Goal: Transaction & Acquisition: Download file/media

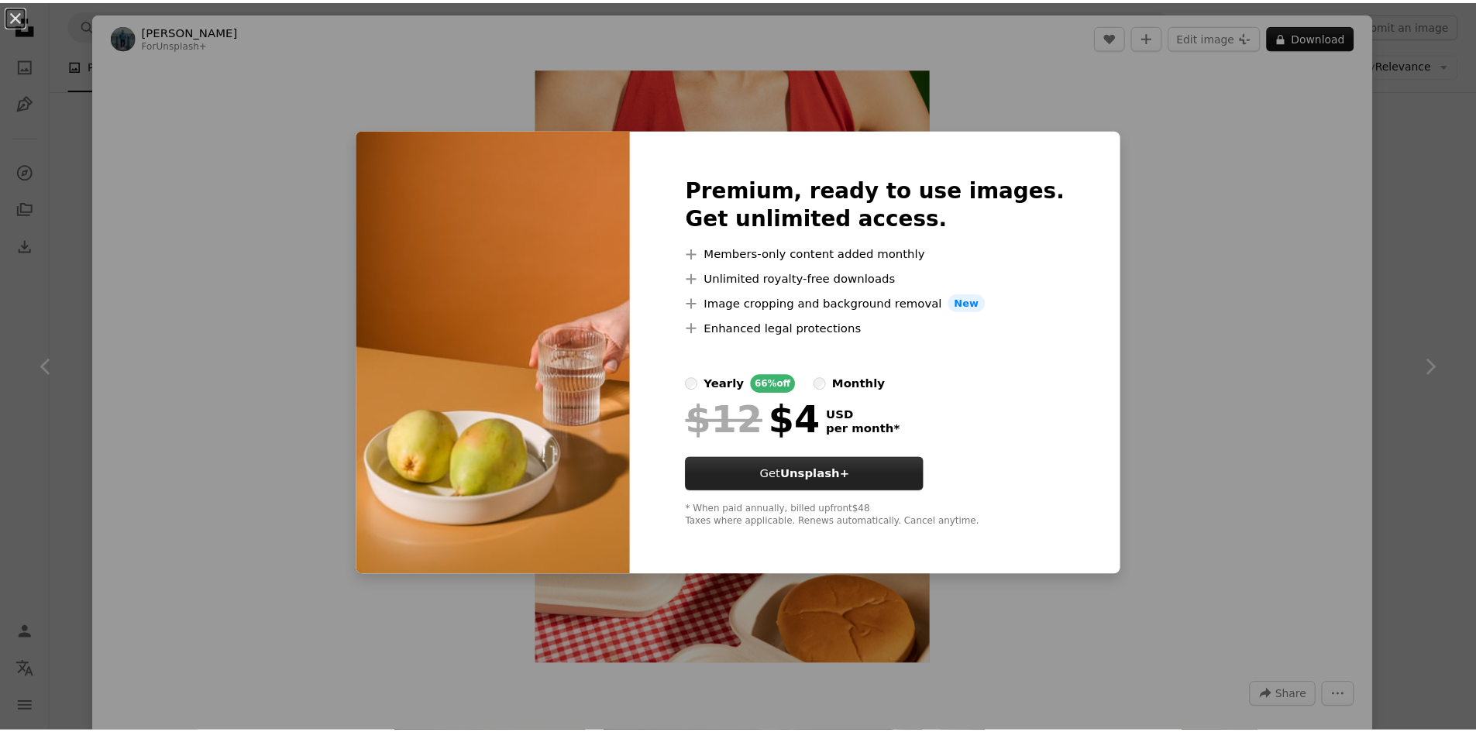
scroll to position [7081, 0]
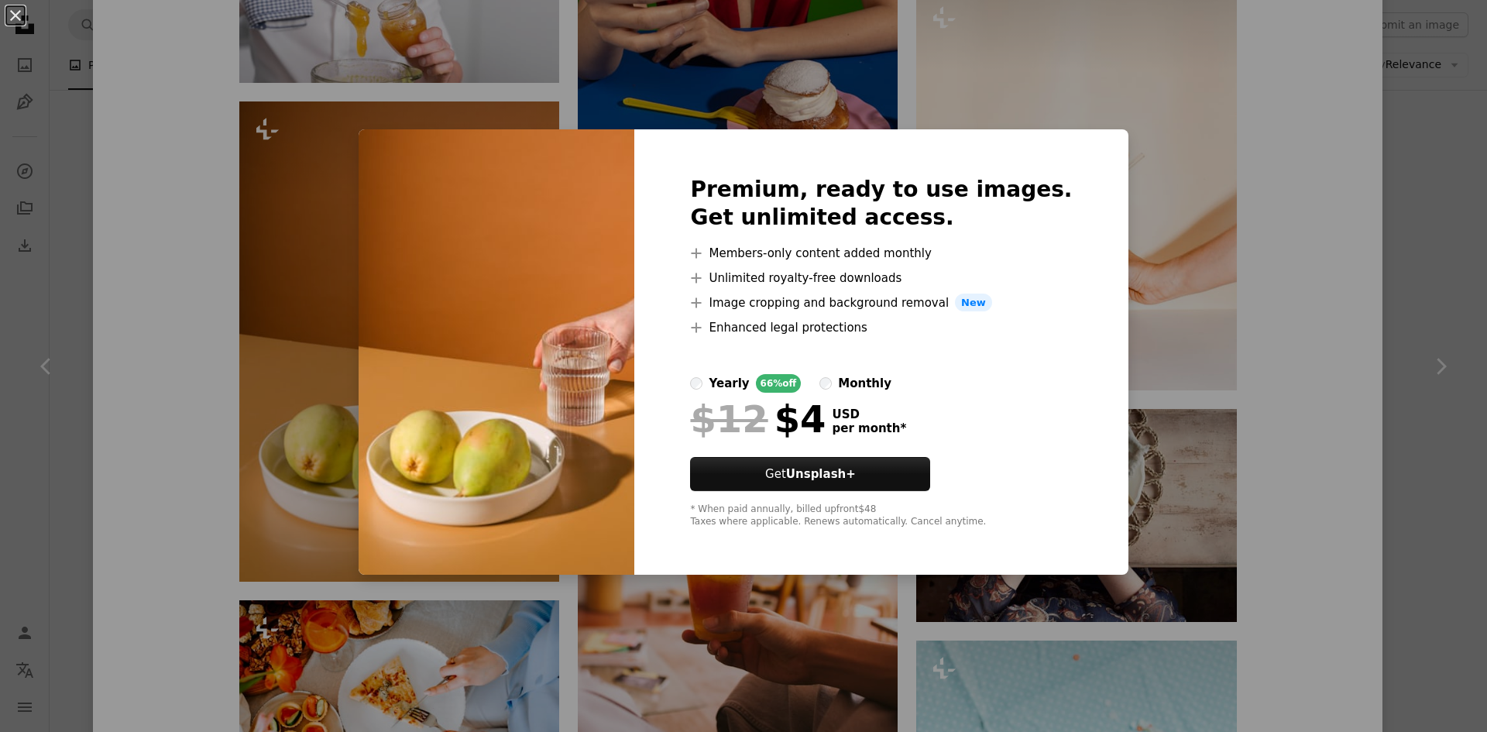
click at [13, 25] on button "An X shape" at bounding box center [15, 15] width 19 height 19
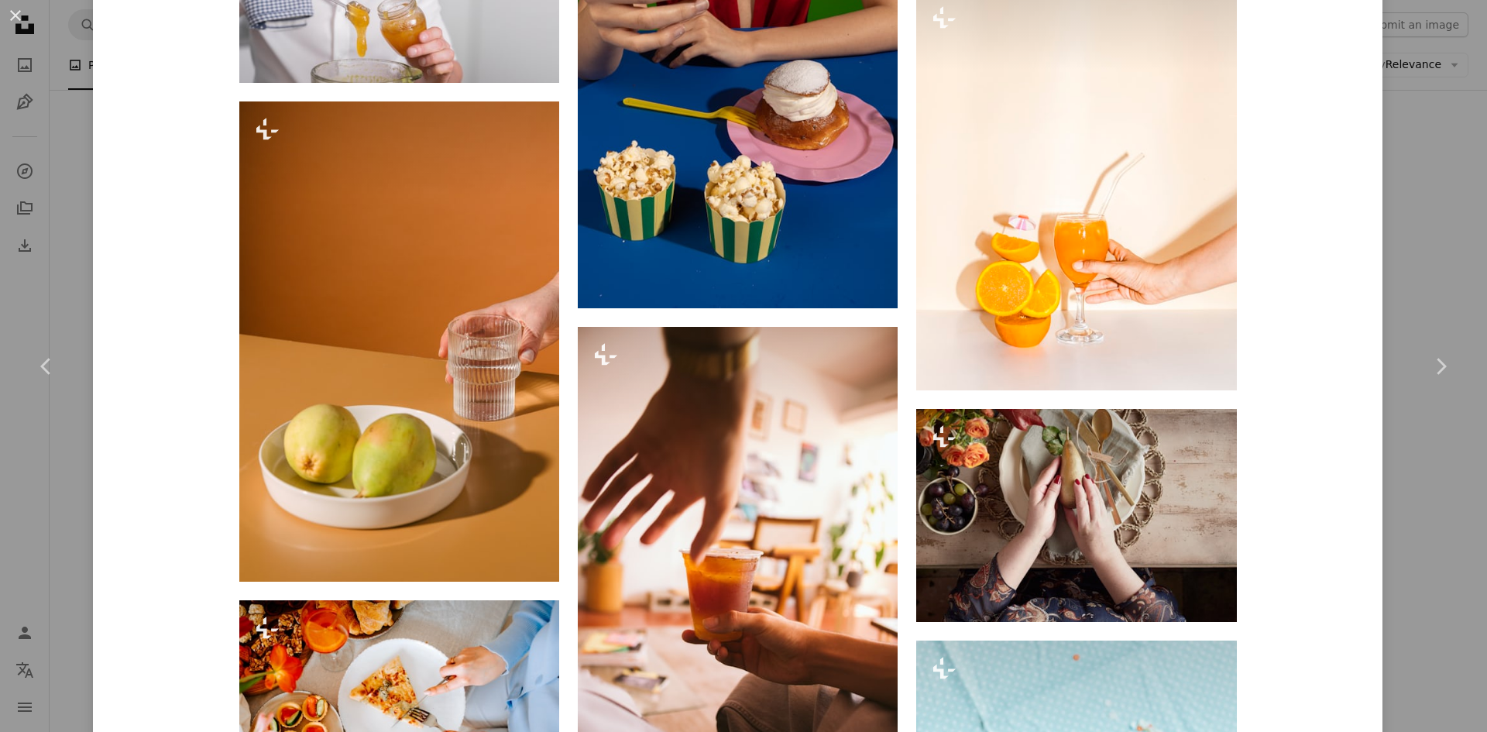
click at [13, 23] on button "An X shape" at bounding box center [15, 15] width 19 height 19
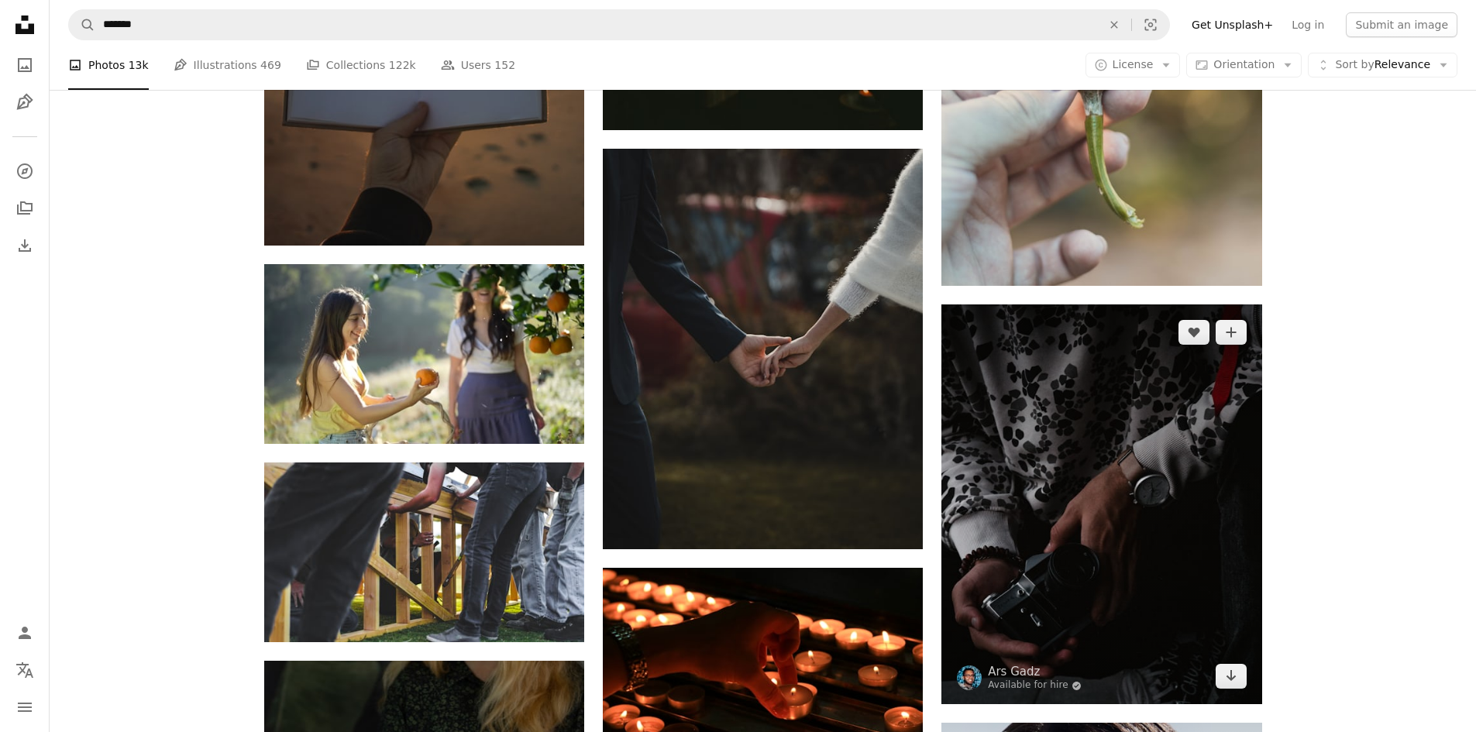
scroll to position [15647, 0]
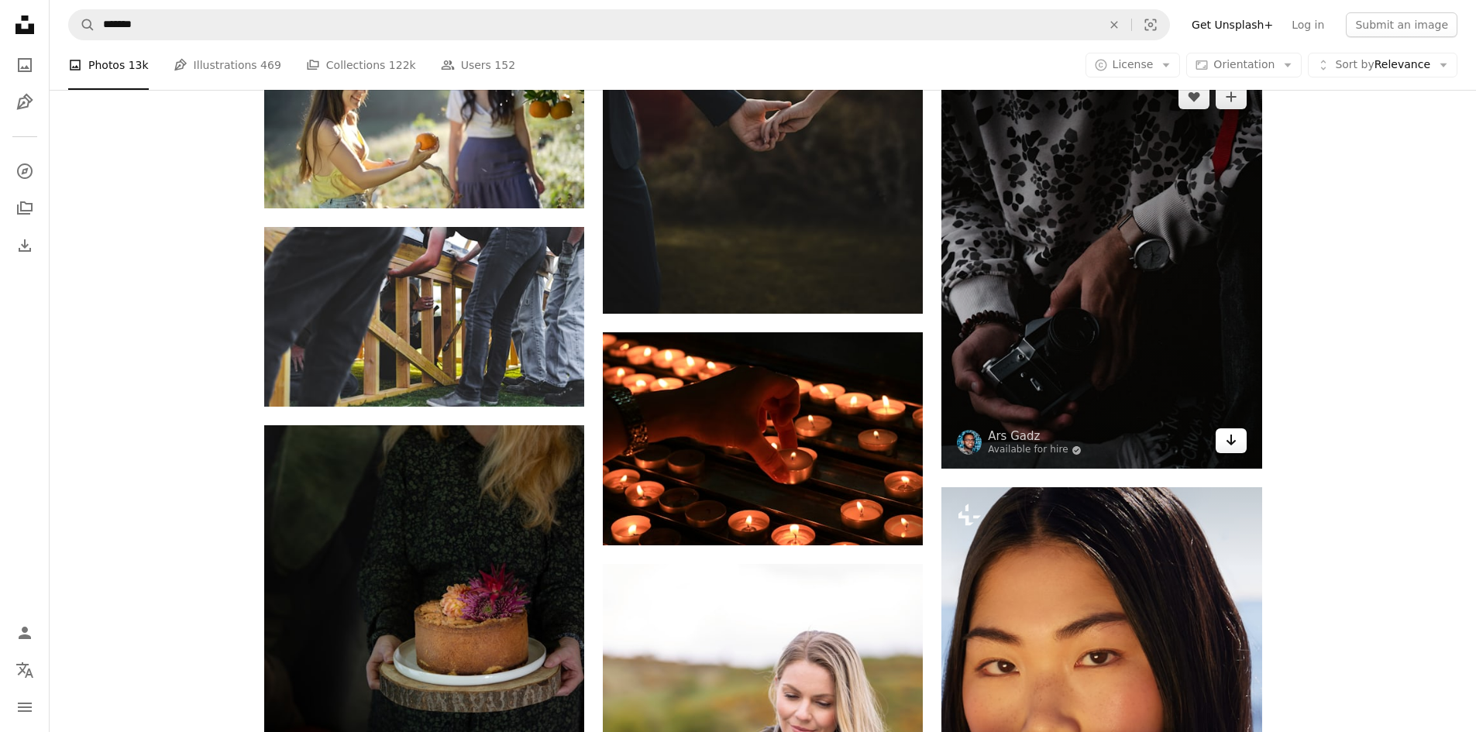
click at [1227, 441] on icon "Download" at bounding box center [1230, 440] width 10 height 11
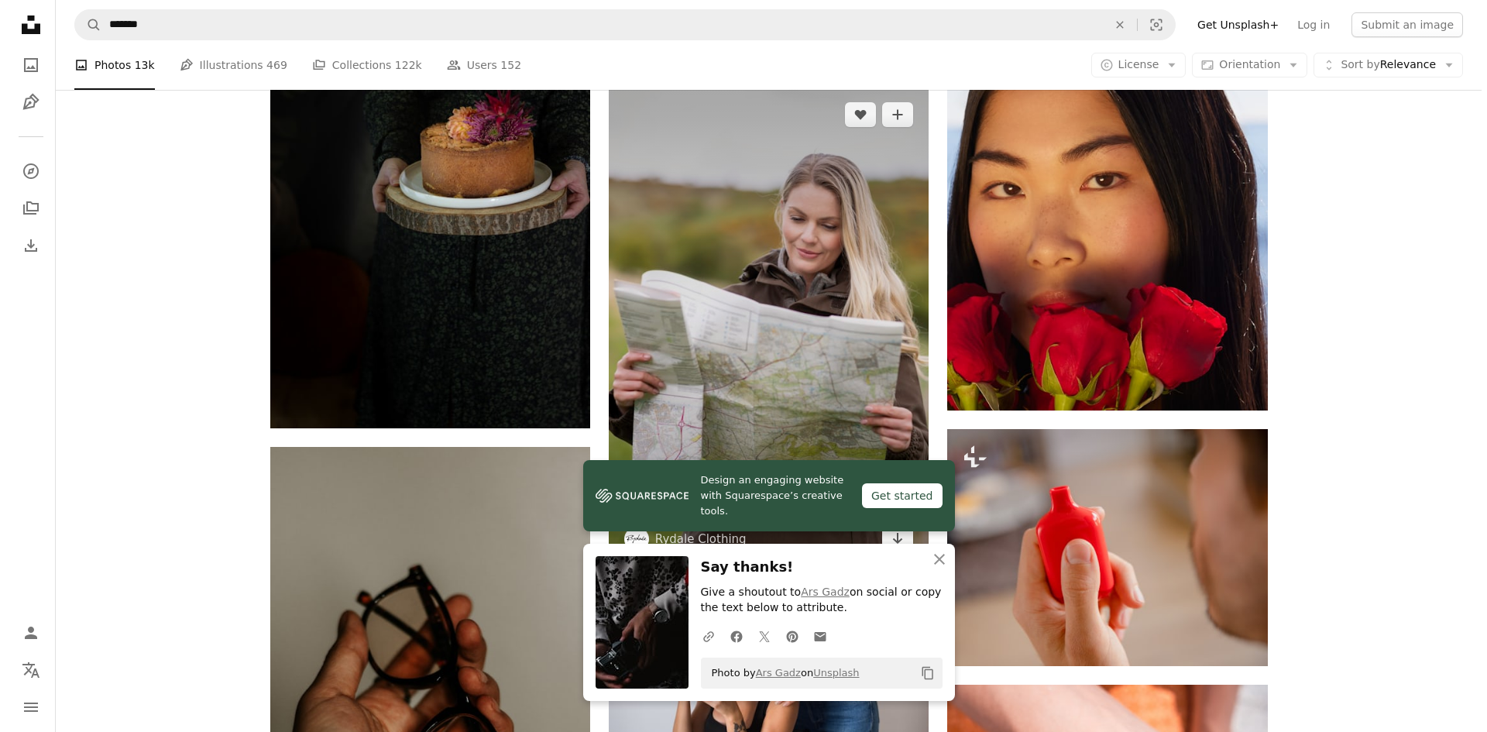
scroll to position [16034, 0]
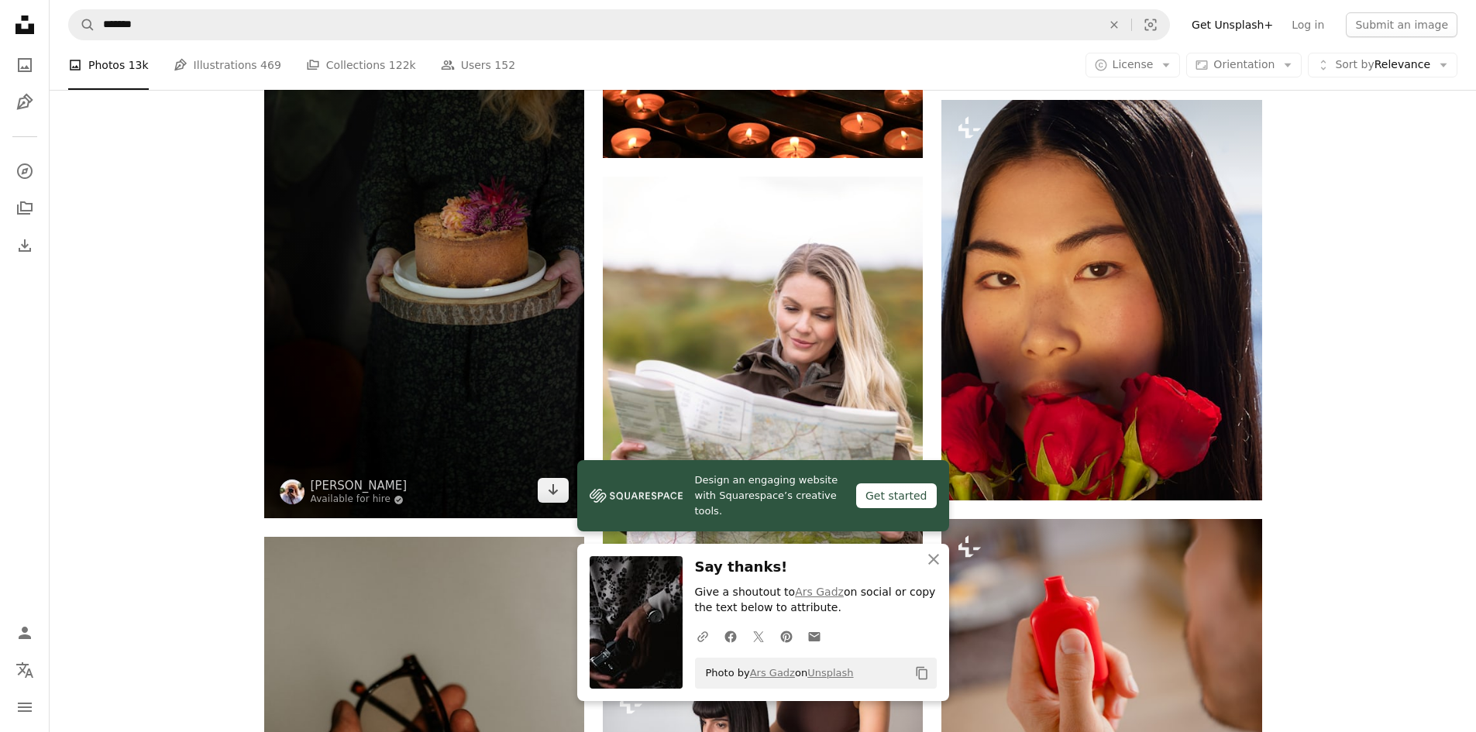
click at [504, 344] on img at bounding box center [424, 278] width 320 height 480
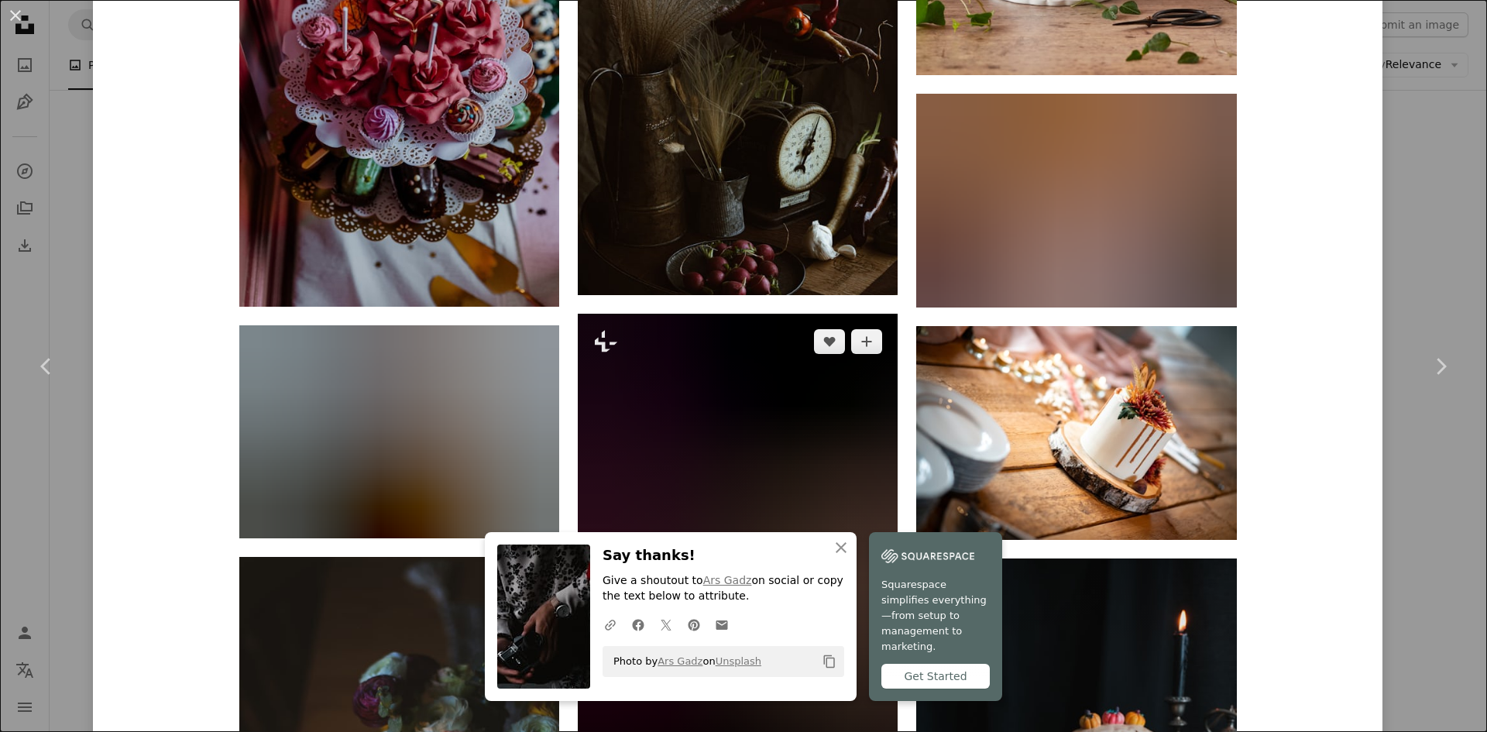
scroll to position [8097, 0]
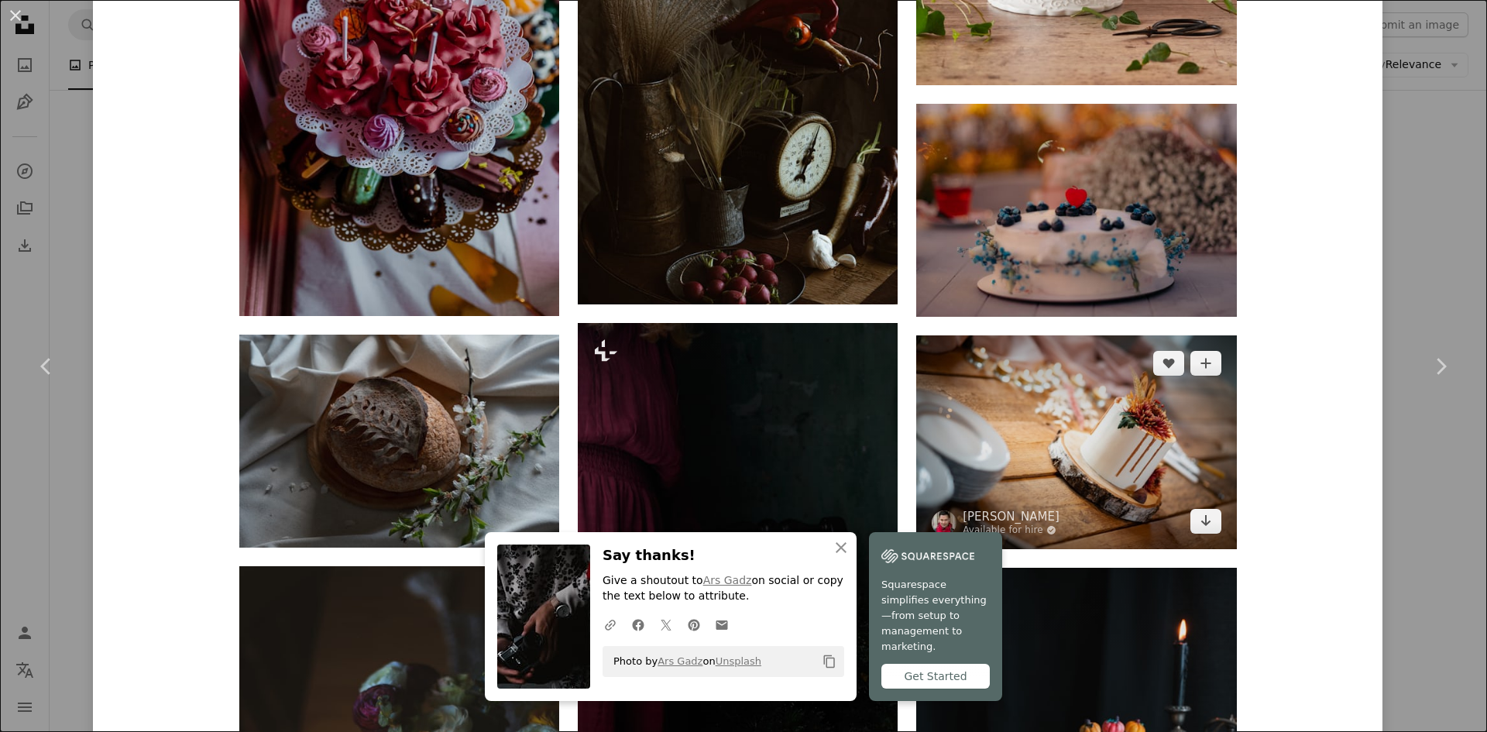
click at [1034, 417] on img at bounding box center [1076, 442] width 320 height 214
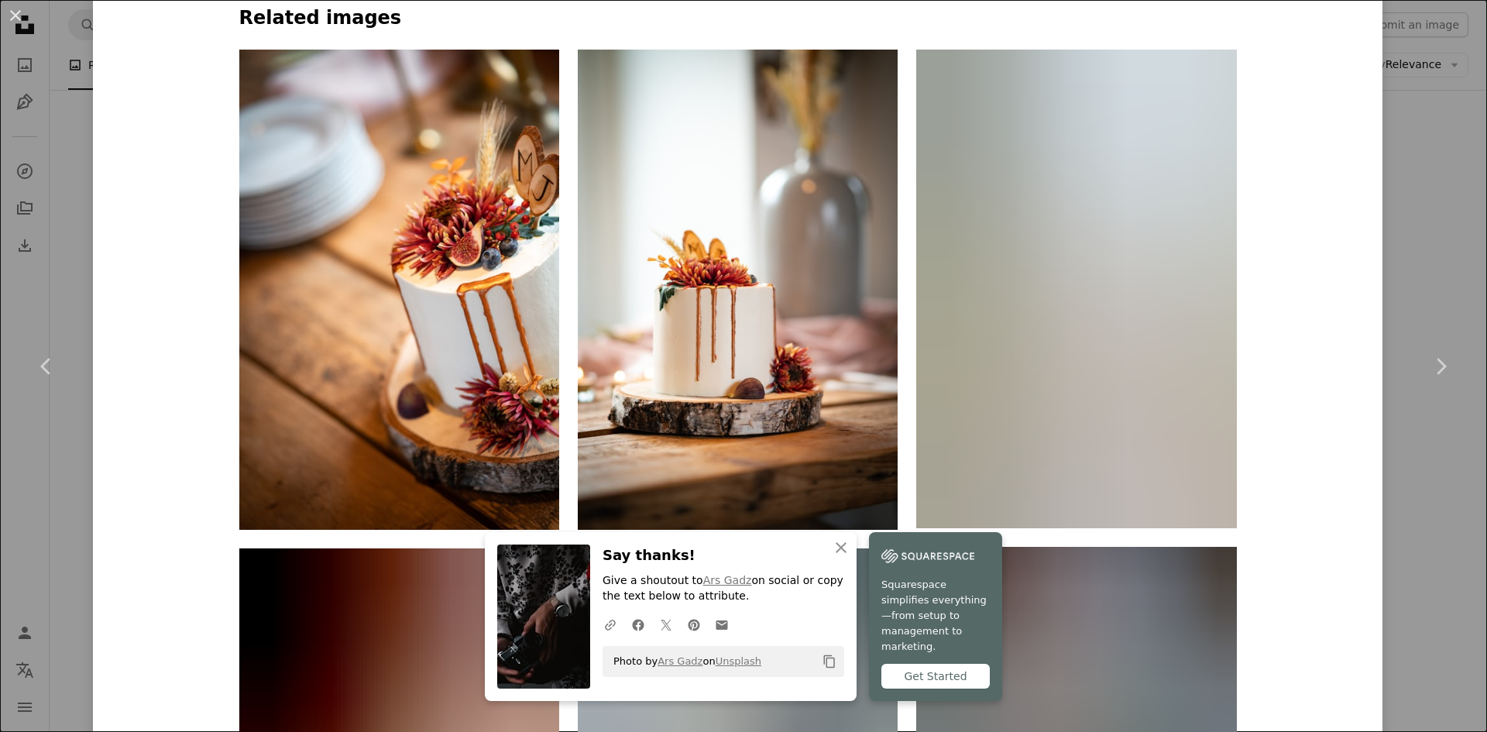
scroll to position [1162, 0]
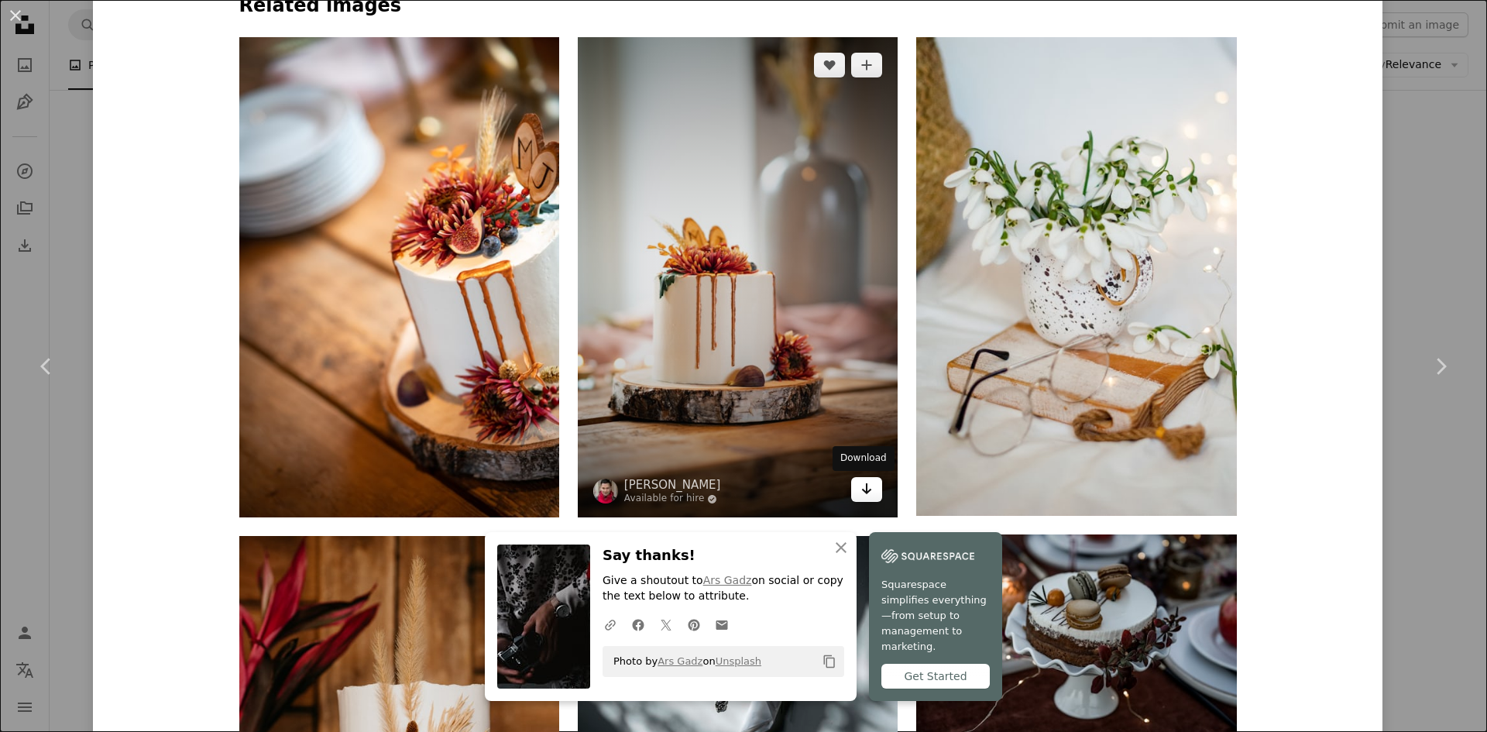
click at [868, 492] on link "Arrow pointing down" at bounding box center [866, 489] width 31 height 25
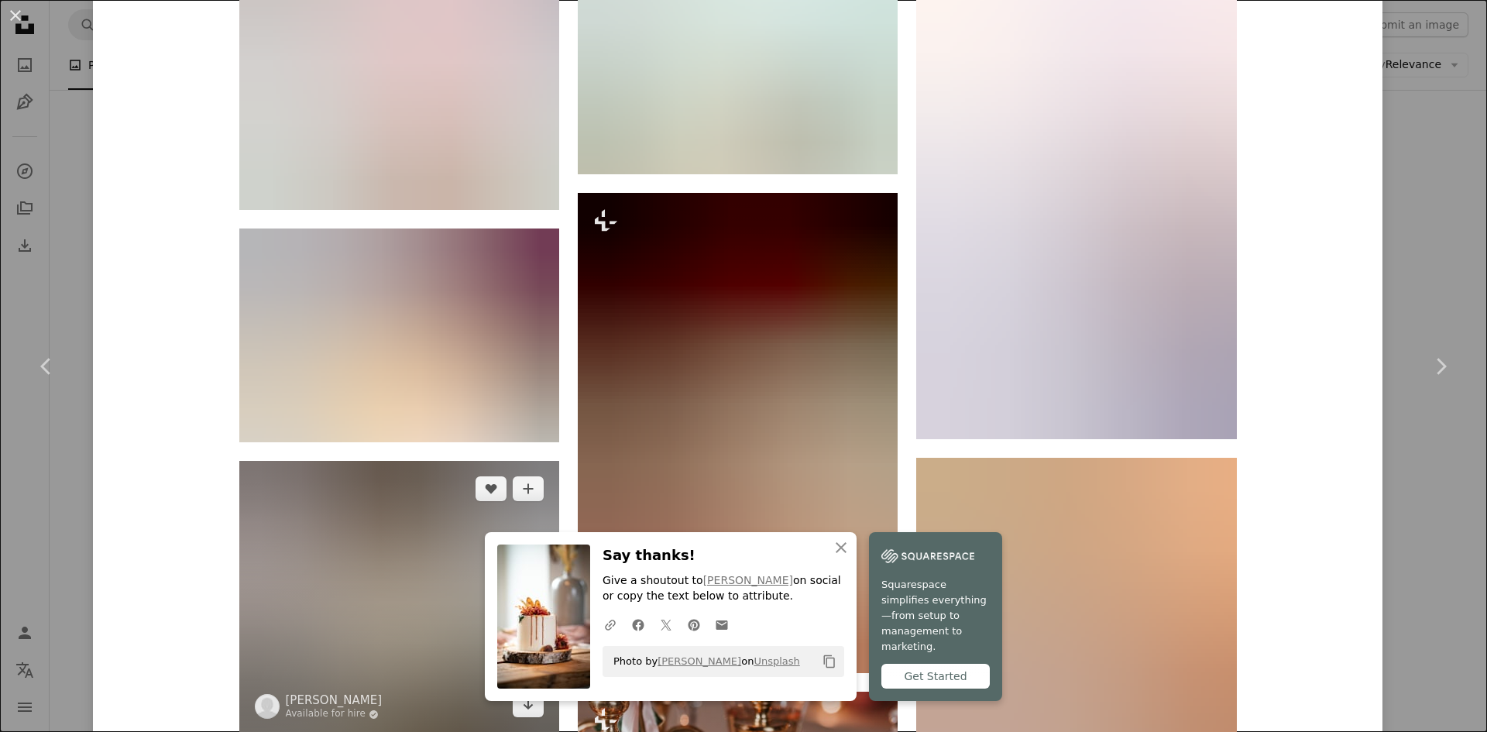
scroll to position [2556, 0]
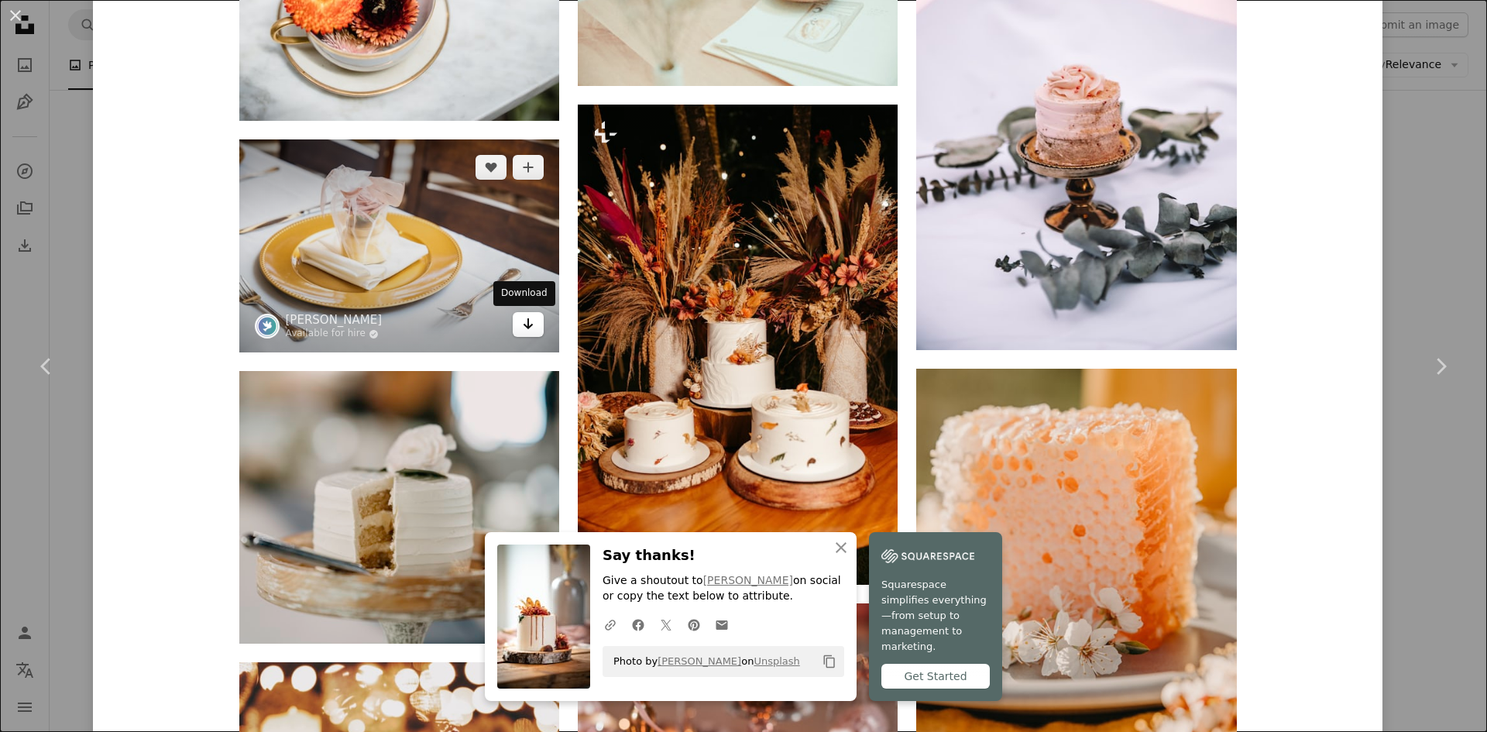
click at [524, 327] on icon "Download" at bounding box center [529, 323] width 10 height 11
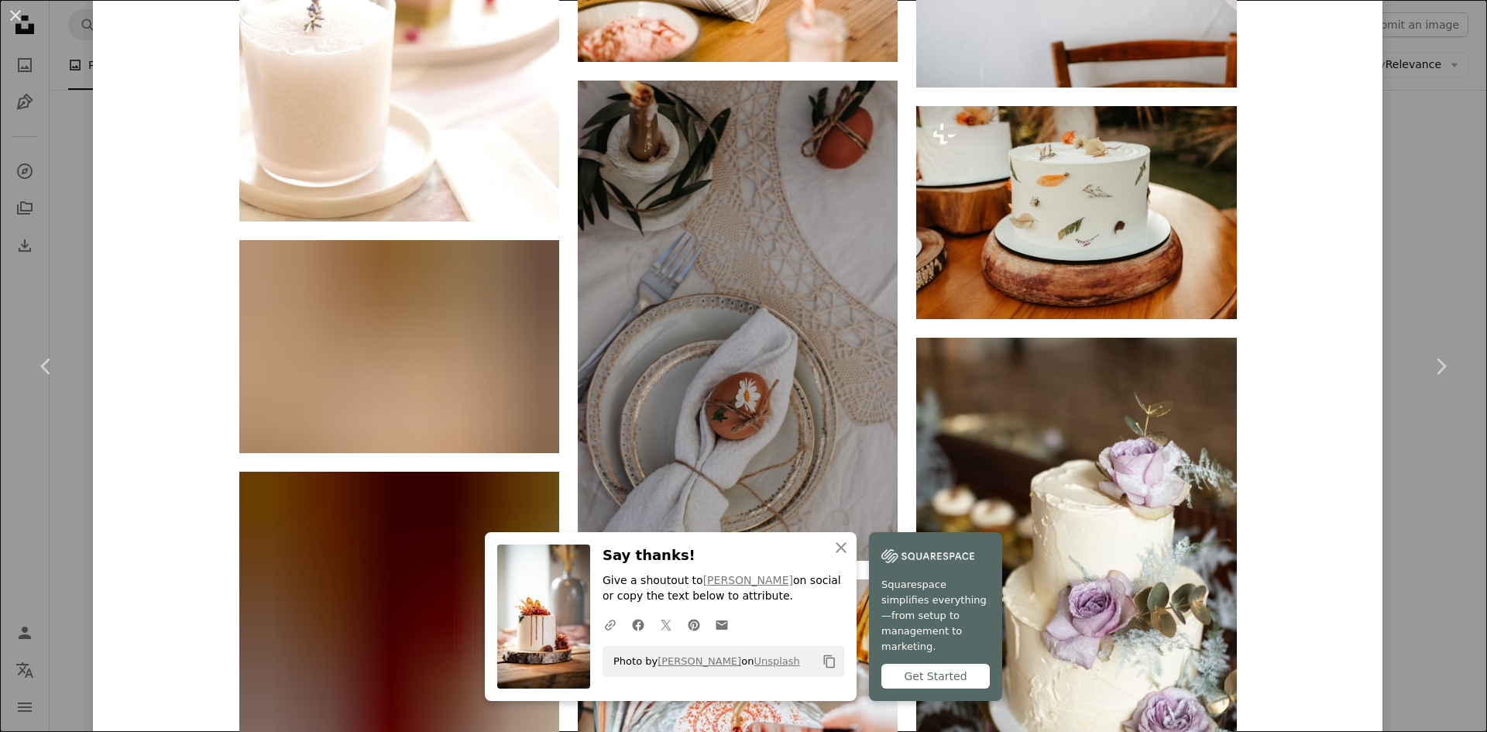
scroll to position [12369, 0]
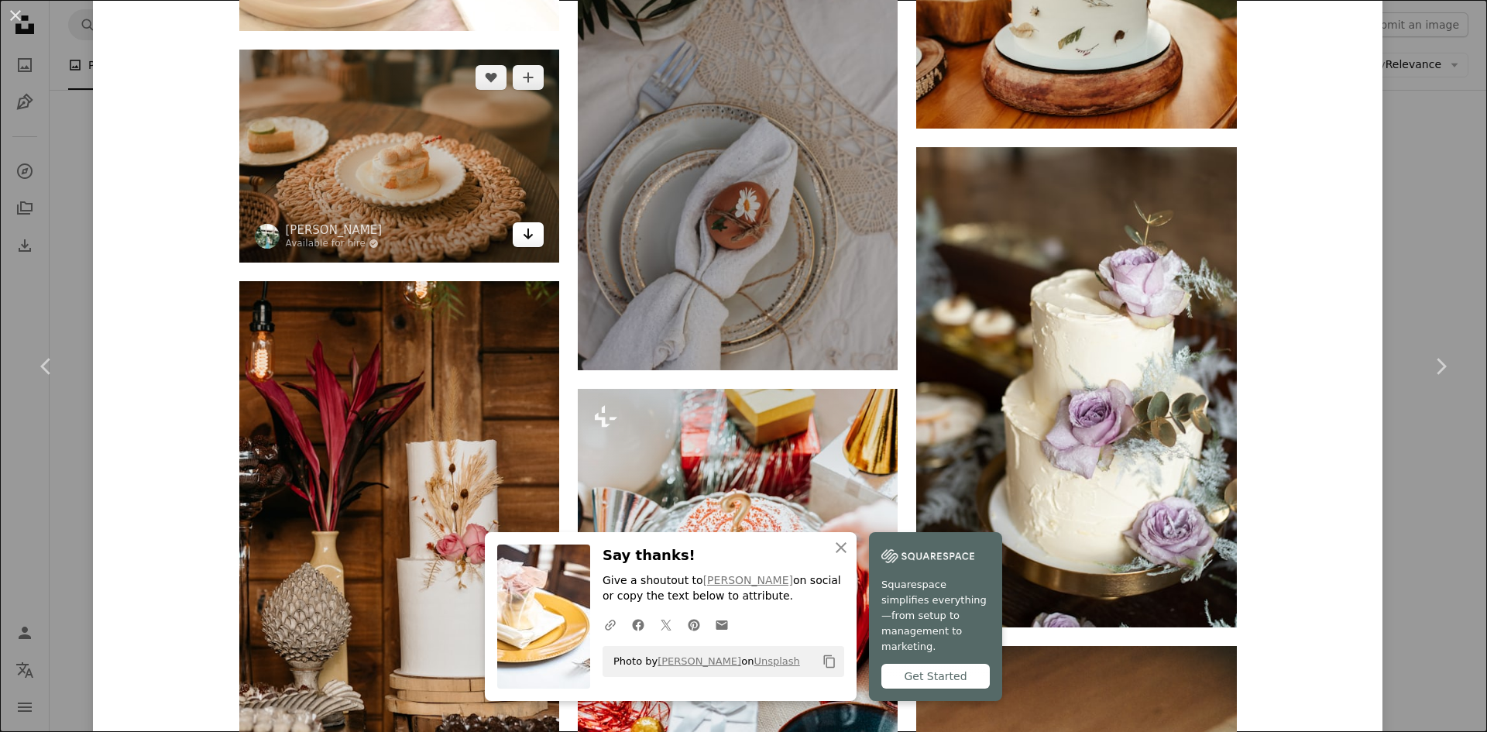
click at [524, 236] on icon "Download" at bounding box center [529, 234] width 10 height 11
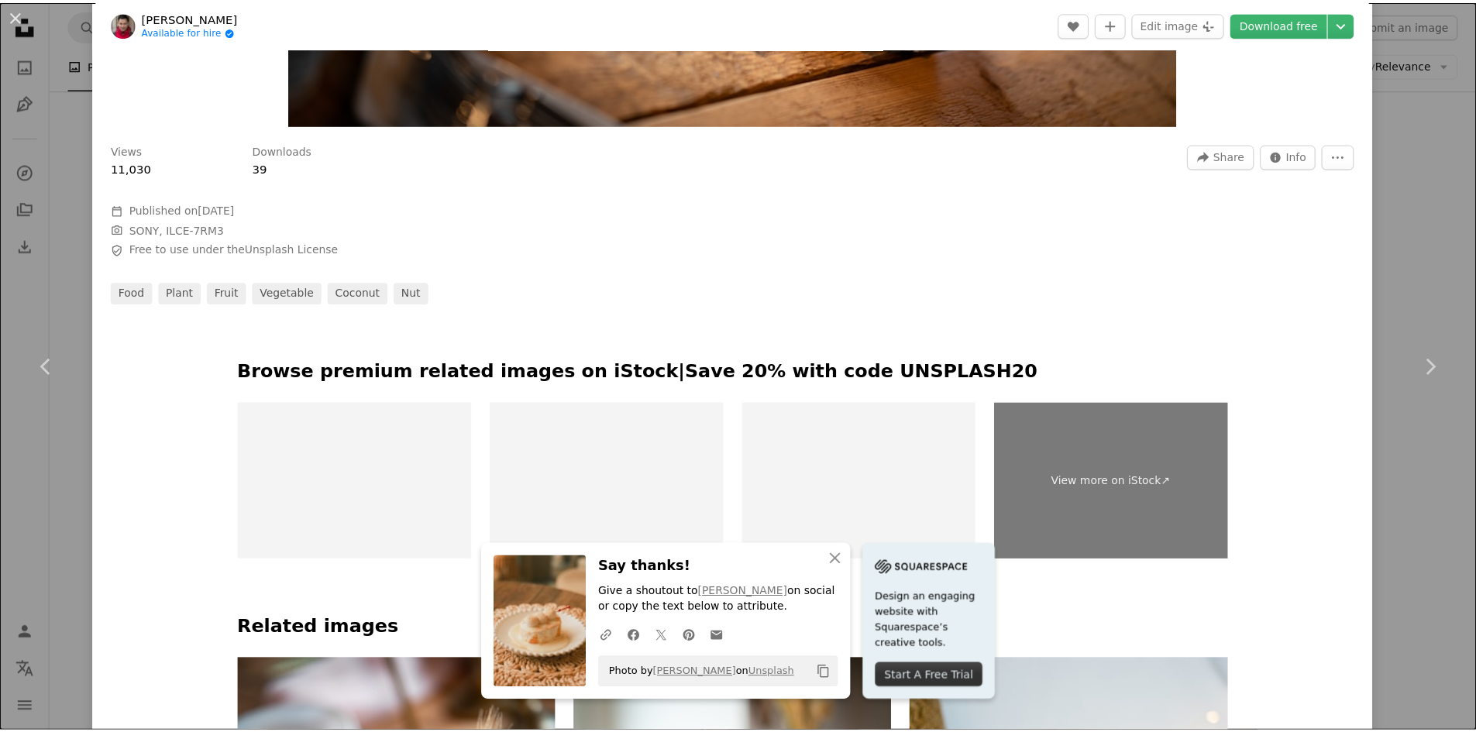
scroll to position [0, 0]
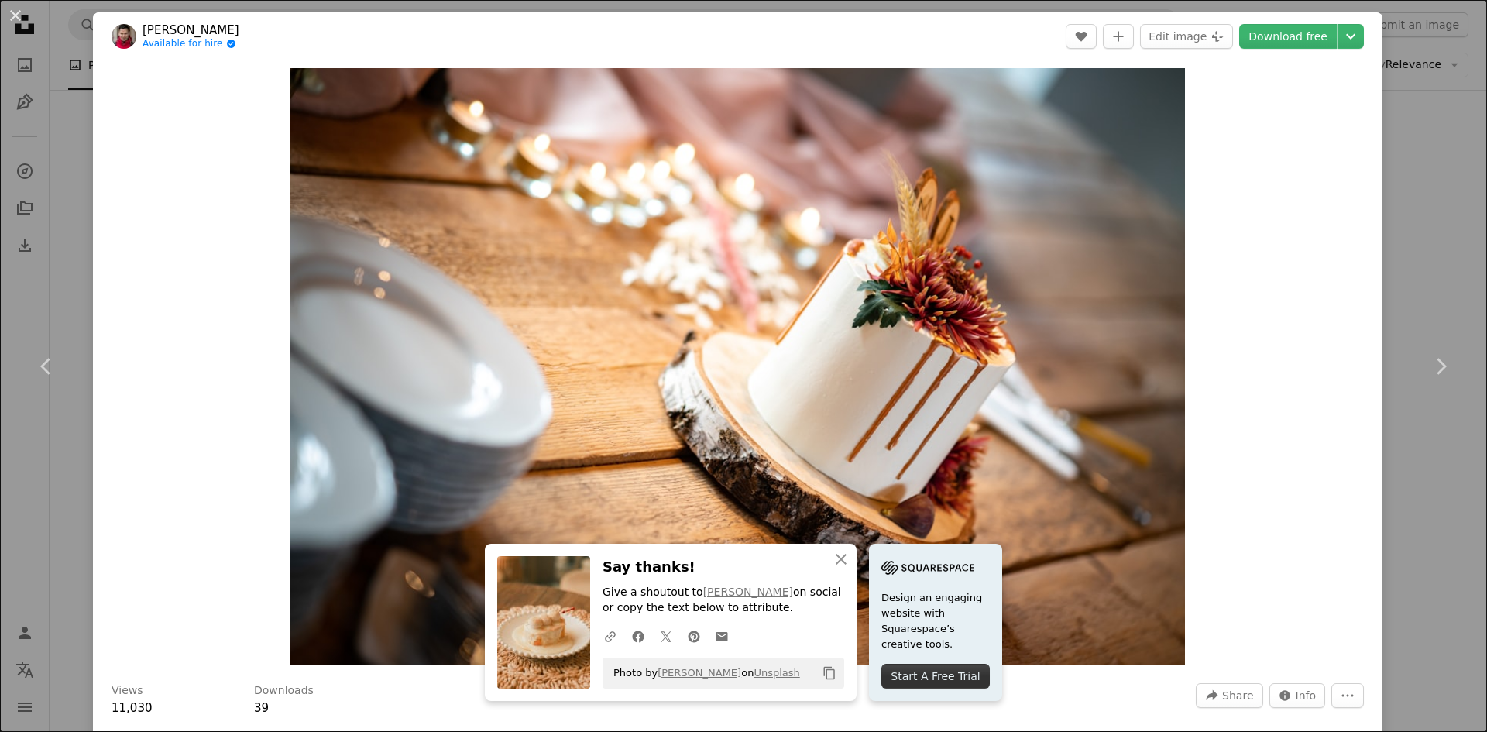
click at [15, 8] on button "An X shape" at bounding box center [15, 15] width 19 height 19
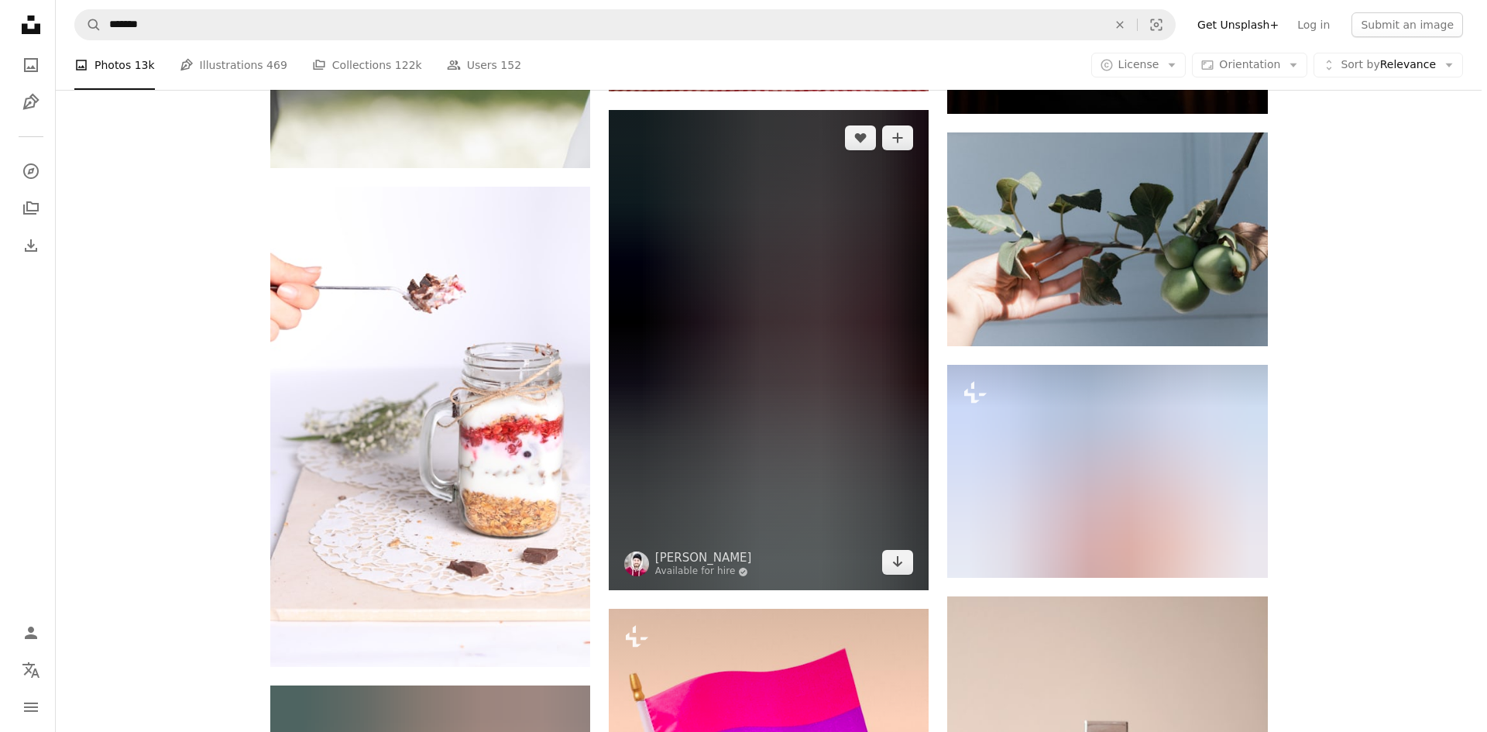
scroll to position [18745, 0]
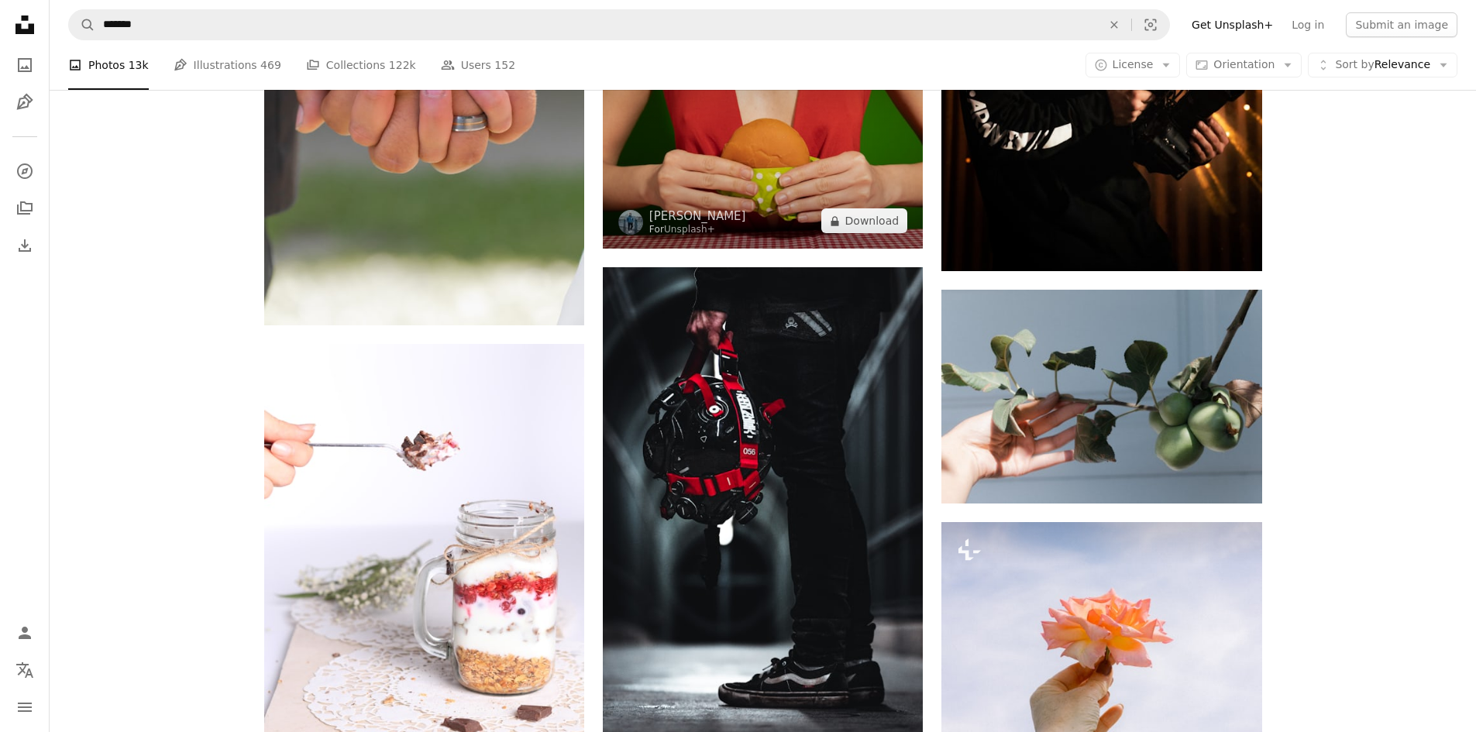
click at [751, 180] on img at bounding box center [763, 142] width 320 height 213
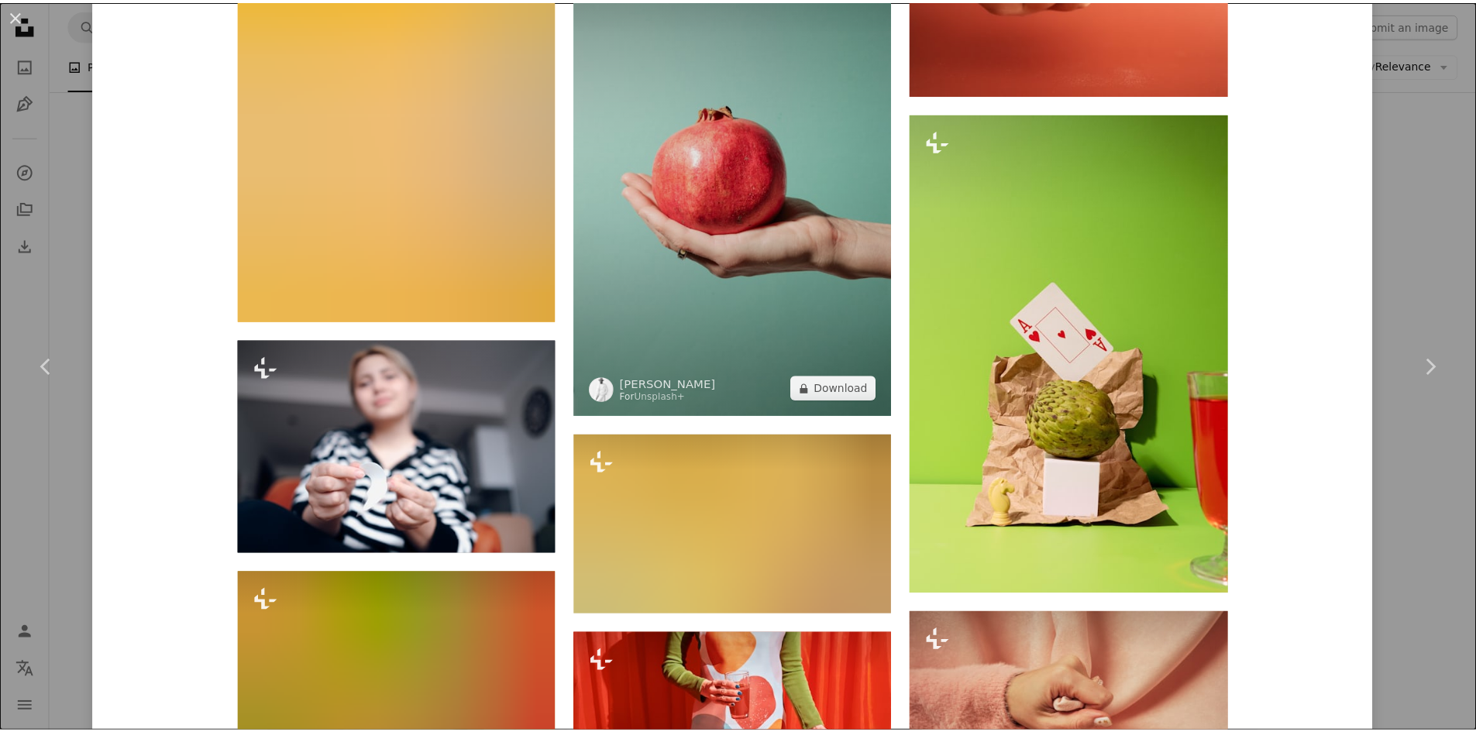
scroll to position [5345, 0]
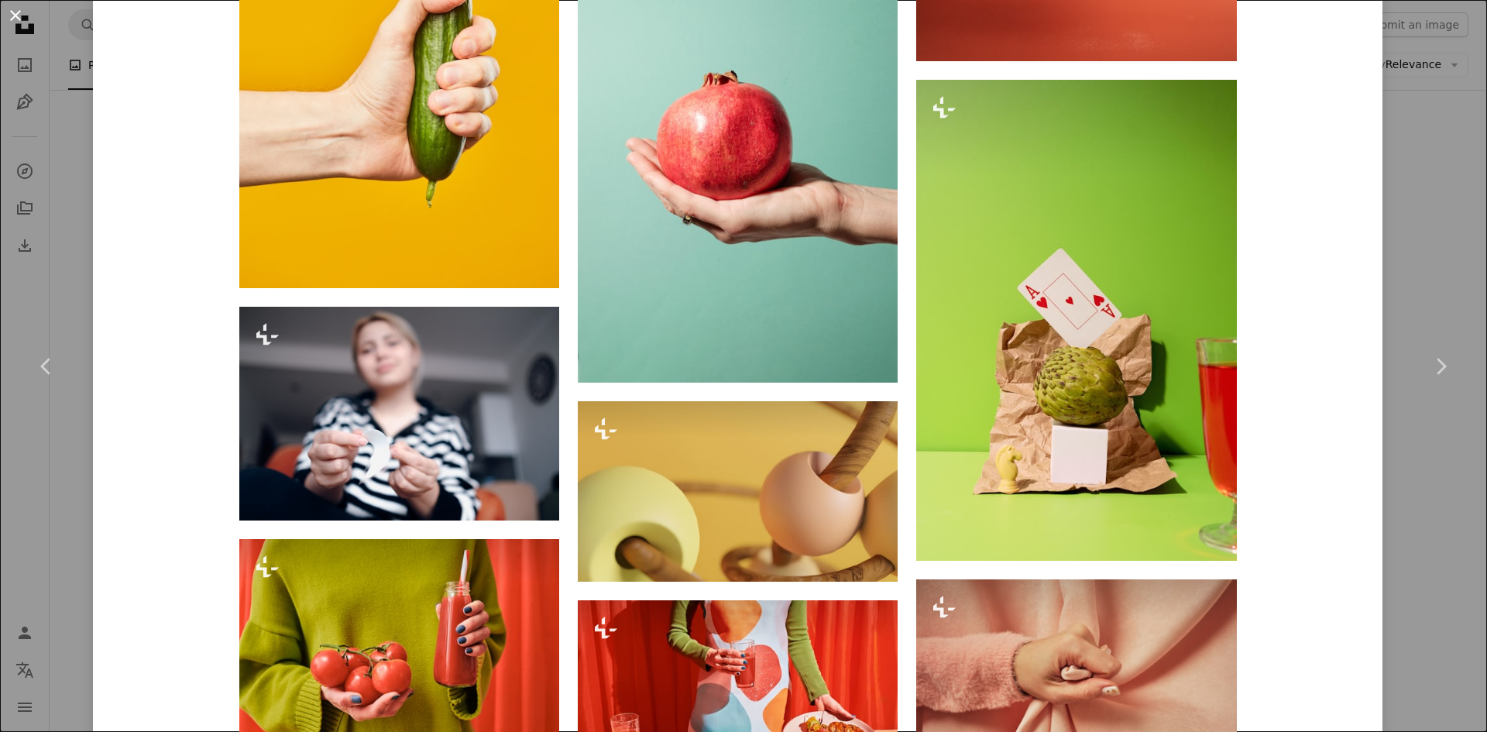
click at [19, 15] on button "An X shape" at bounding box center [15, 15] width 19 height 19
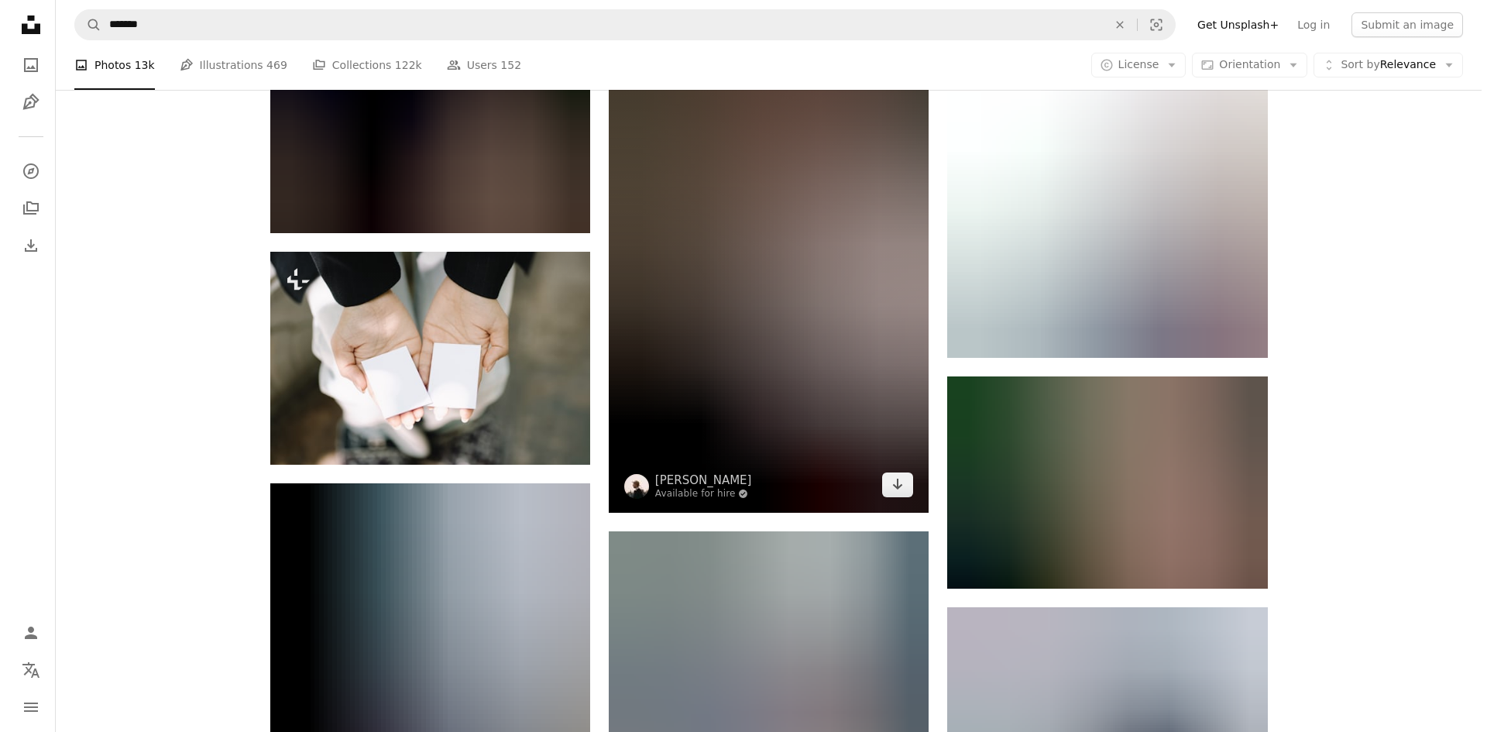
scroll to position [20372, 0]
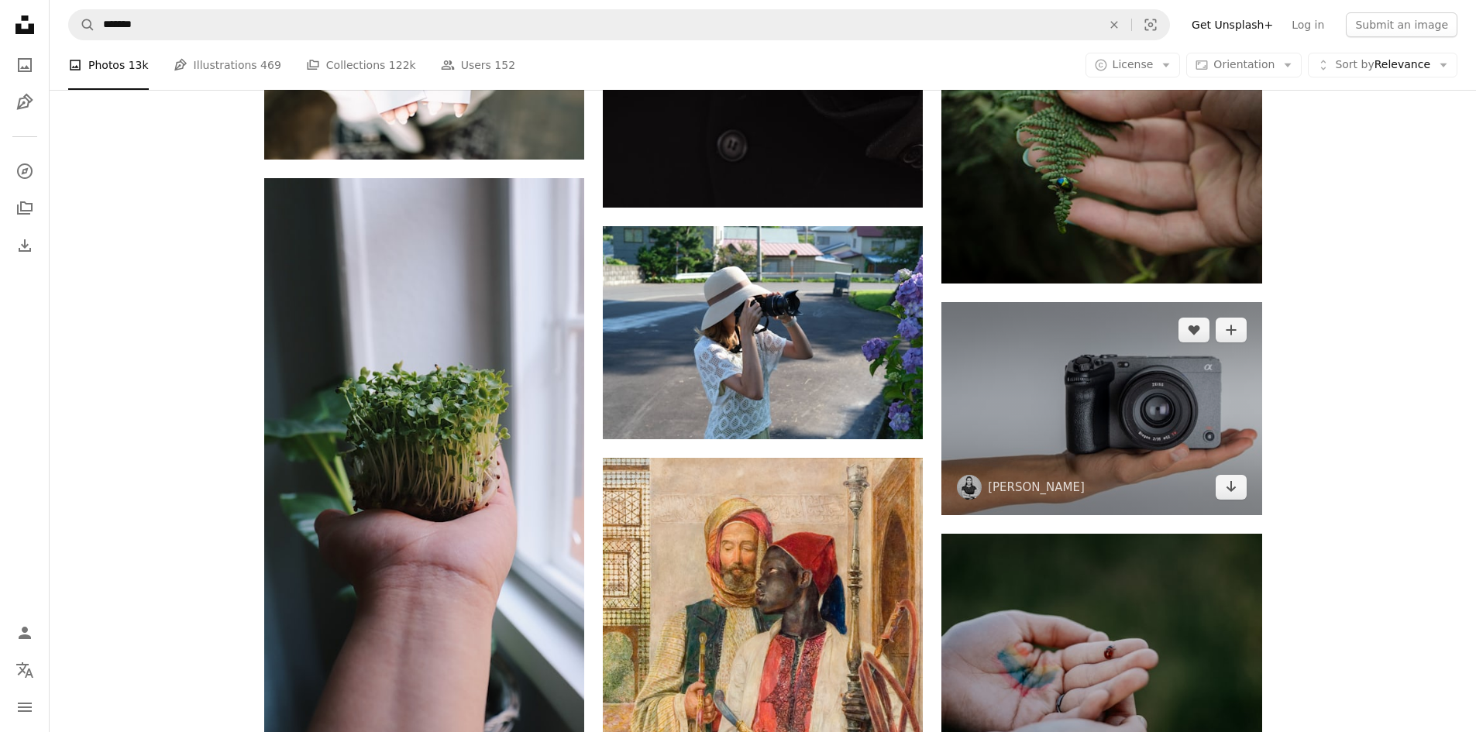
click at [1160, 411] on img at bounding box center [1101, 408] width 320 height 213
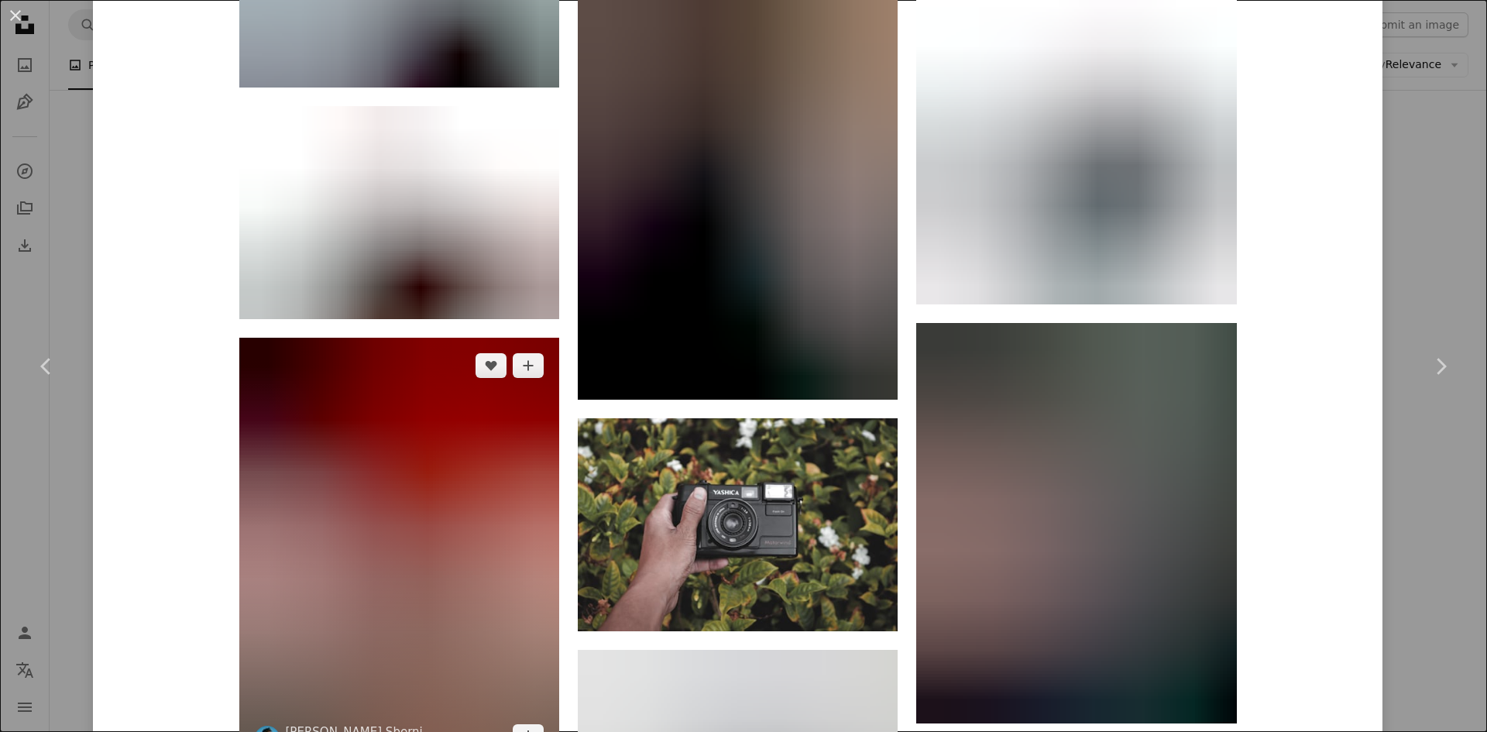
scroll to position [2401, 0]
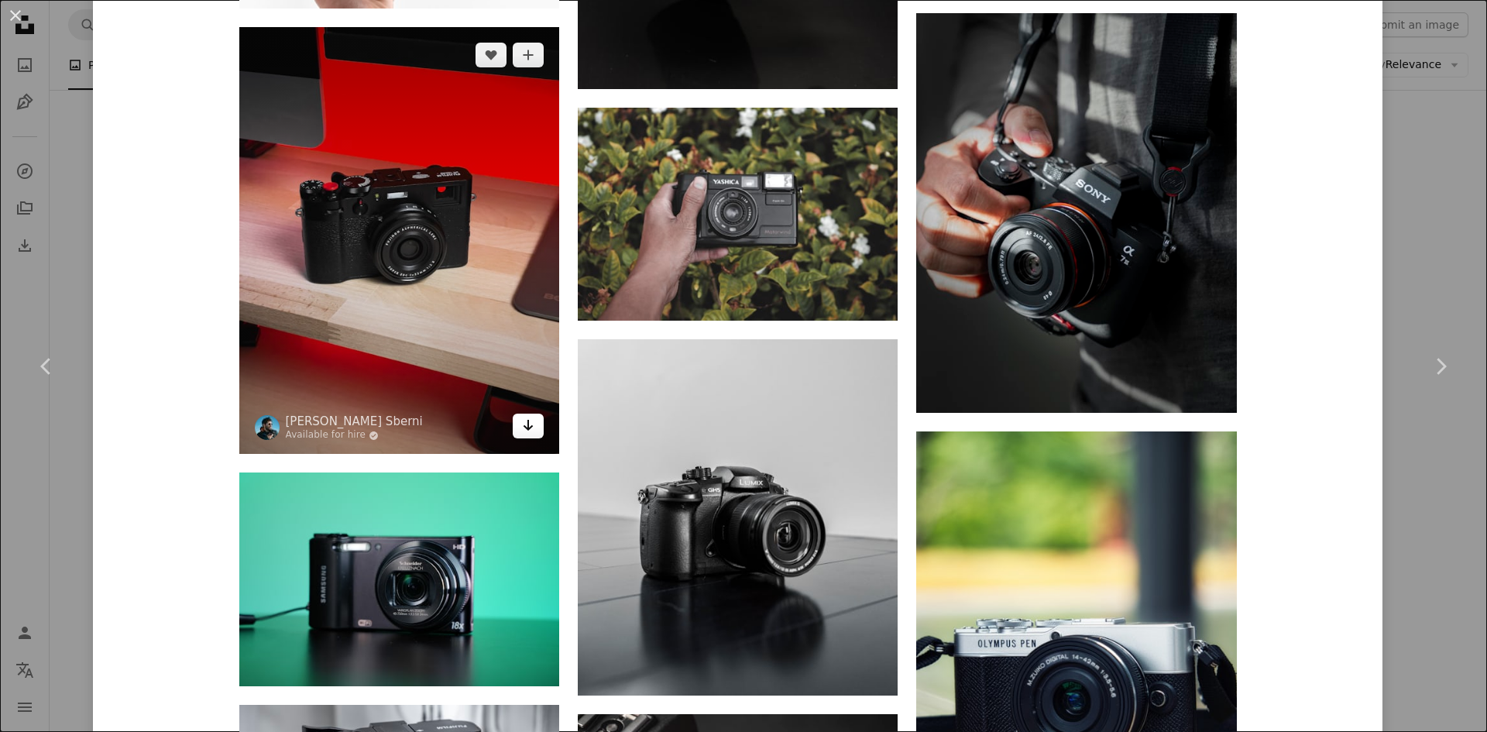
click at [526, 429] on icon "Arrow pointing down" at bounding box center [528, 425] width 12 height 19
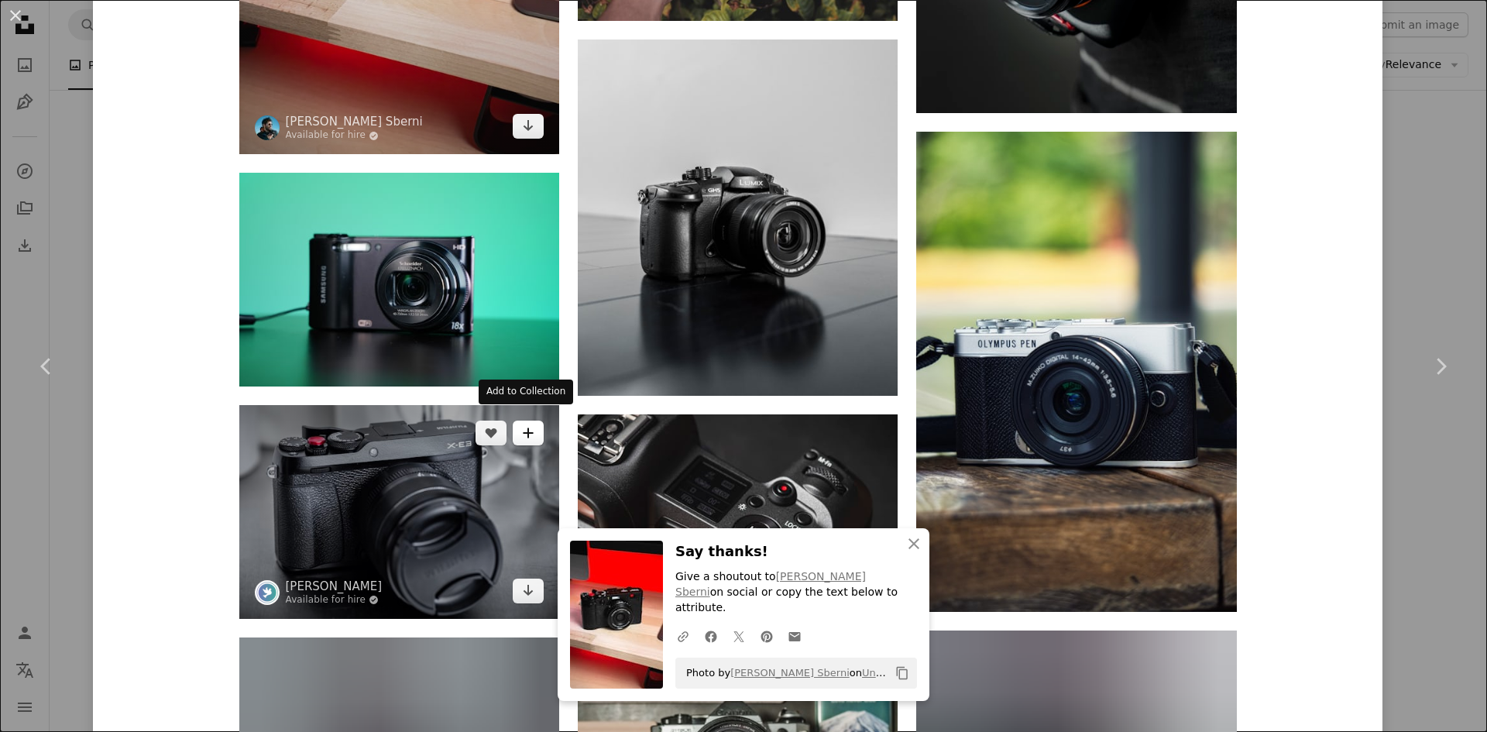
scroll to position [2711, 0]
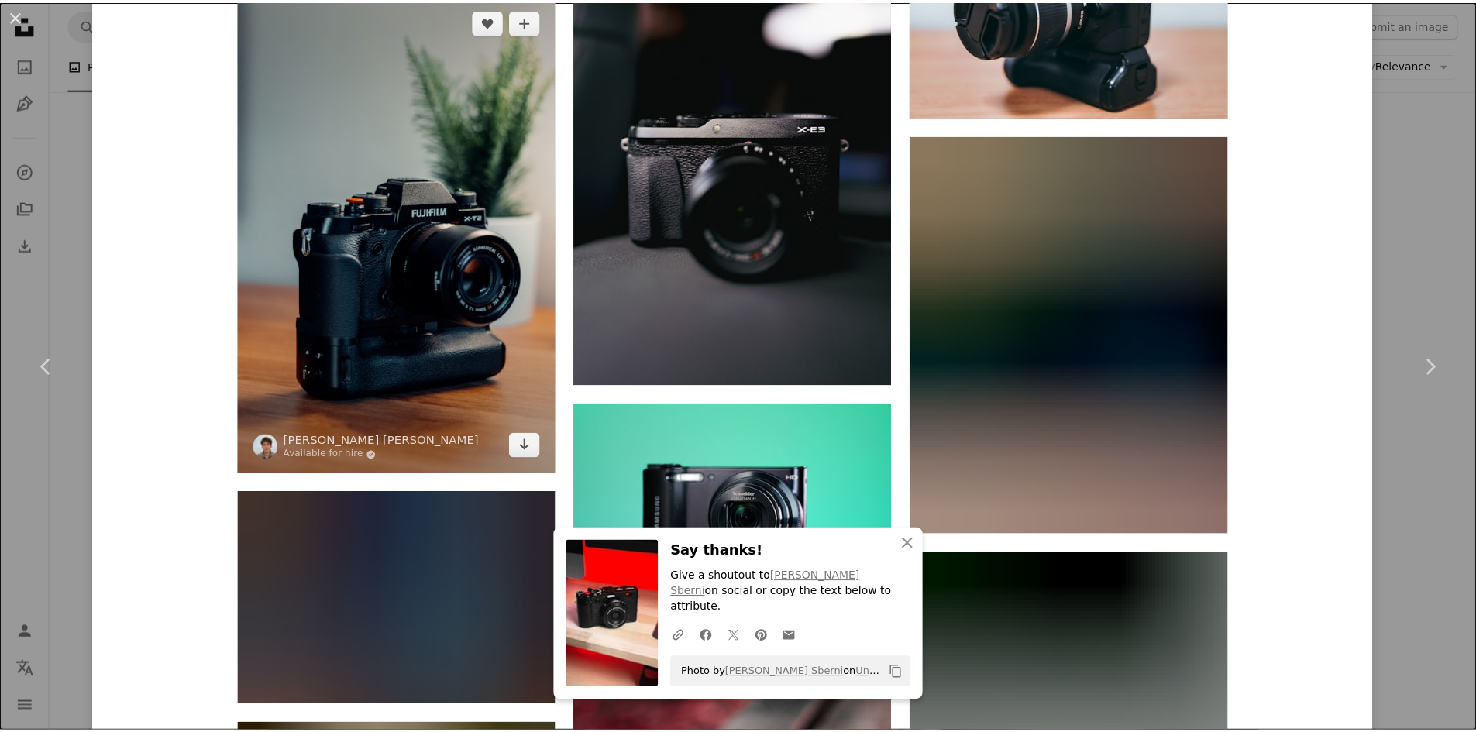
scroll to position [6280, 0]
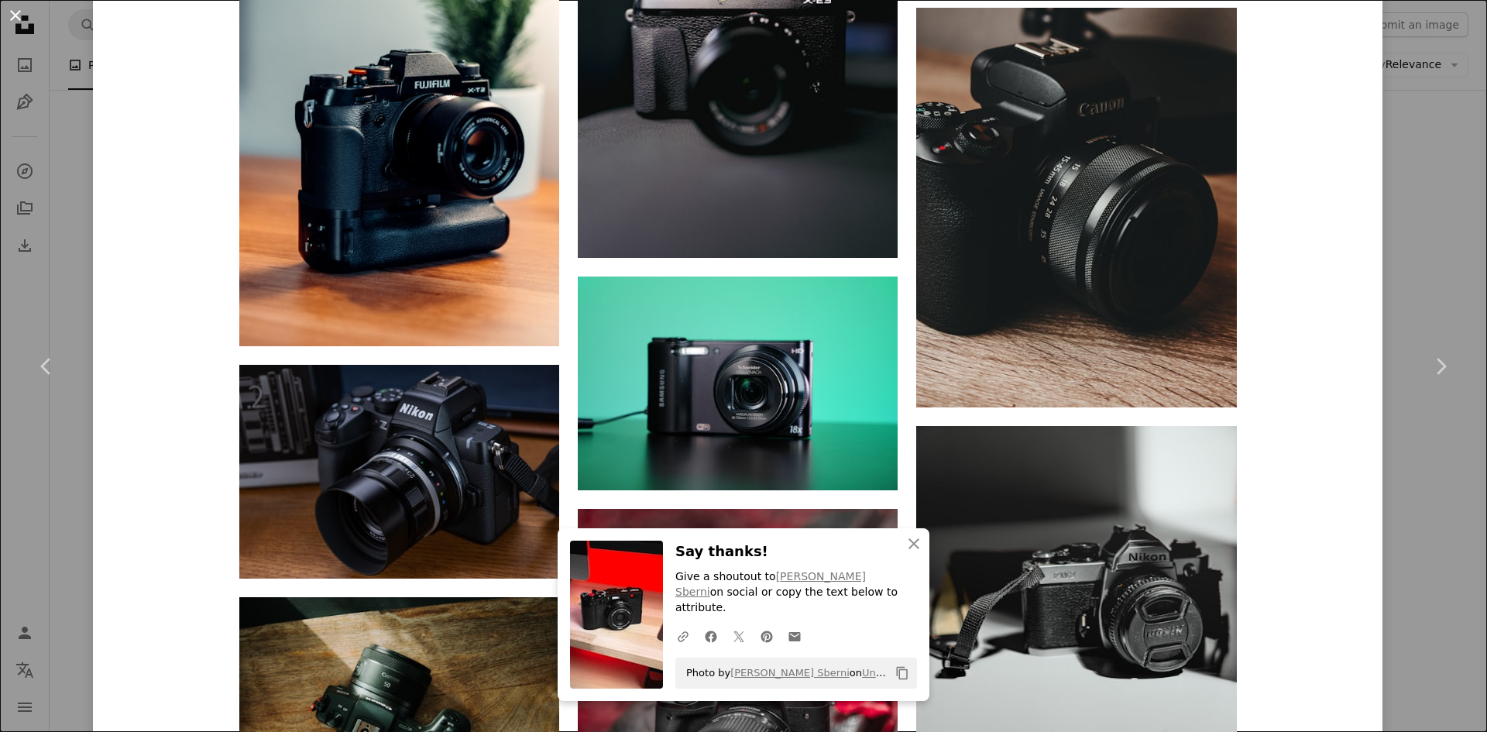
click at [15, 13] on button "An X shape" at bounding box center [15, 15] width 19 height 19
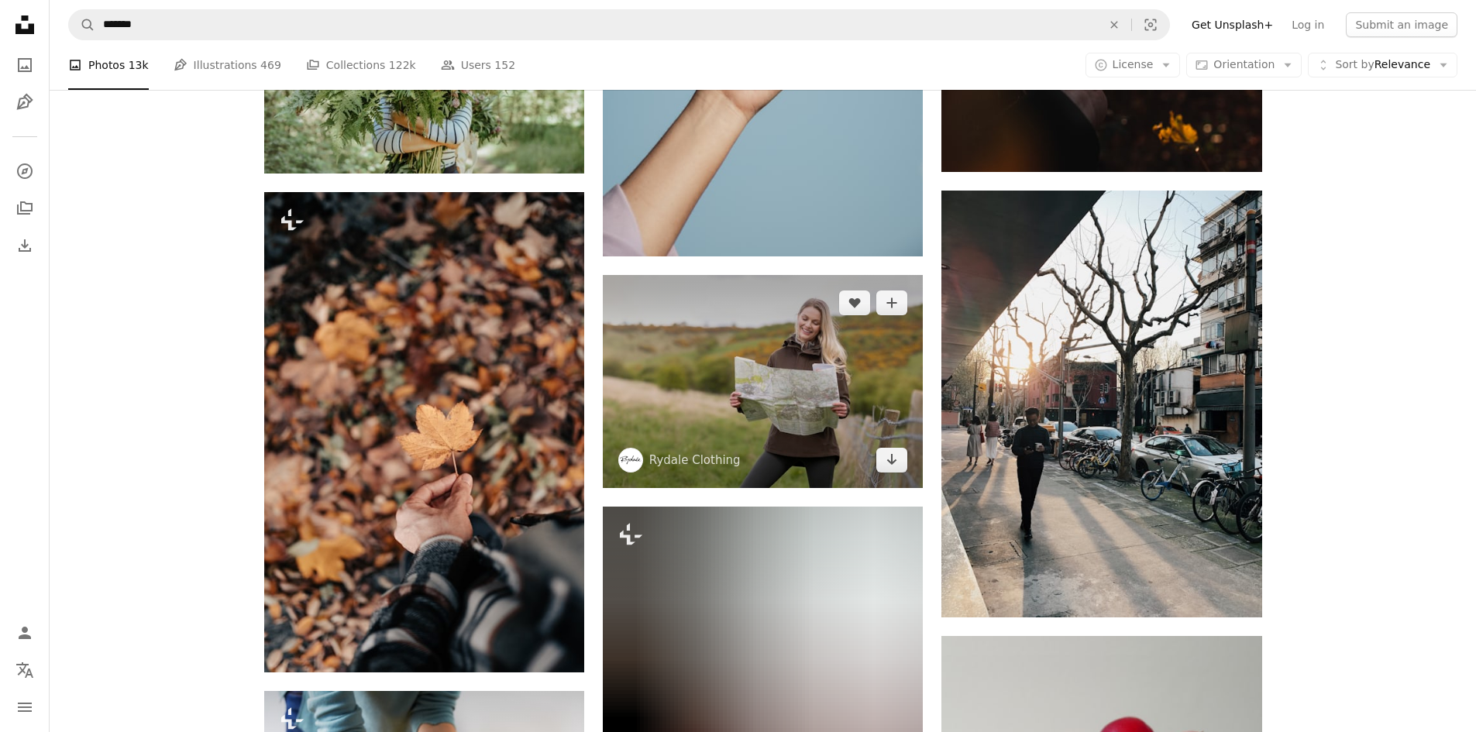
scroll to position [26181, 0]
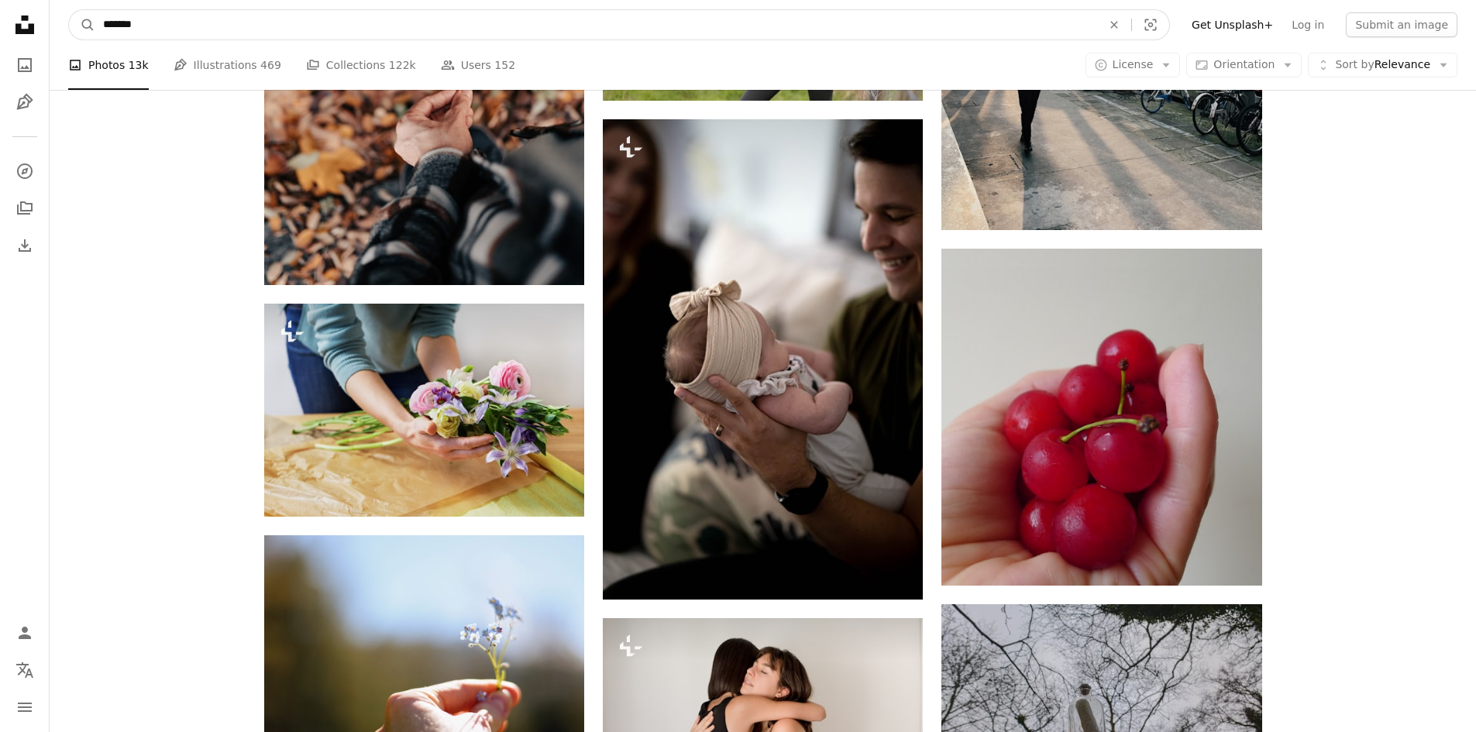
click at [407, 31] on input "*******" at bounding box center [596, 24] width 1002 height 29
click at [339, 31] on input "*******" at bounding box center [596, 24] width 1002 height 29
click at [339, 24] on input "*******" at bounding box center [596, 24] width 1002 height 29
paste input "**********"
type input "**********"
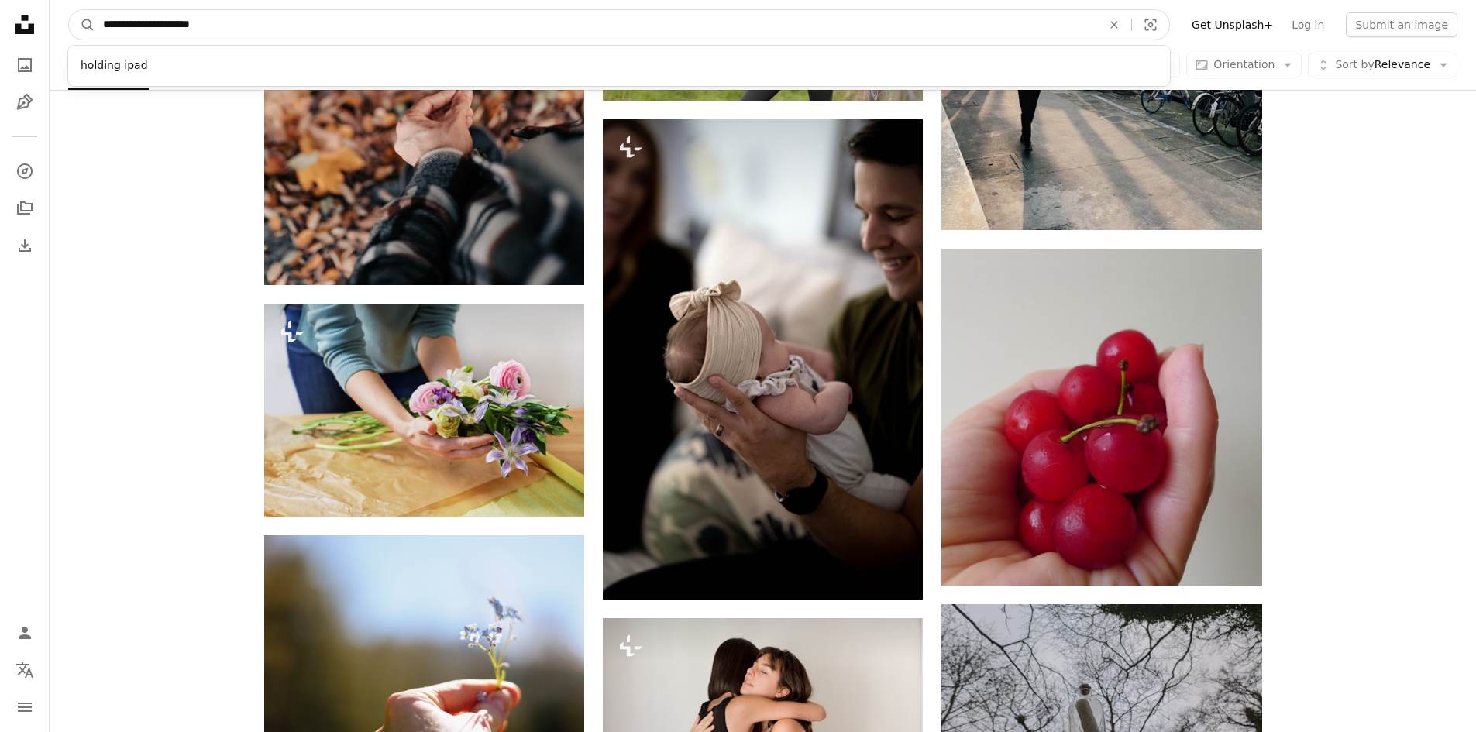
click button "A magnifying glass" at bounding box center [82, 24] width 26 height 29
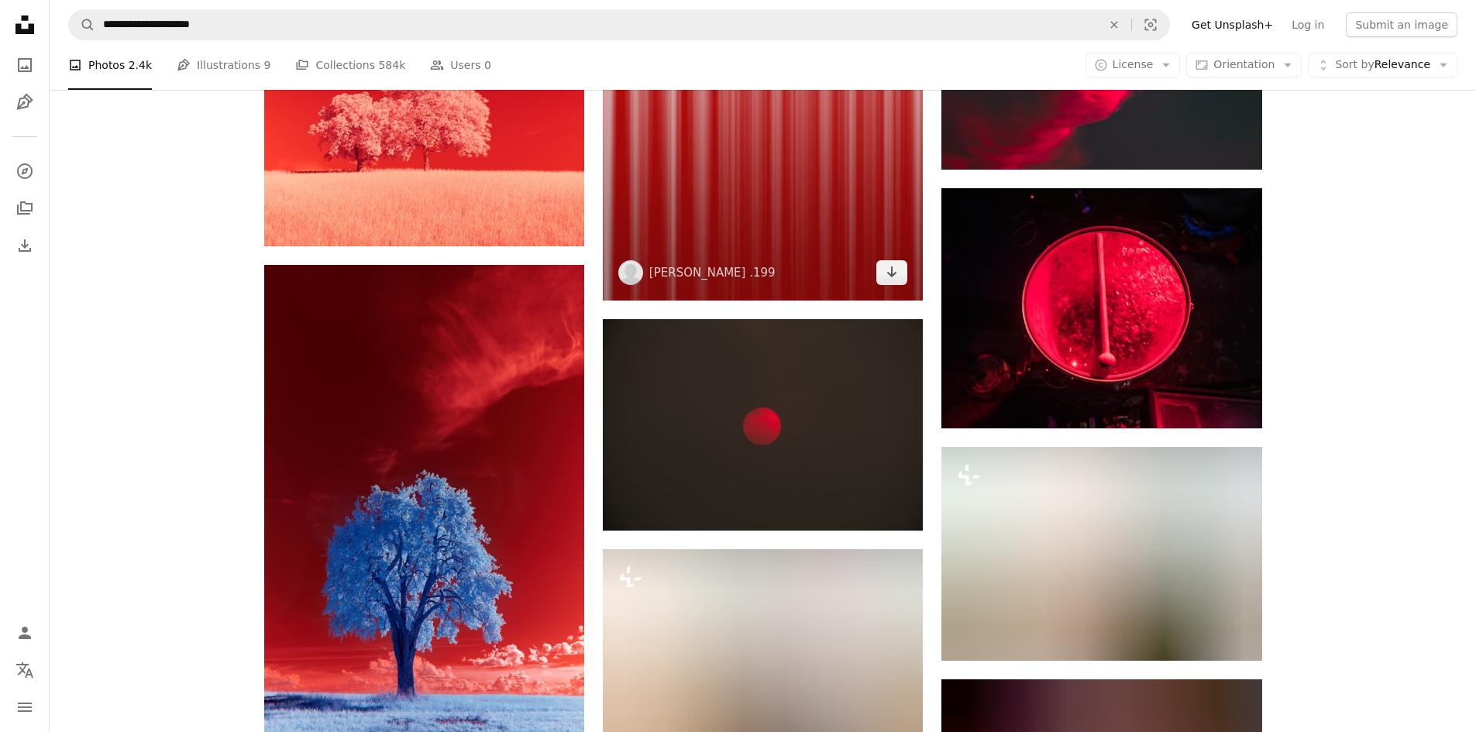
scroll to position [1627, 0]
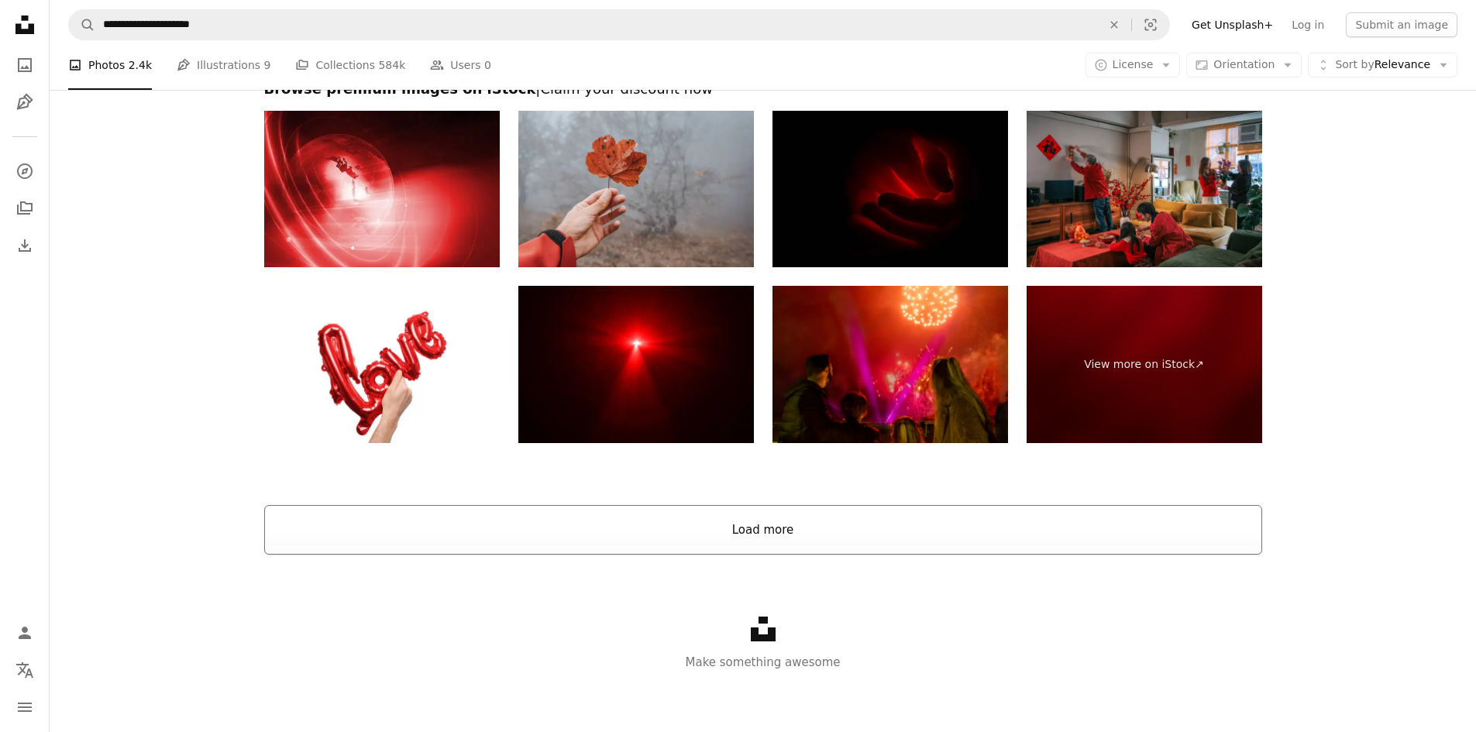
click at [749, 531] on button "Load more" at bounding box center [763, 530] width 998 height 50
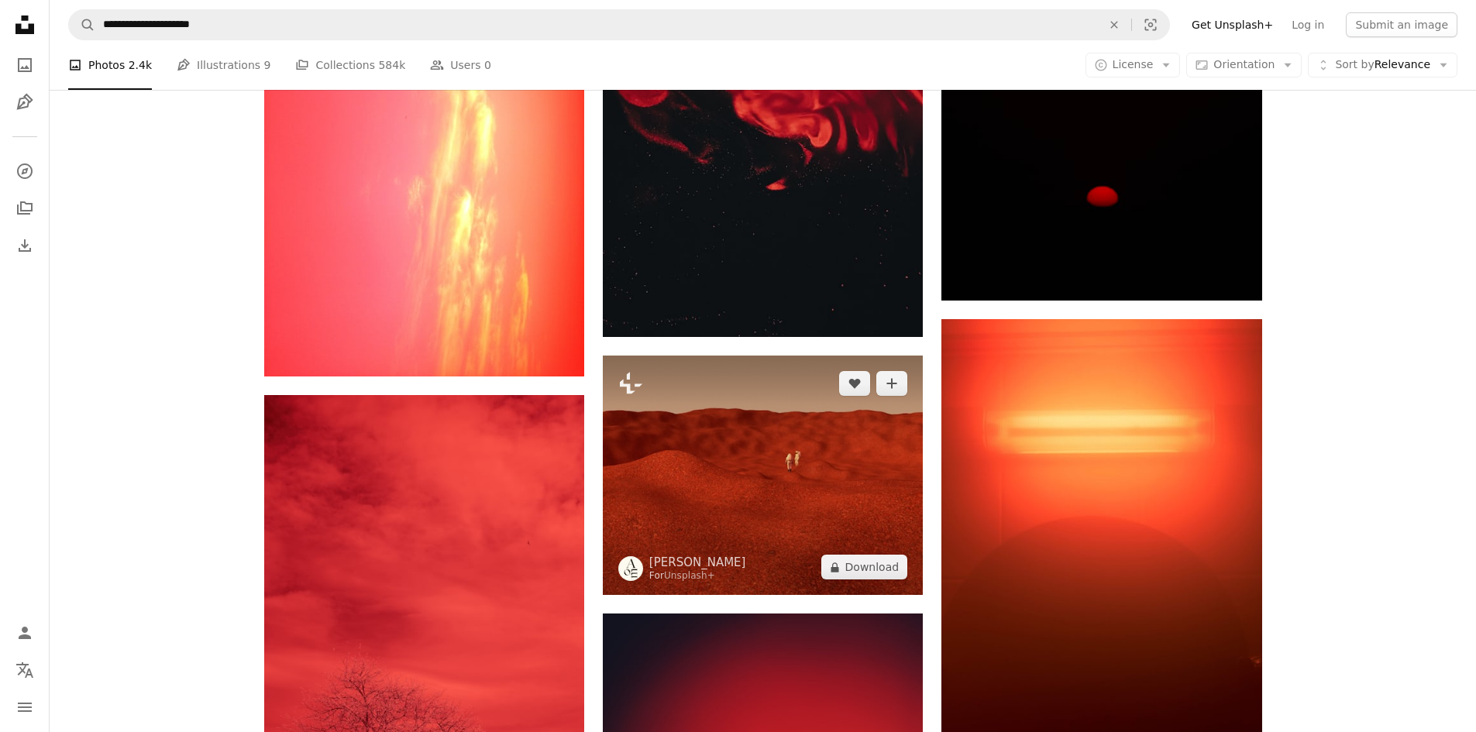
scroll to position [4284, 0]
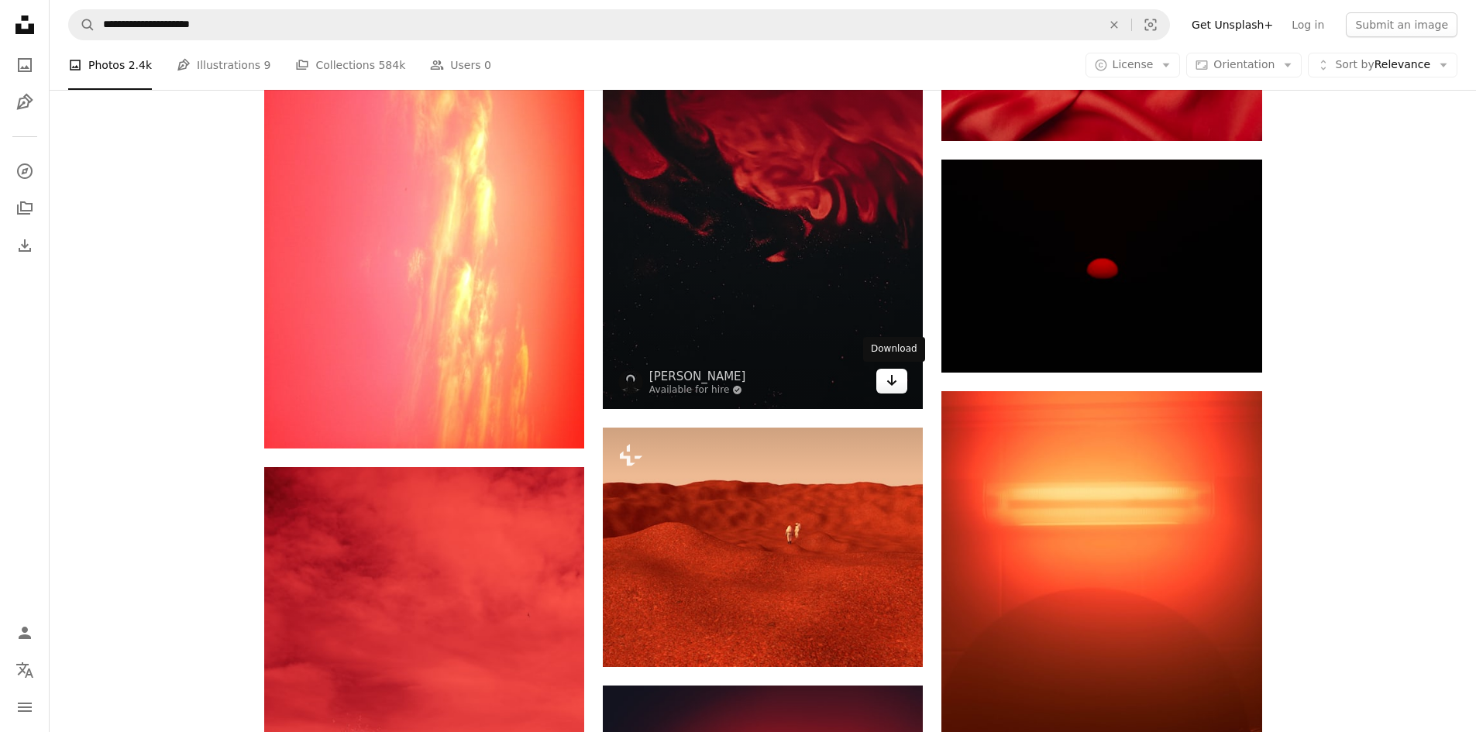
click at [890, 382] on icon "Download" at bounding box center [892, 380] width 10 height 11
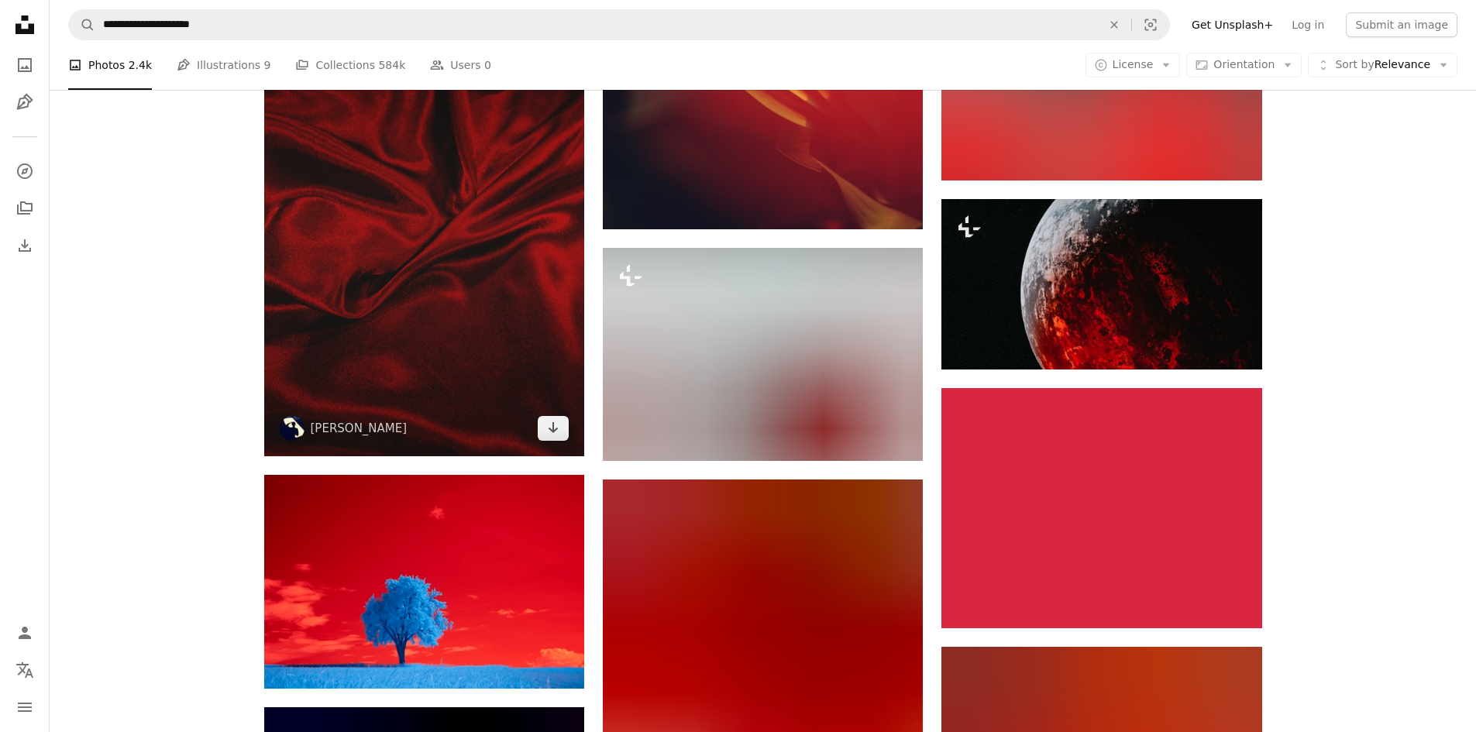
scroll to position [5214, 0]
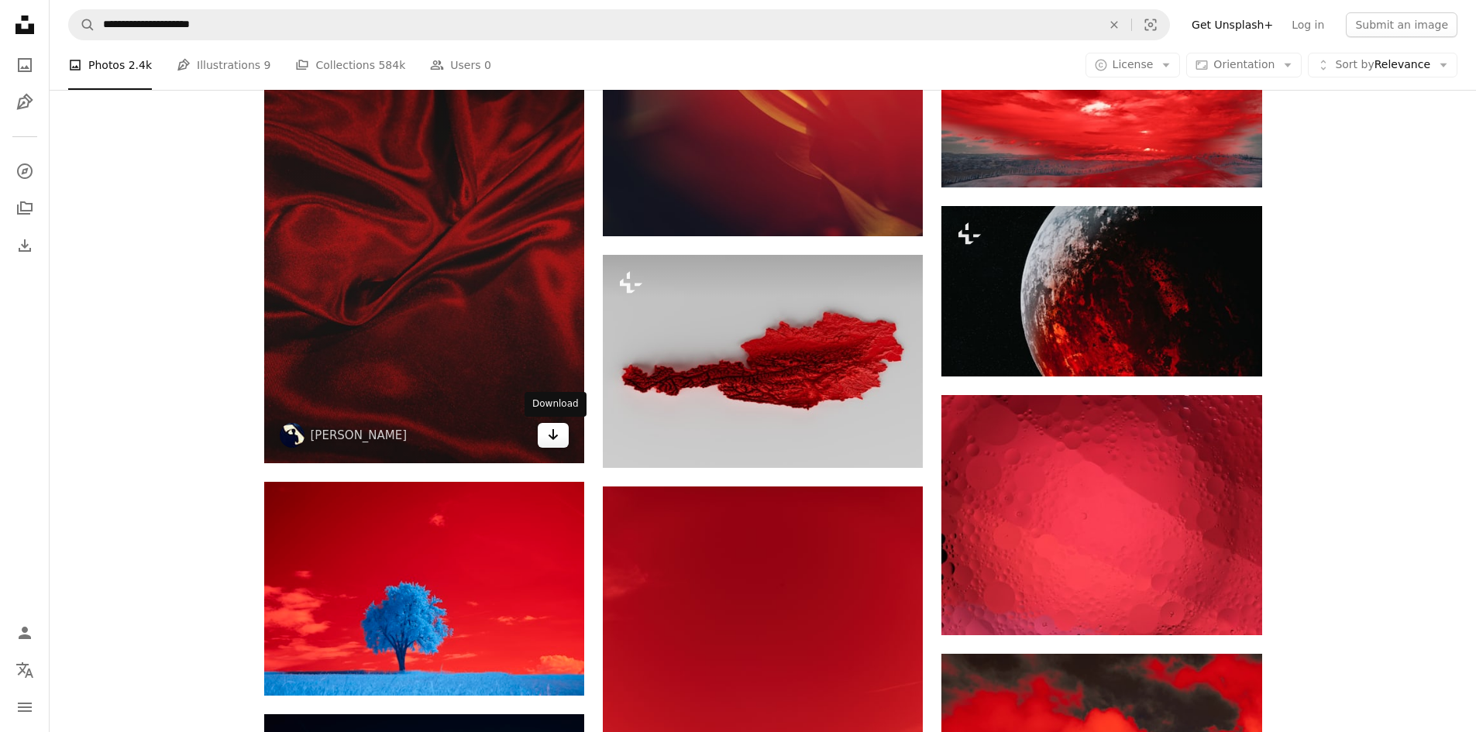
click at [554, 435] on icon "Arrow pointing down" at bounding box center [553, 434] width 12 height 19
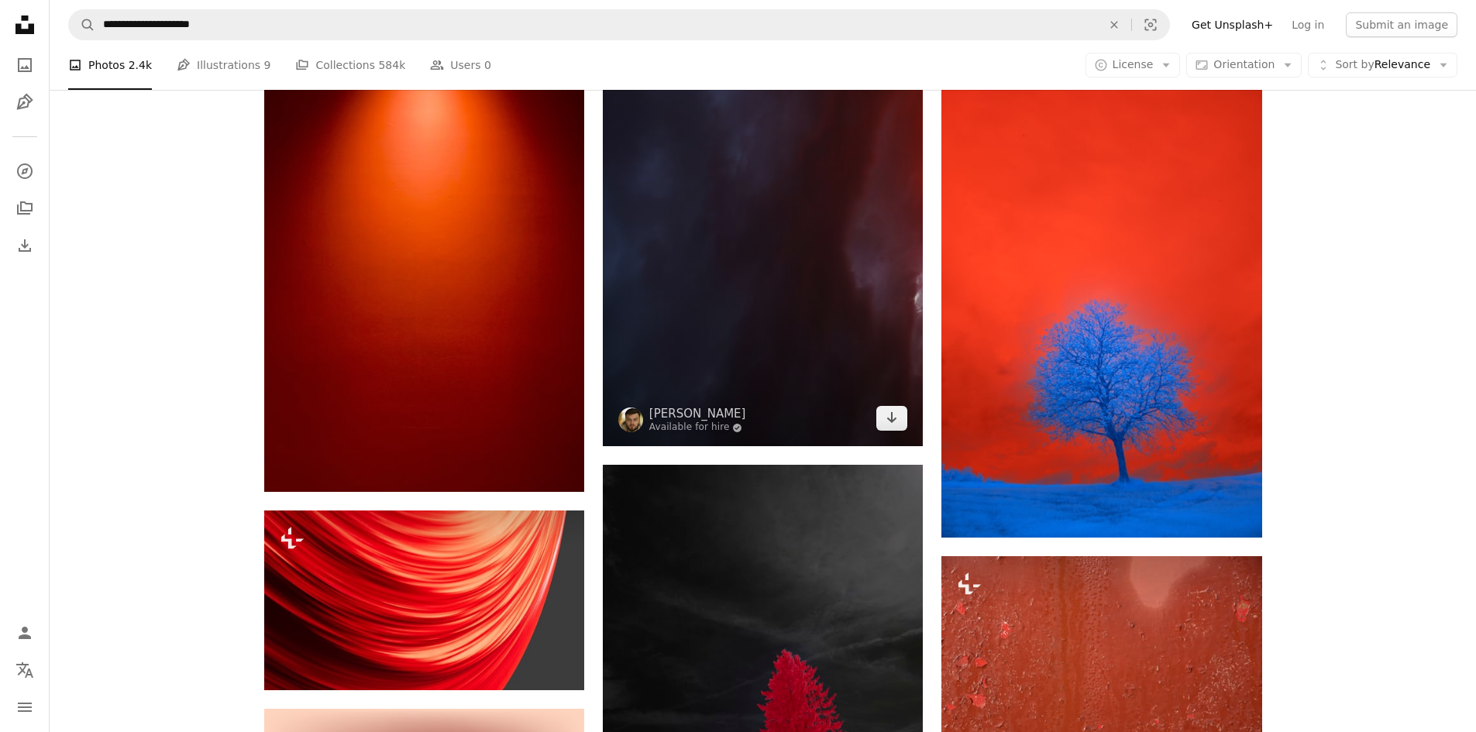
scroll to position [12185, 0]
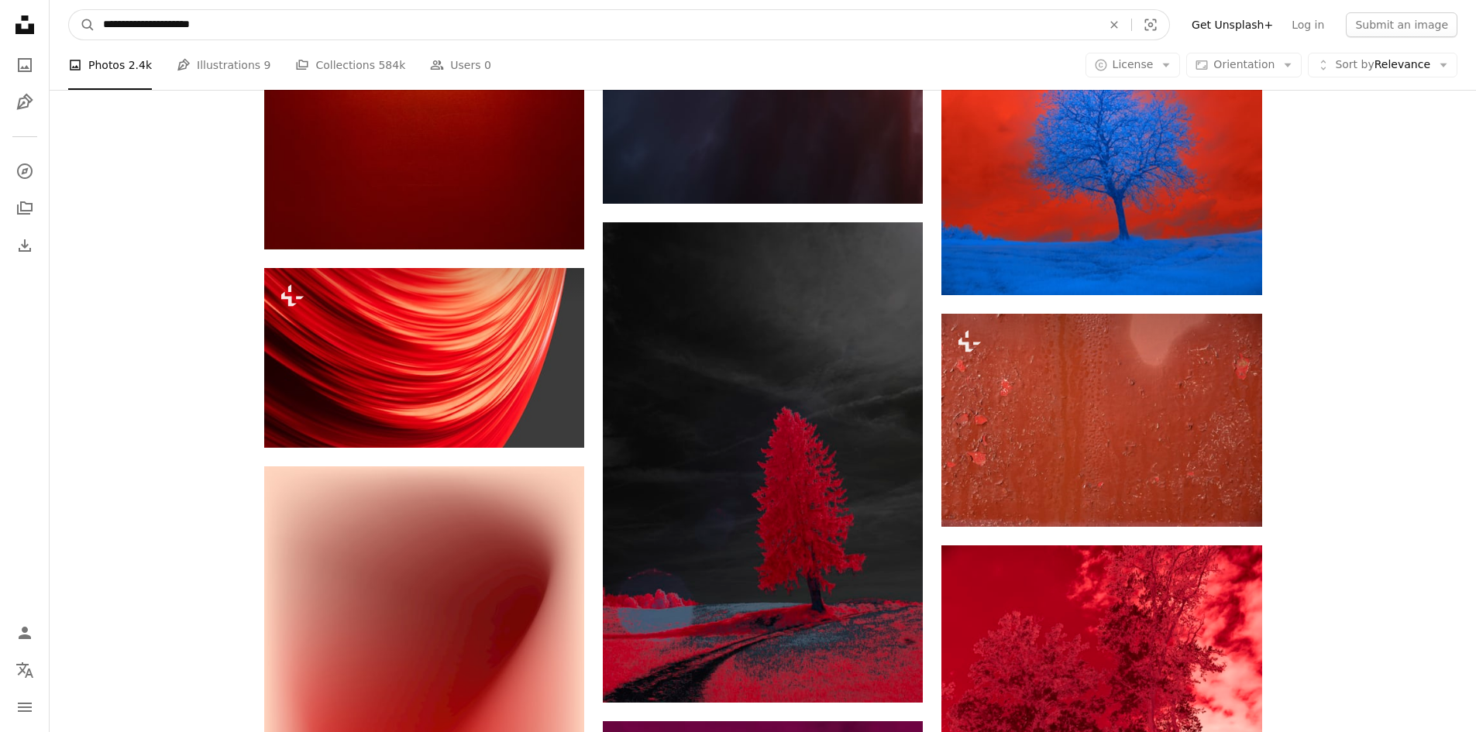
click at [235, 26] on input "**********" at bounding box center [596, 24] width 1002 height 29
drag, startPoint x: 141, startPoint y: 29, endPoint x: 83, endPoint y: 31, distance: 58.1
click at [83, 31] on form "**********" at bounding box center [618, 24] width 1101 height 31
paste input "**********"
type input "**********"
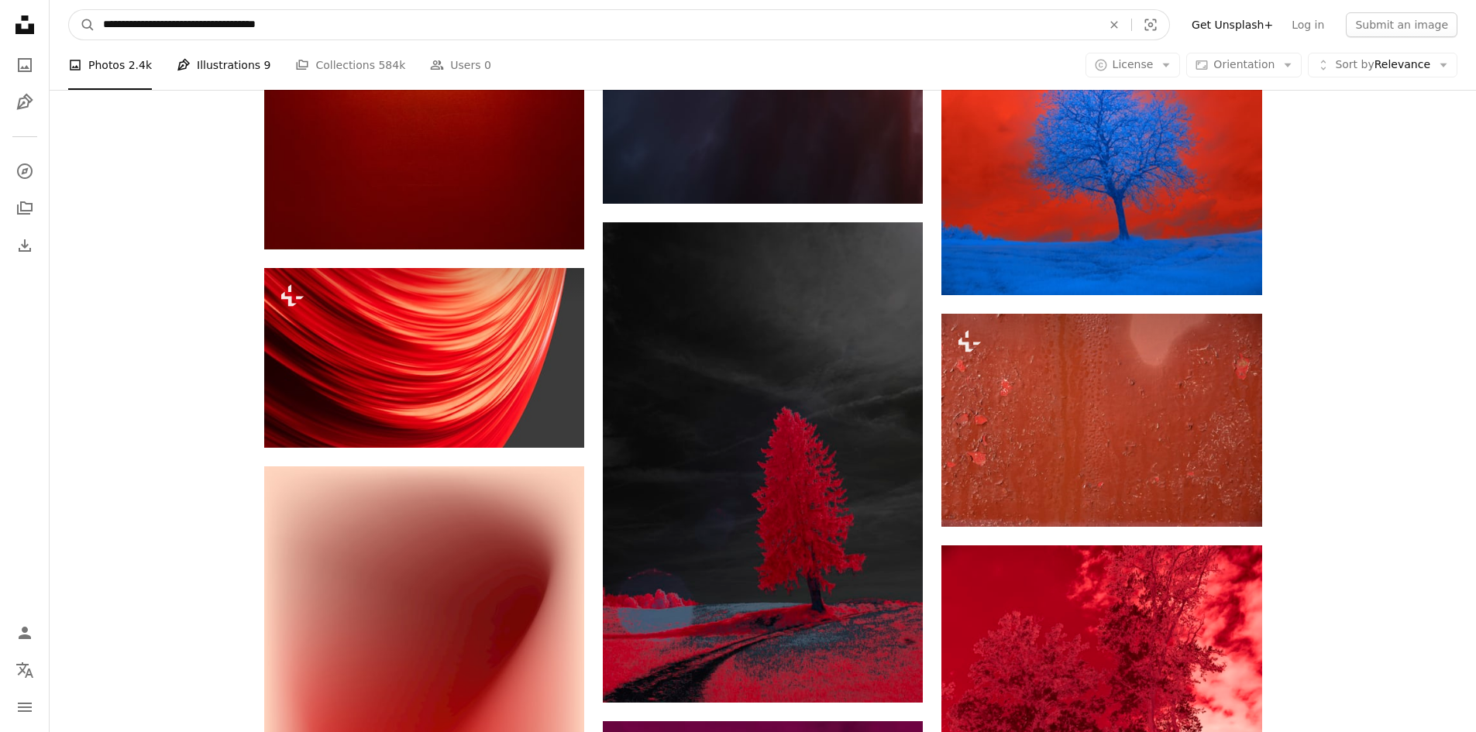
click button "A magnifying glass" at bounding box center [82, 24] width 26 height 29
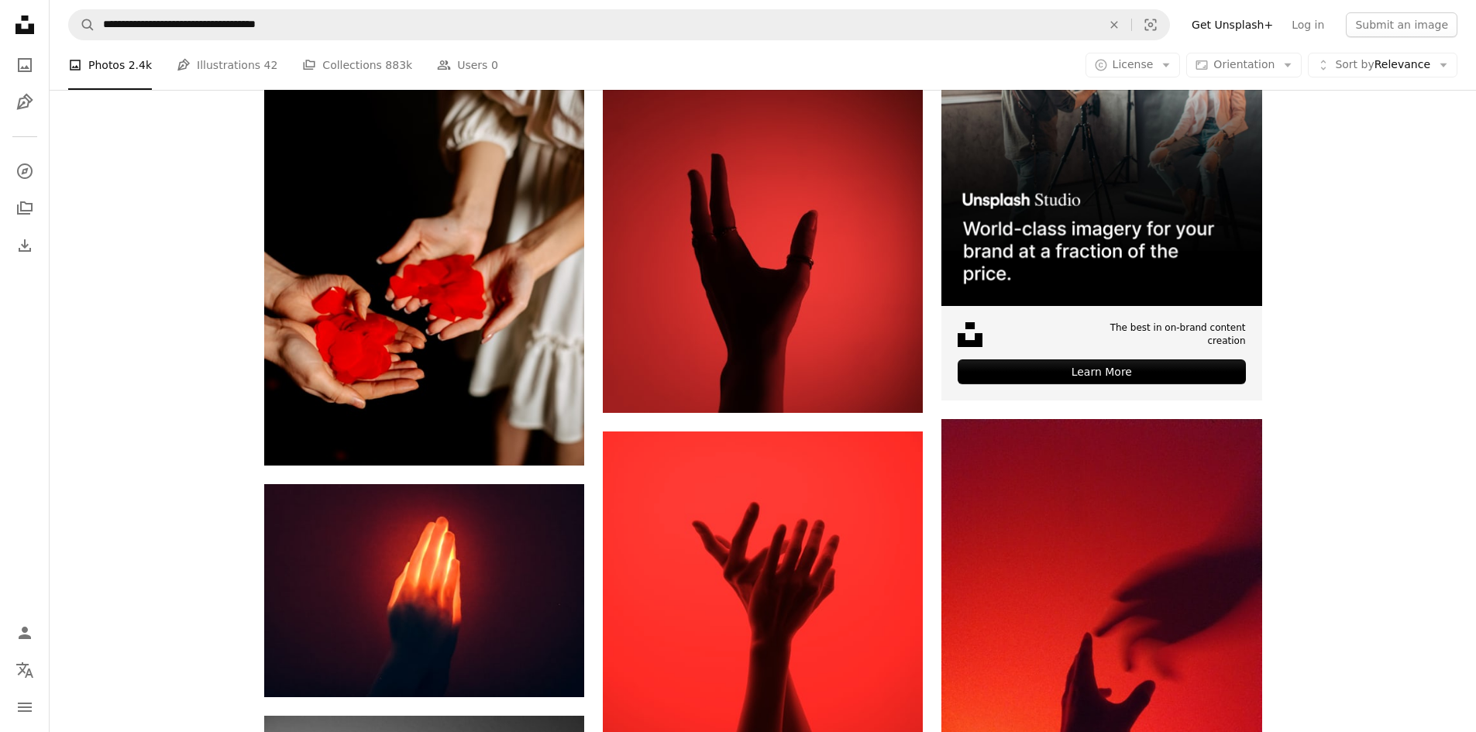
scroll to position [310, 0]
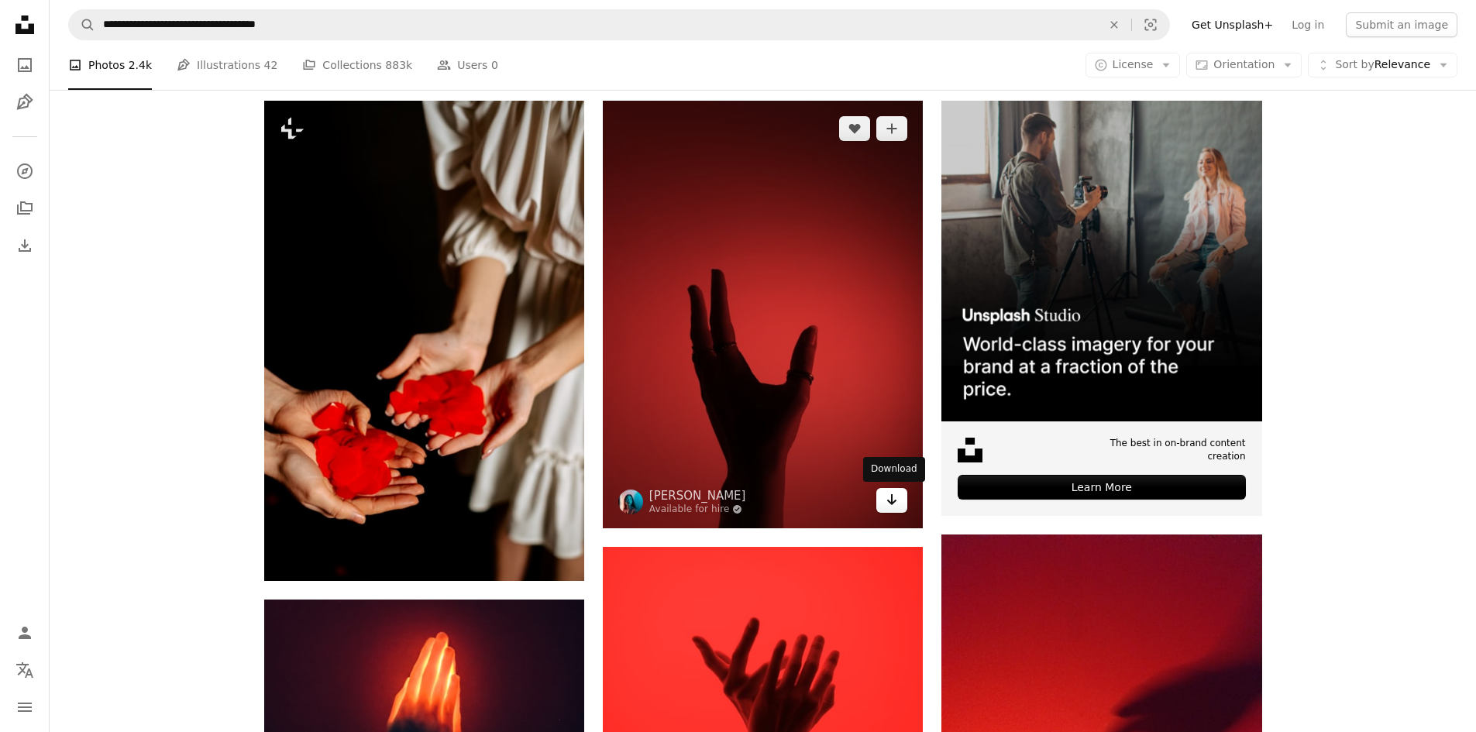
click at [892, 499] on icon "Download" at bounding box center [892, 499] width 10 height 11
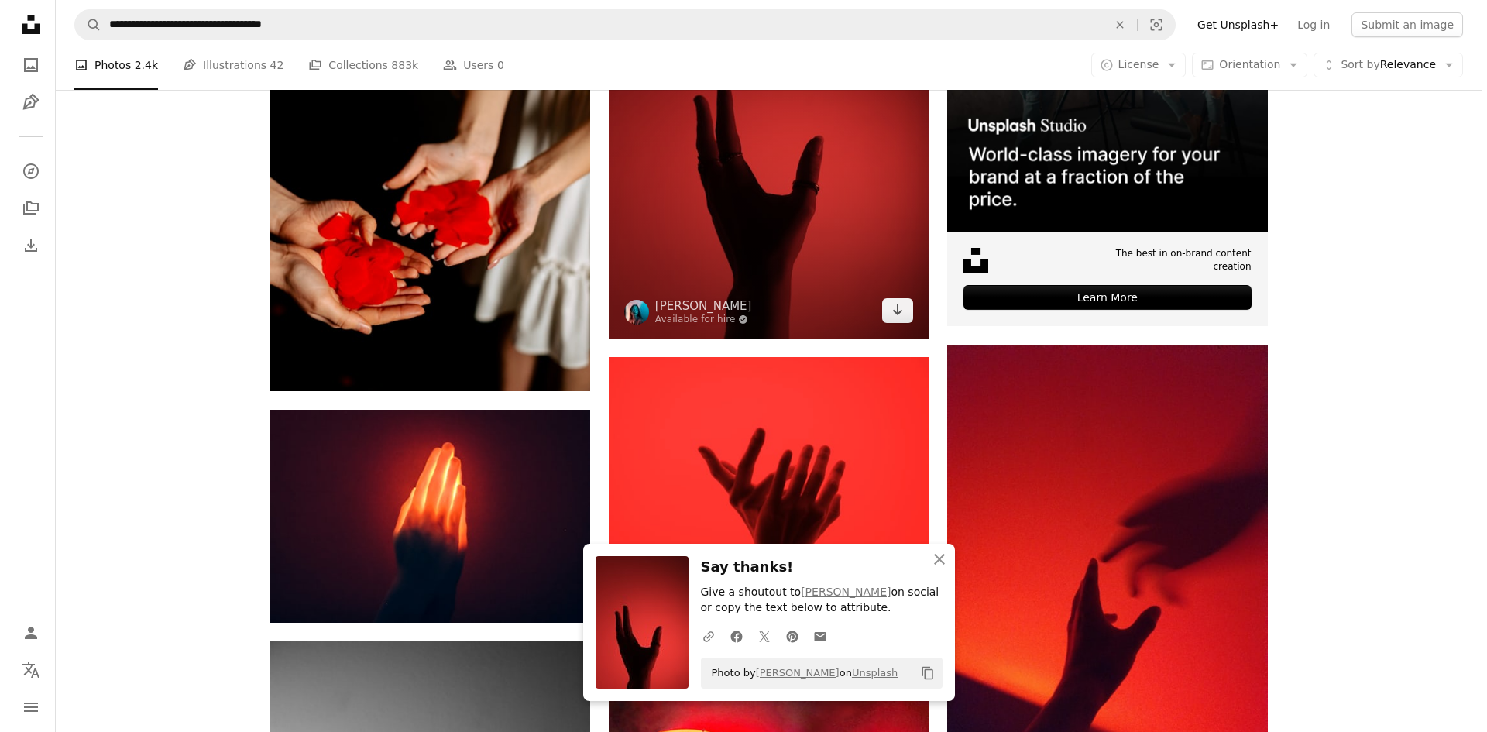
scroll to position [542, 0]
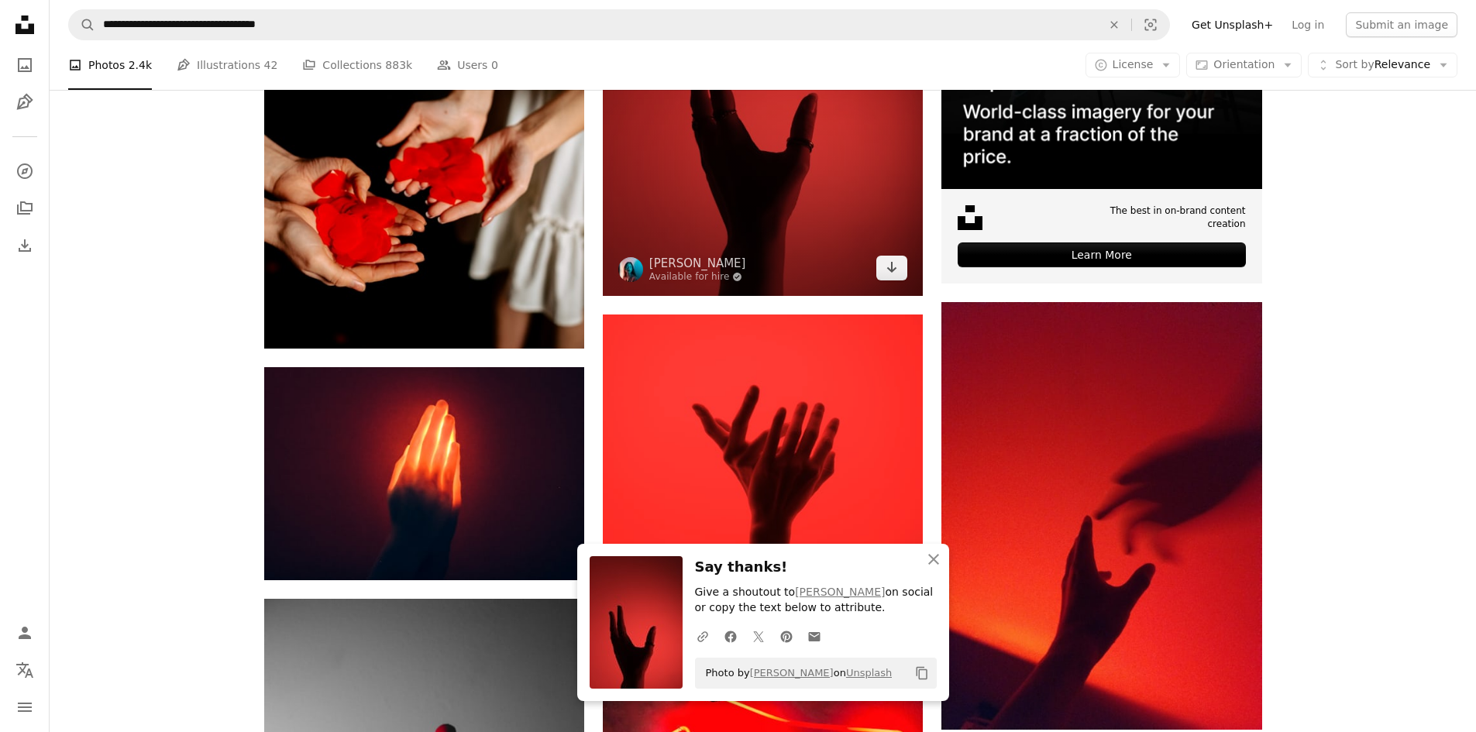
click at [774, 166] on img at bounding box center [763, 81] width 320 height 427
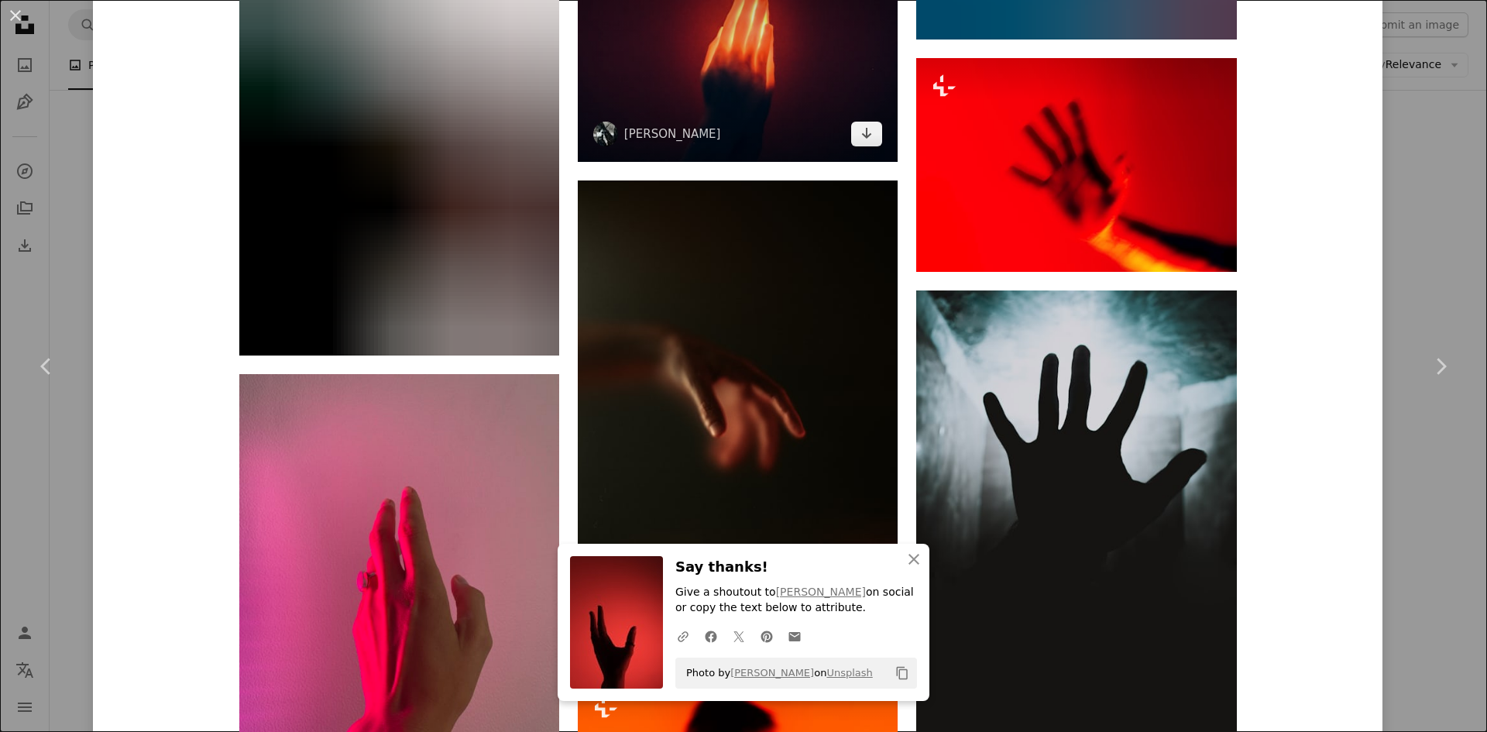
scroll to position [4957, 0]
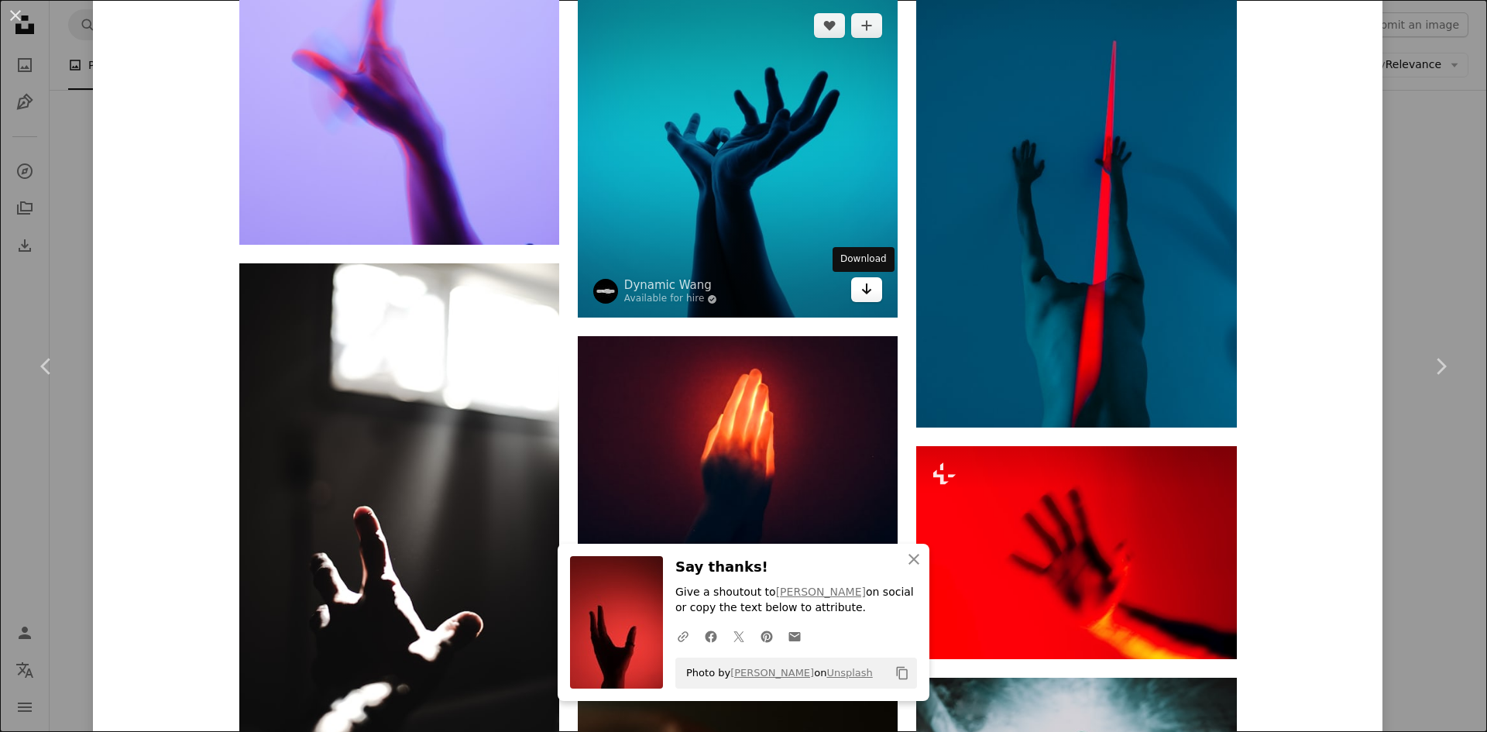
click at [862, 298] on icon "Arrow pointing down" at bounding box center [867, 289] width 12 height 19
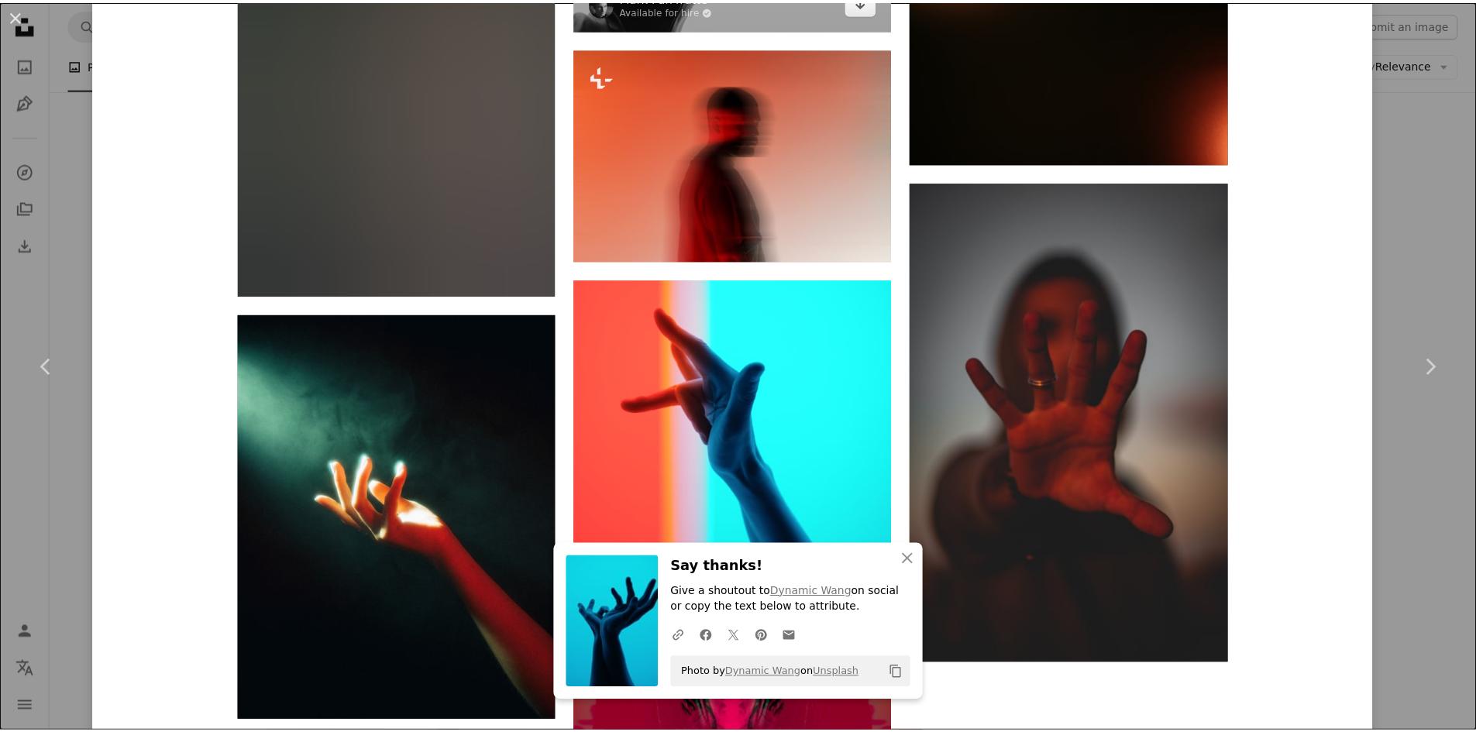
scroll to position [8782, 0]
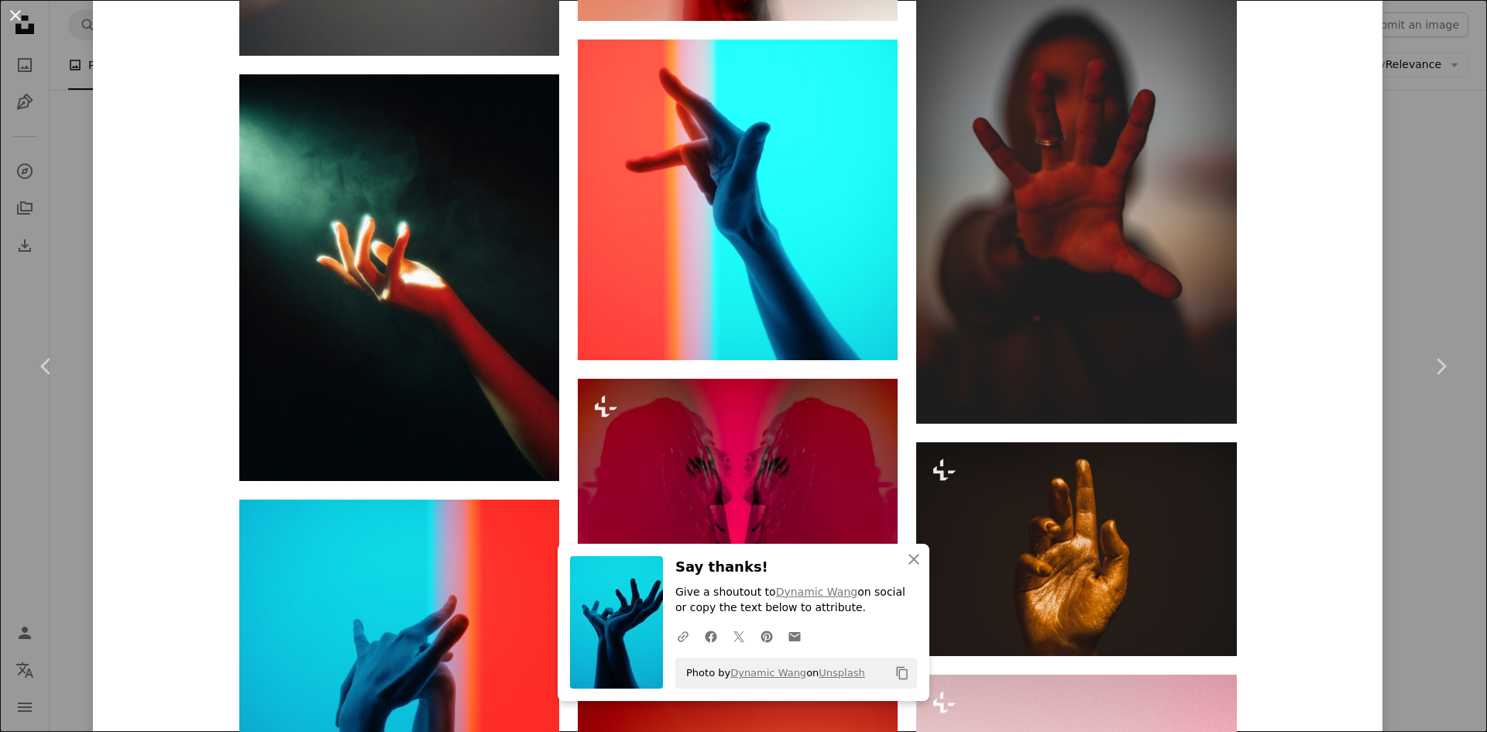
click at [9, 25] on button "An X shape" at bounding box center [15, 15] width 19 height 19
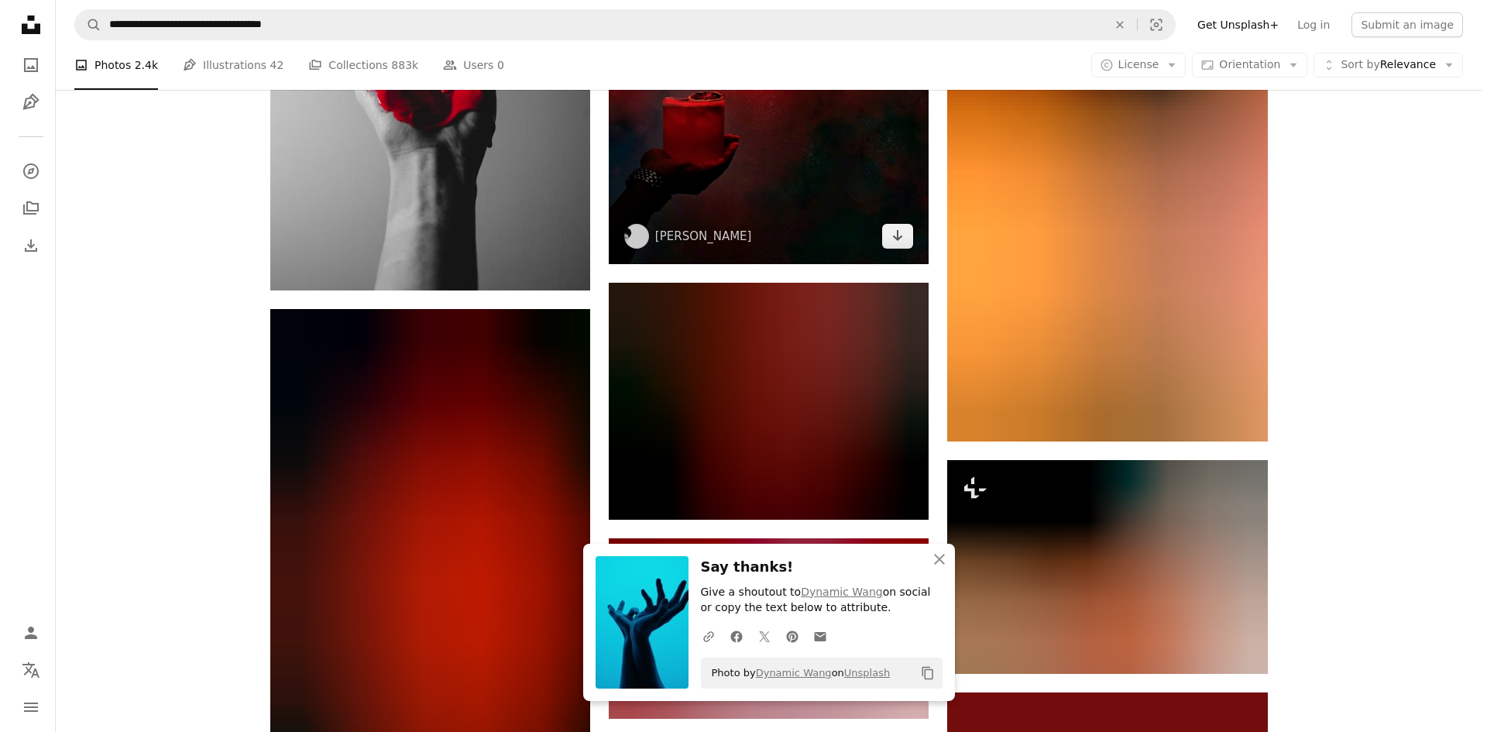
scroll to position [1239, 0]
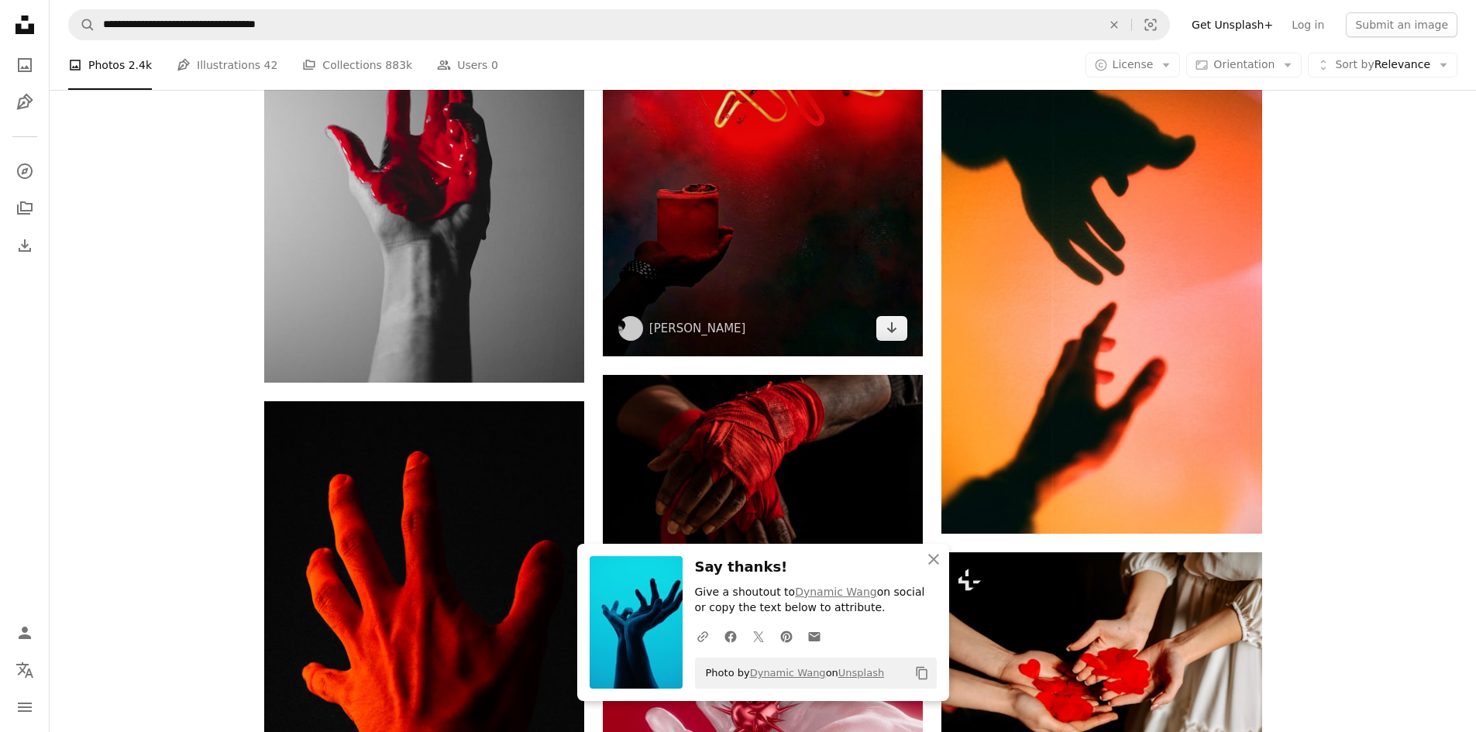
click at [791, 196] on img at bounding box center [763, 156] width 320 height 400
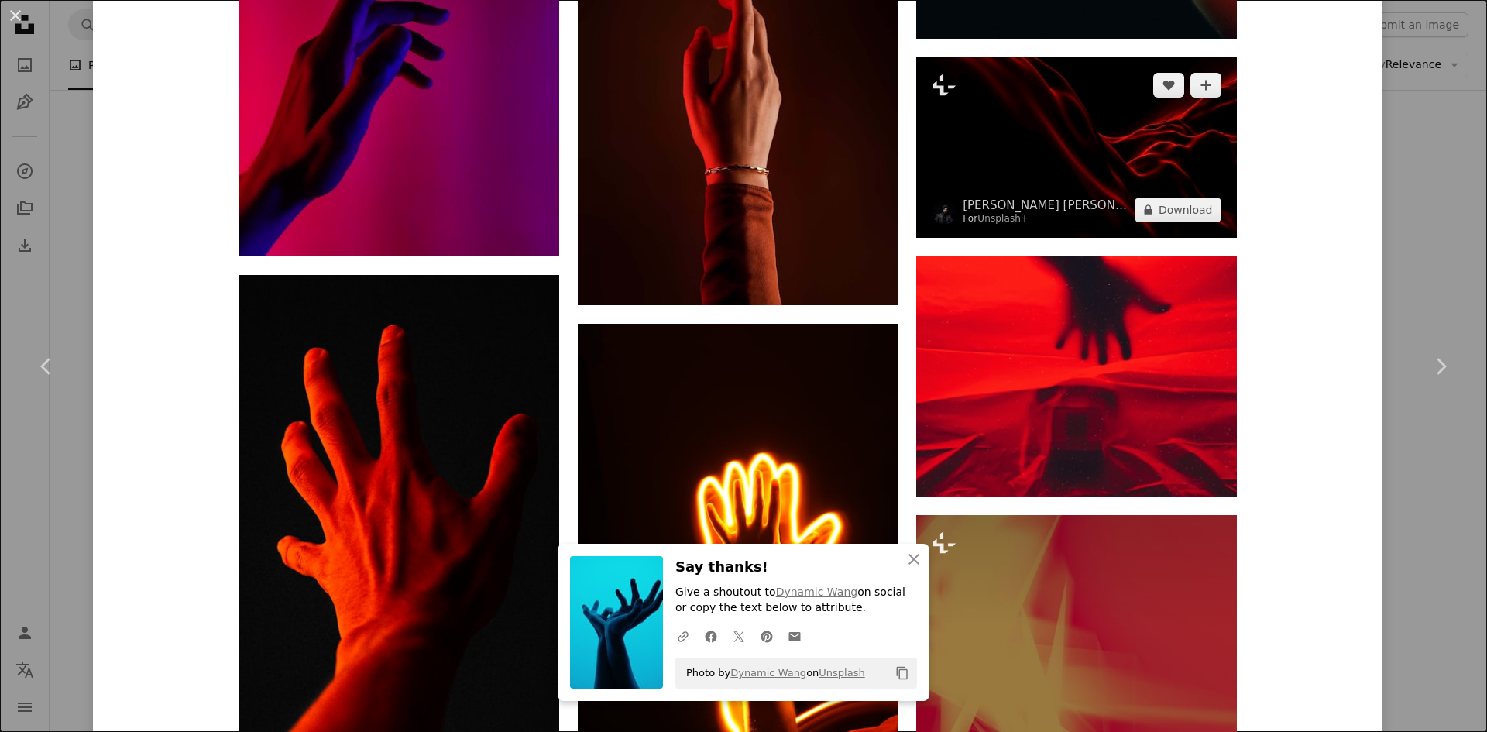
scroll to position [3098, 0]
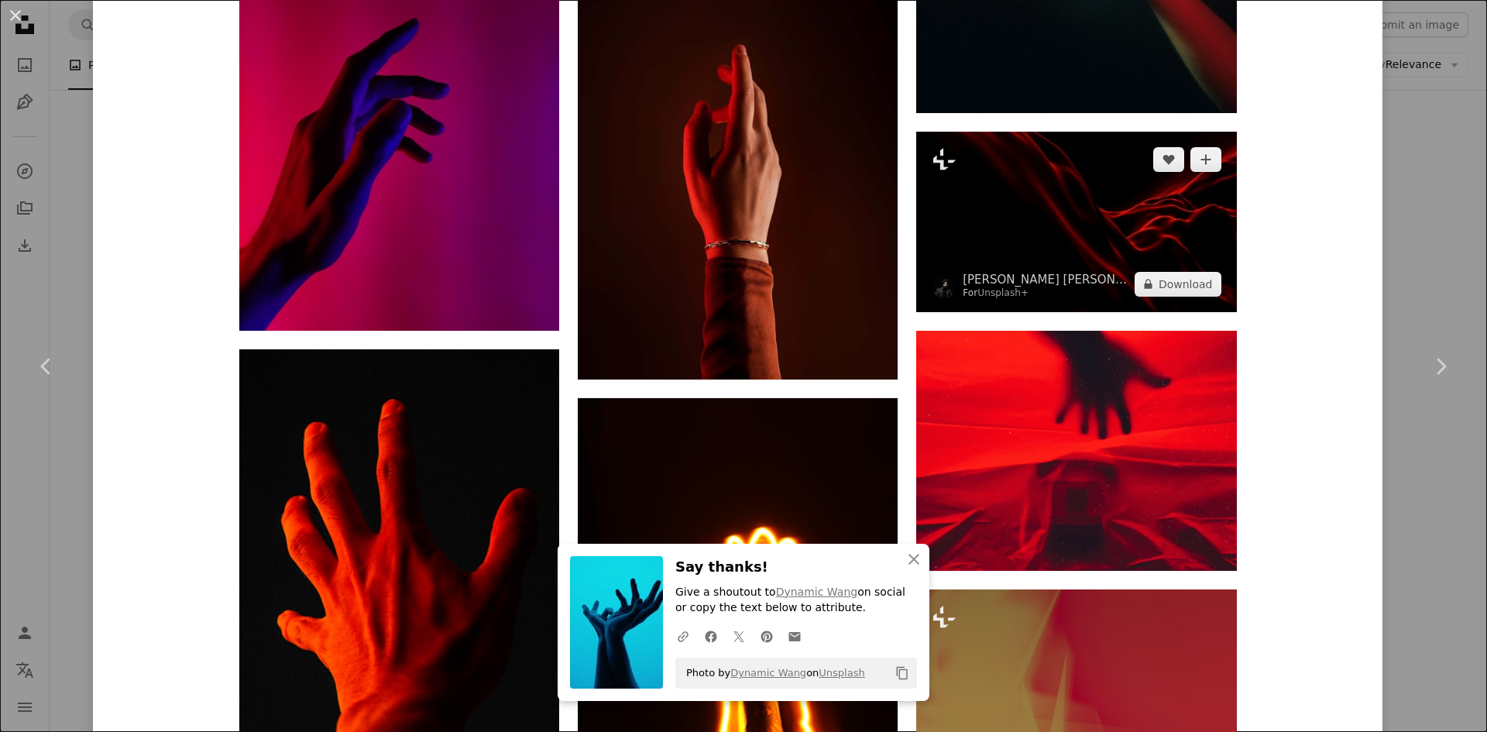
click at [1057, 230] on img at bounding box center [1076, 222] width 320 height 180
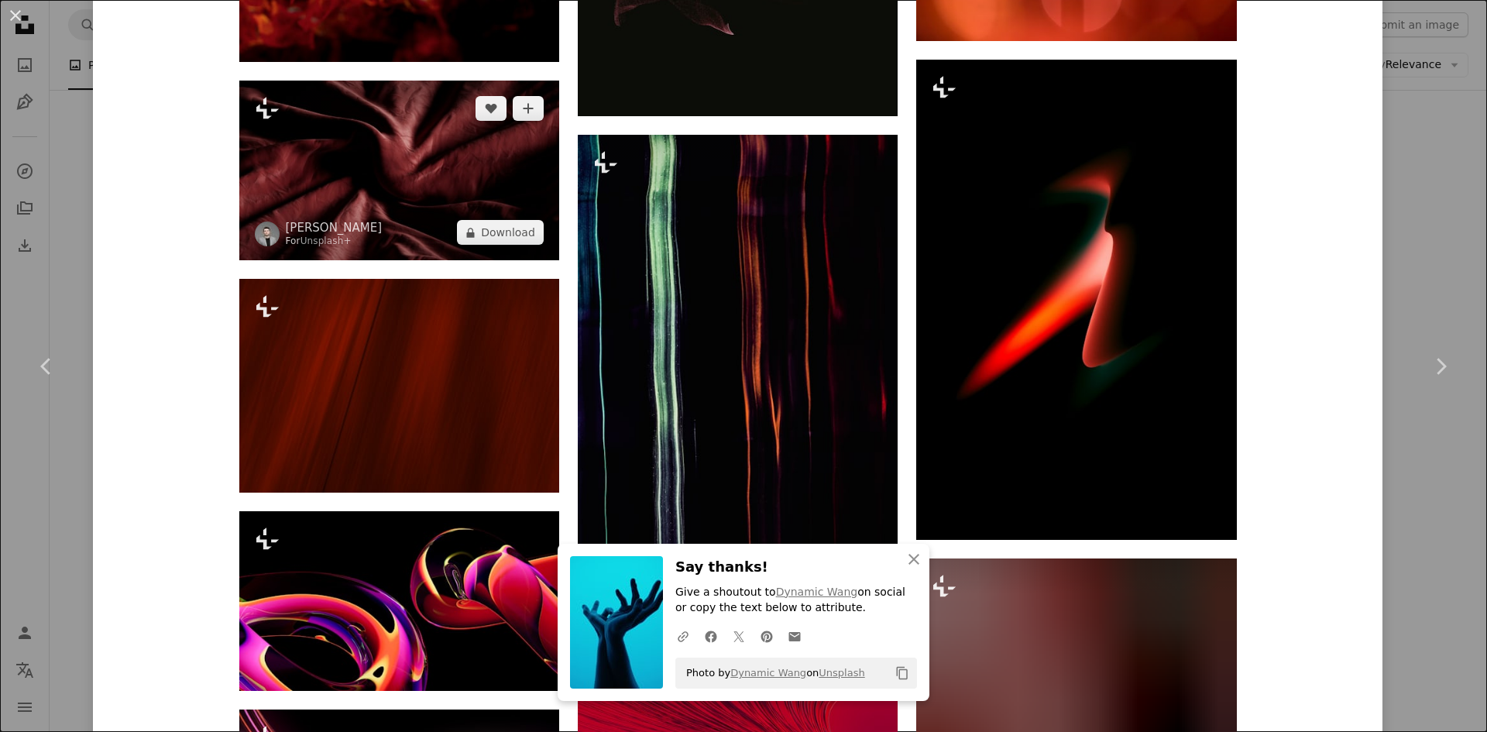
scroll to position [4808, 0]
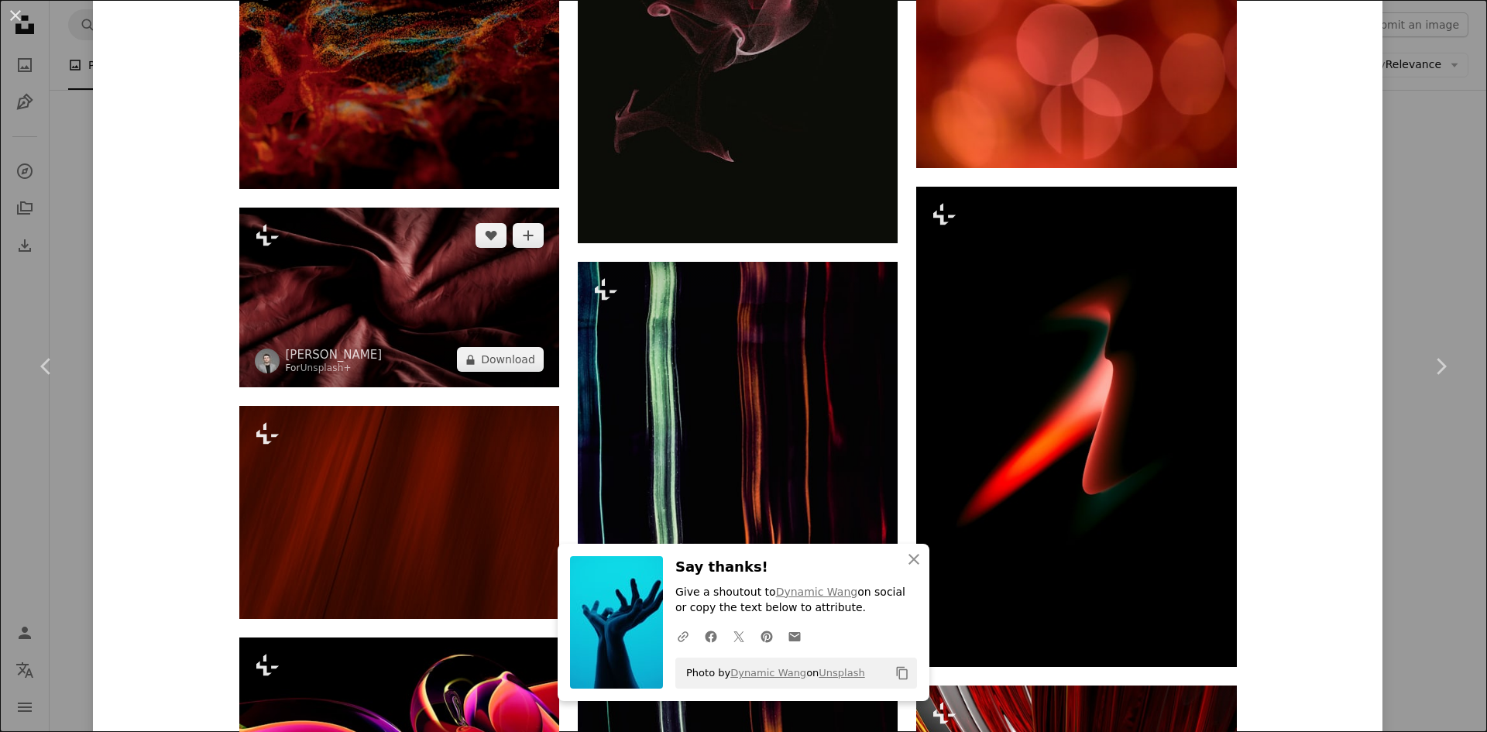
click at [377, 320] on img at bounding box center [399, 298] width 320 height 180
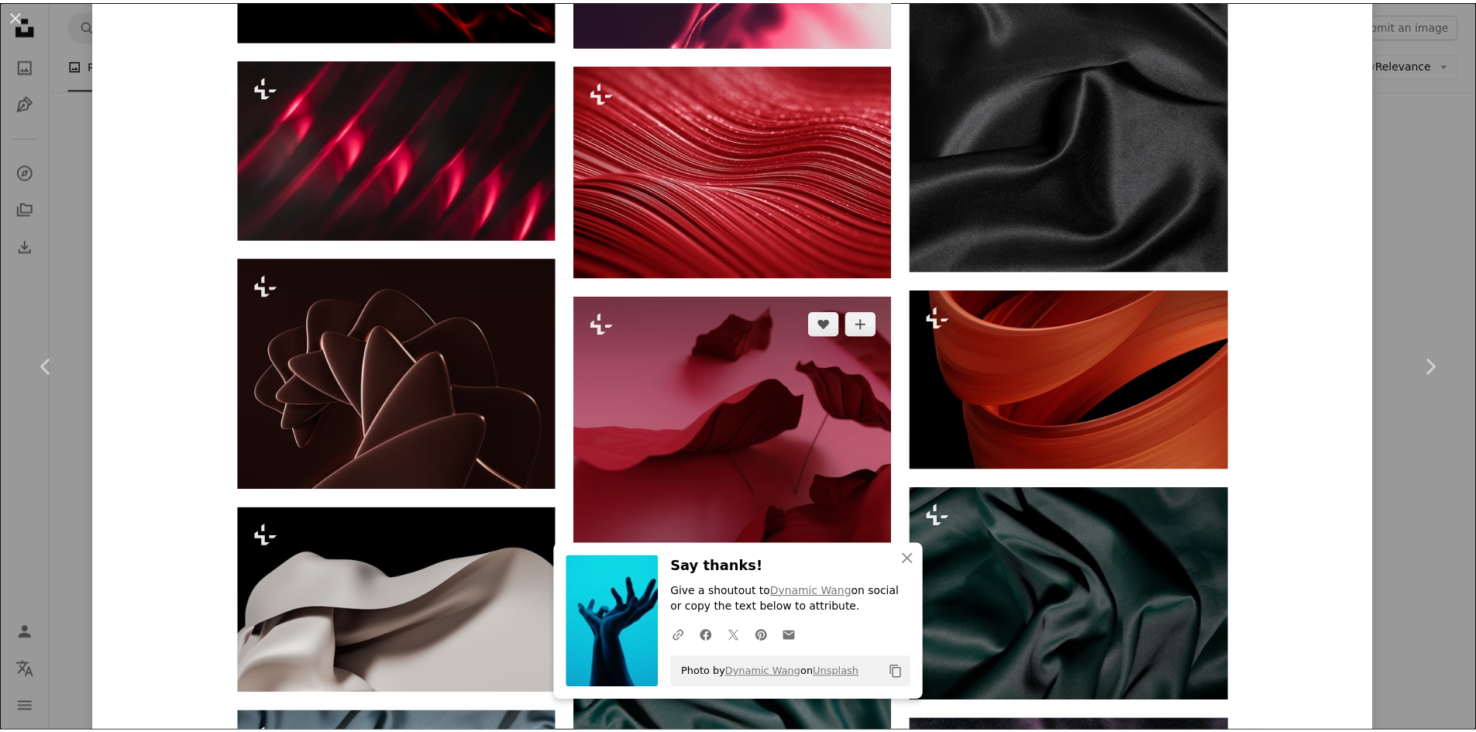
scroll to position [5964, 0]
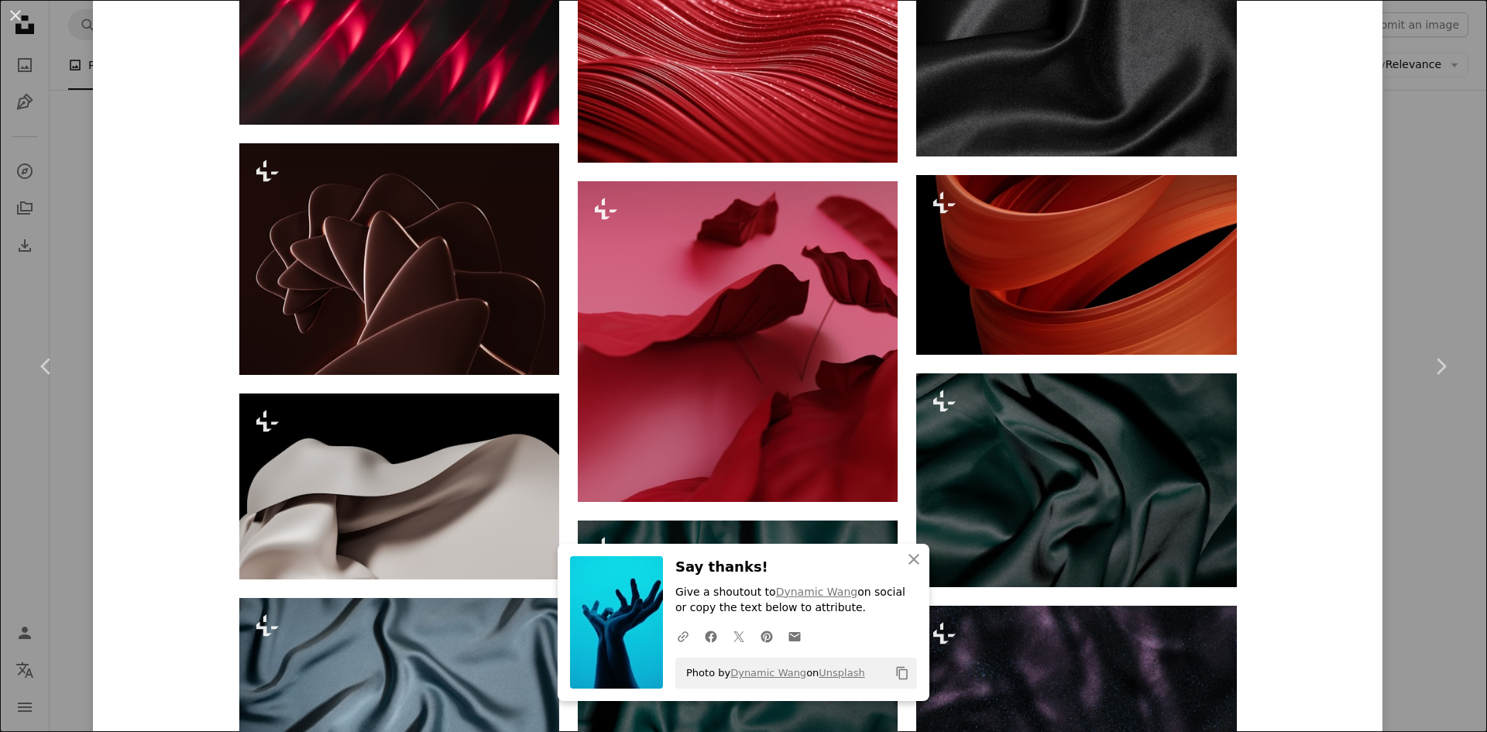
click at [18, 20] on button "An X shape" at bounding box center [15, 15] width 19 height 19
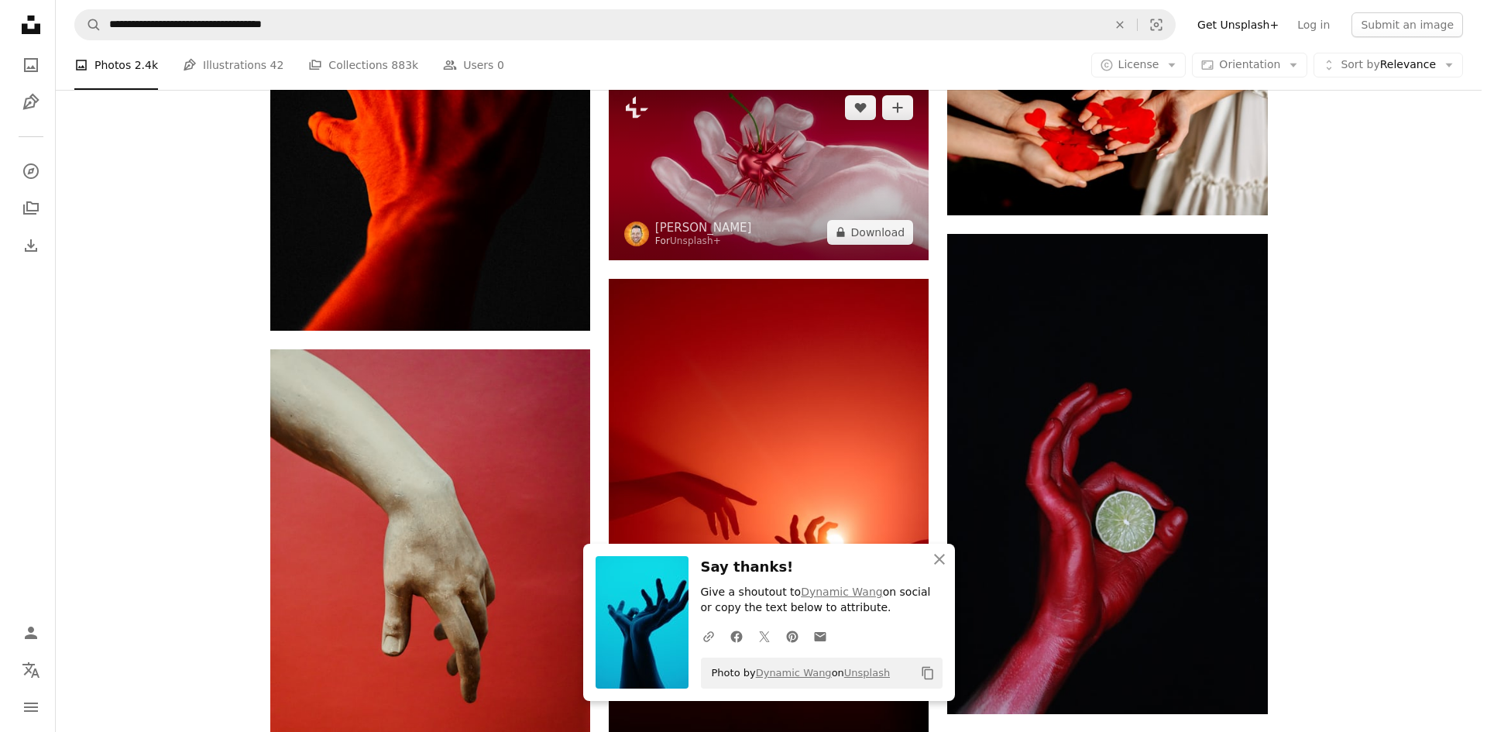
scroll to position [1782, 0]
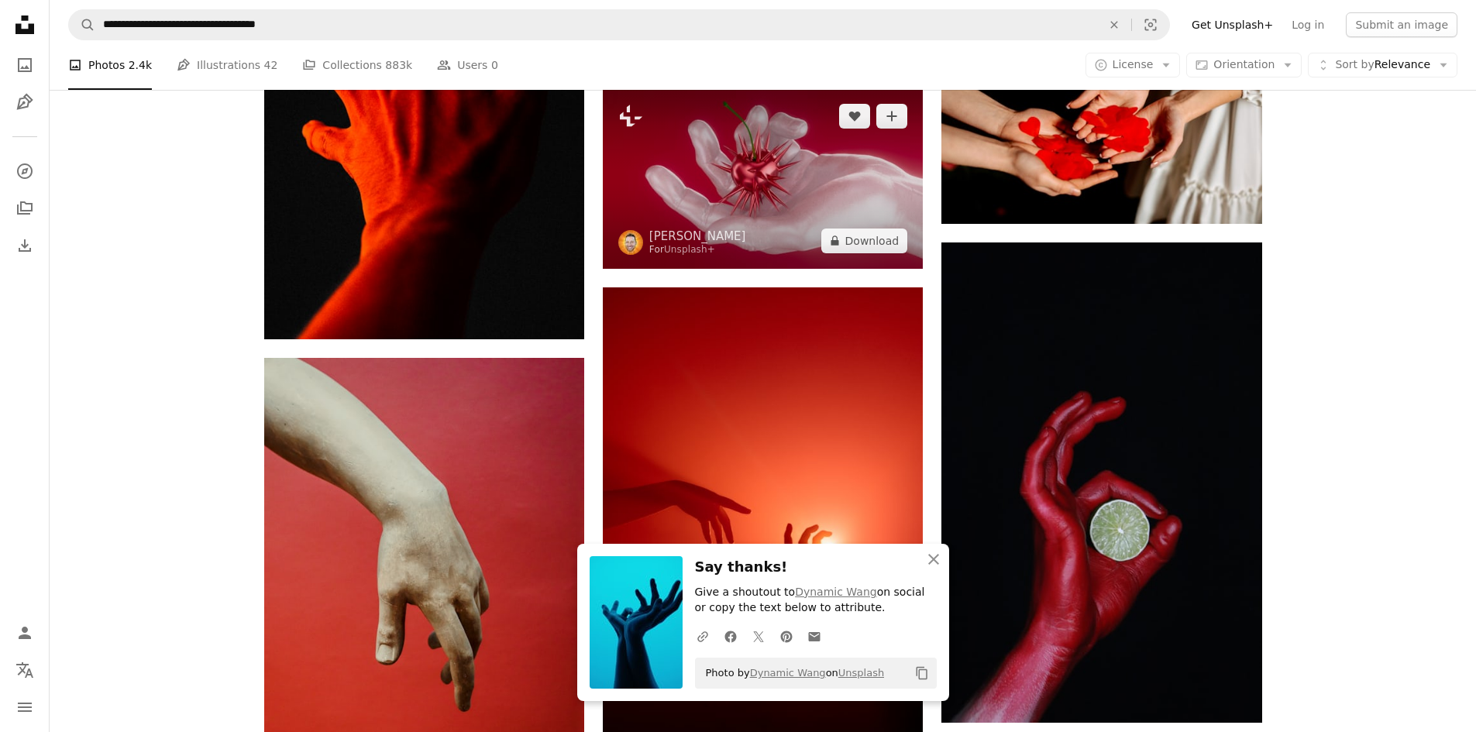
click at [760, 202] on img at bounding box center [763, 178] width 320 height 180
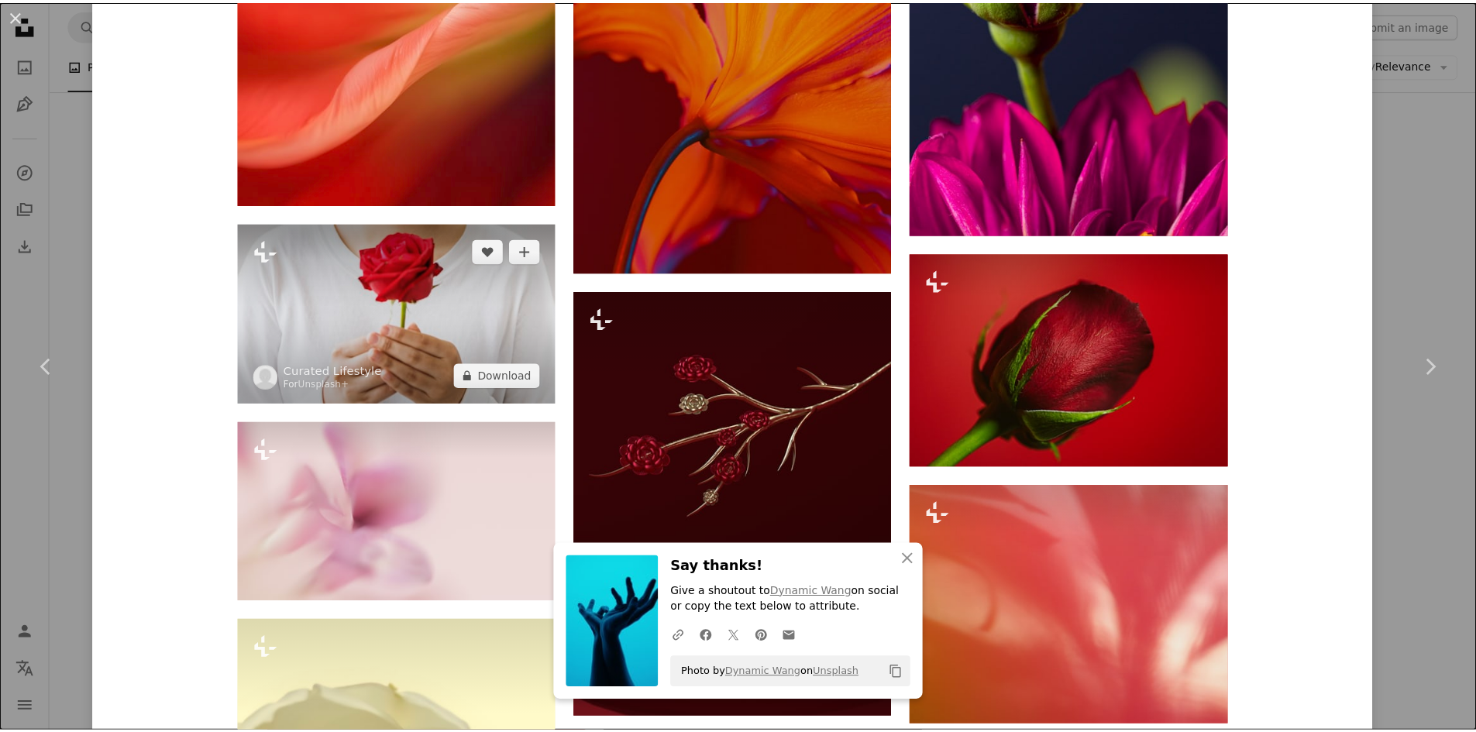
scroll to position [5150, 0]
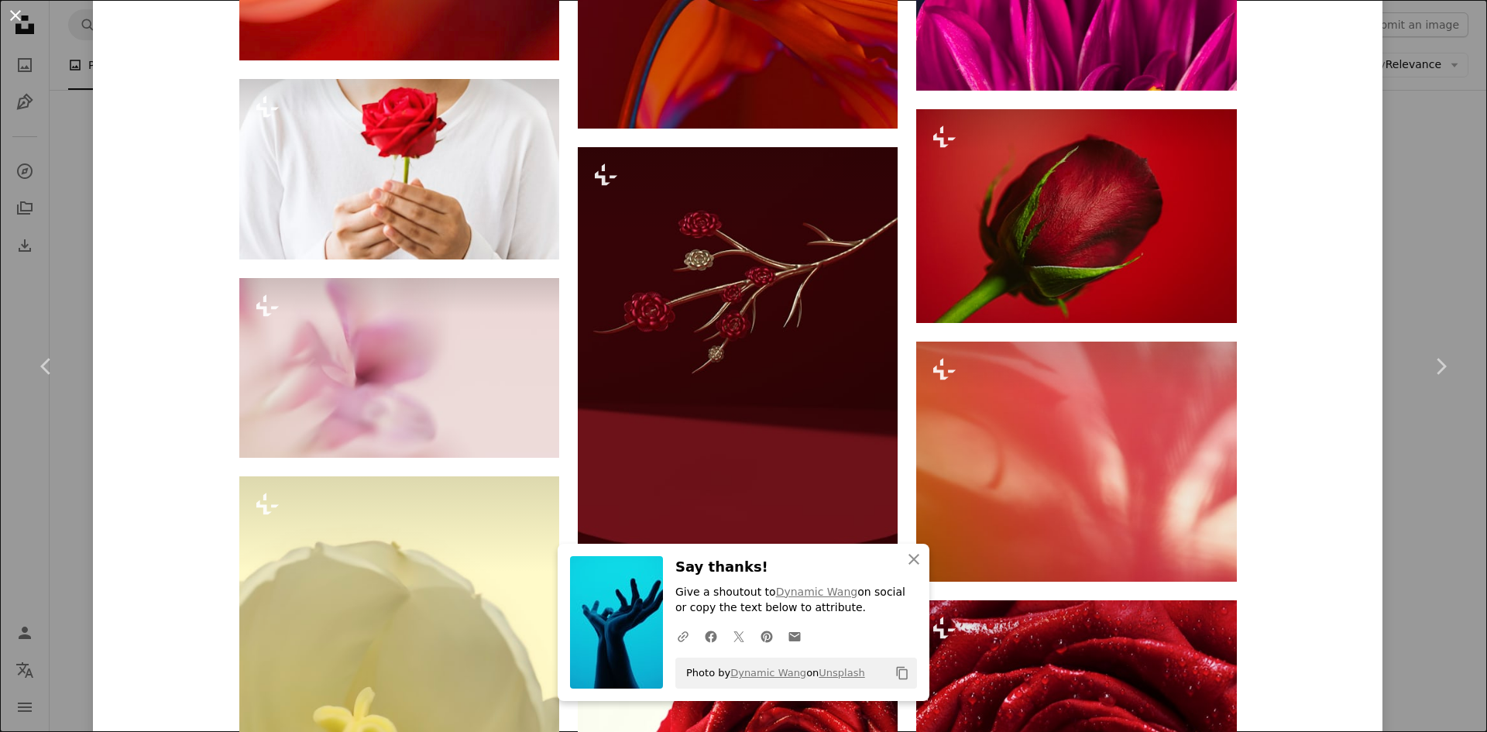
click at [12, 12] on button "An X shape" at bounding box center [15, 15] width 19 height 19
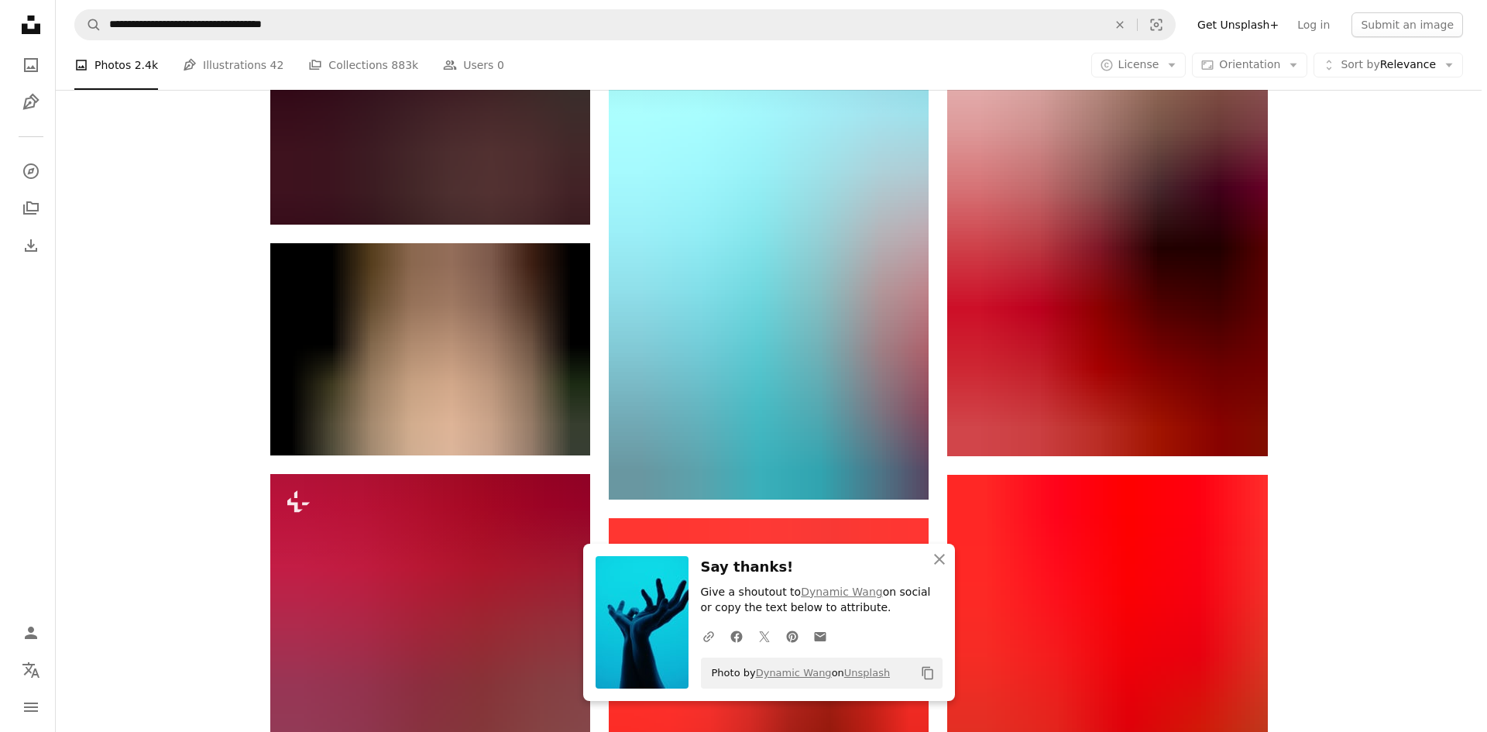
scroll to position [2556, 0]
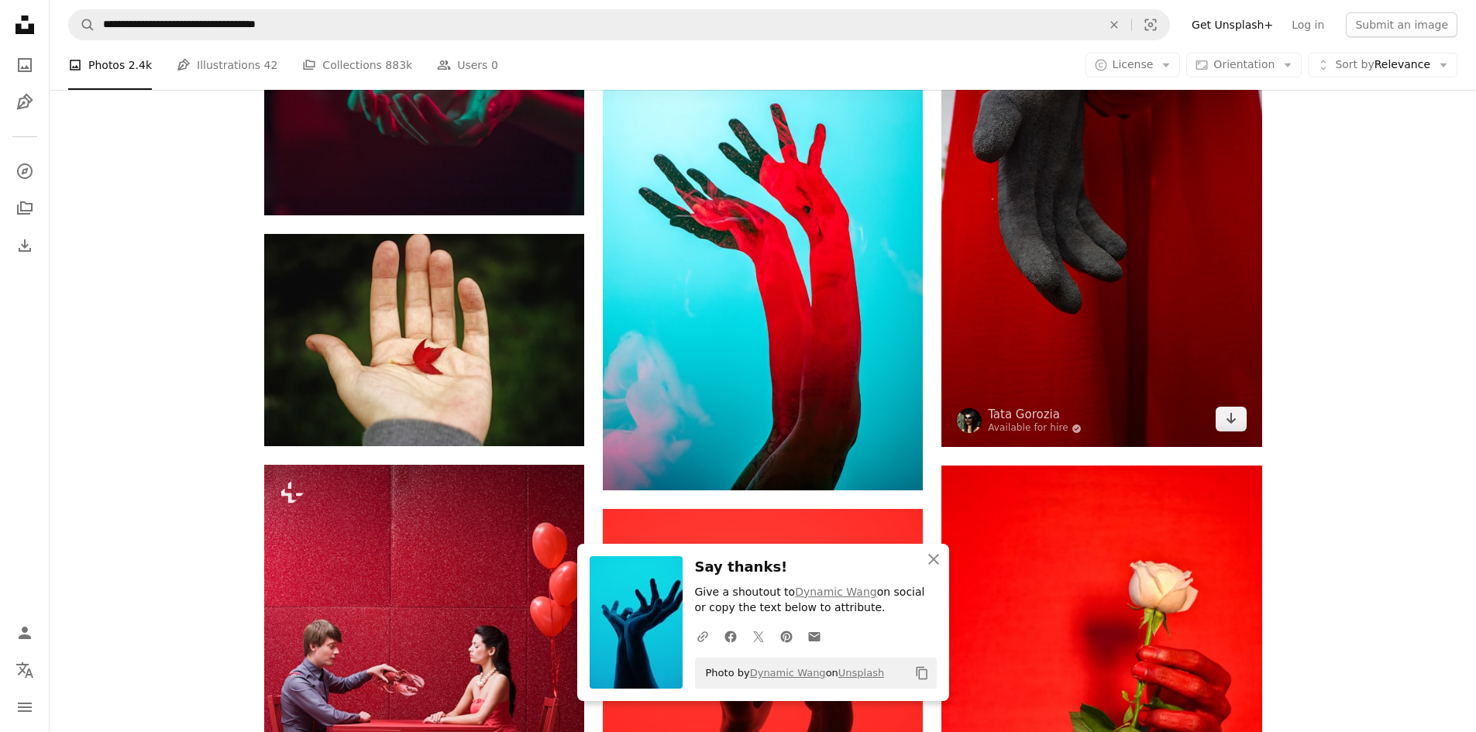
click at [1074, 240] on img at bounding box center [1101, 207] width 320 height 480
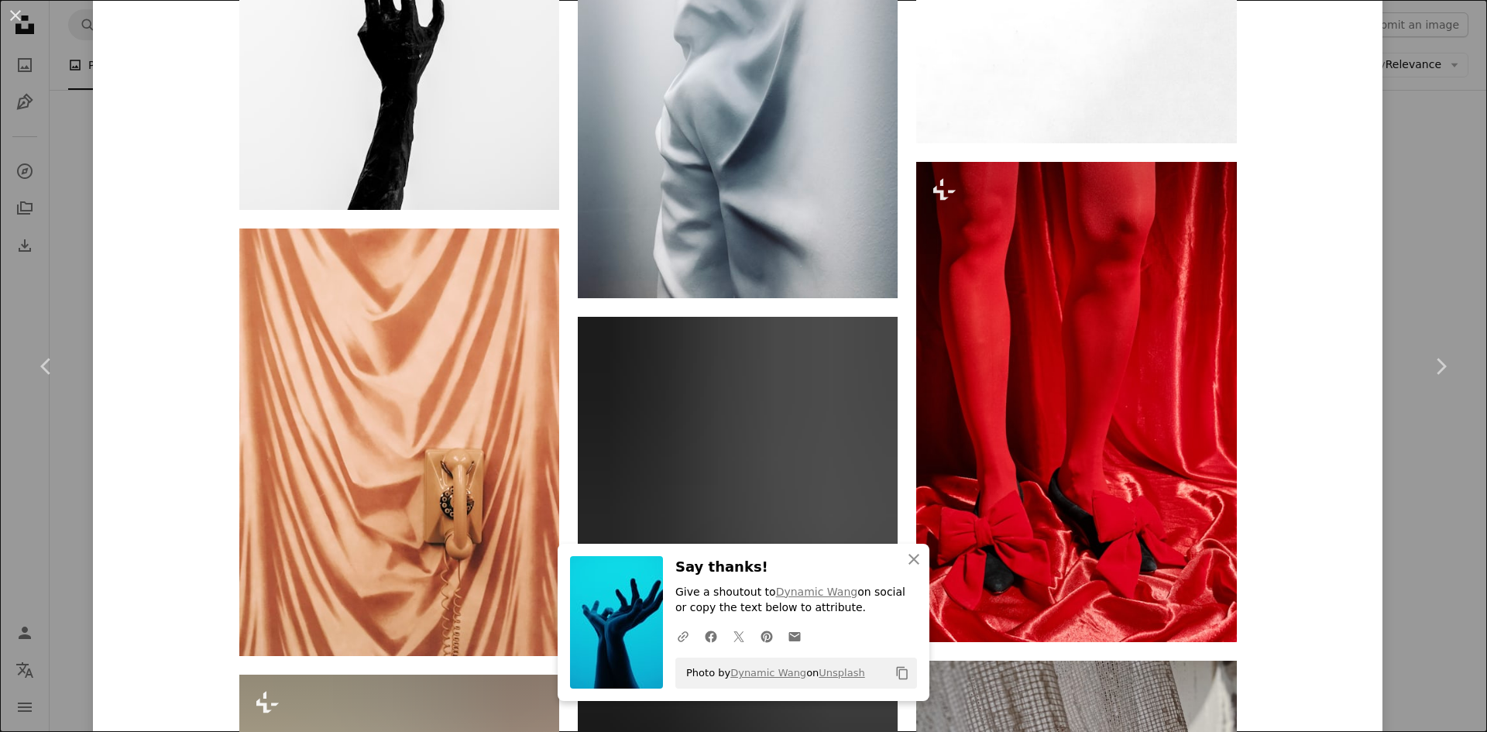
scroll to position [4570, 0]
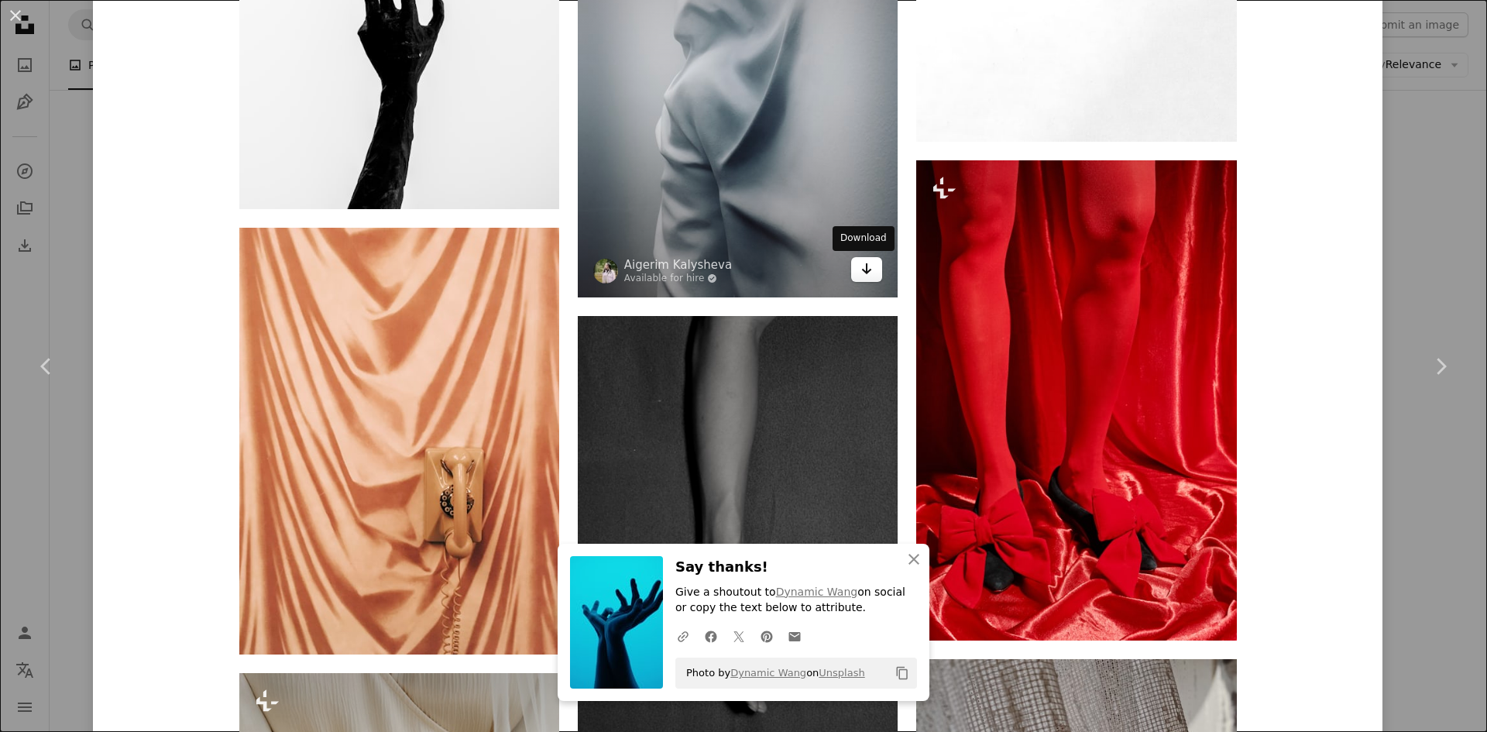
click at [868, 277] on link "Arrow pointing down" at bounding box center [866, 269] width 31 height 25
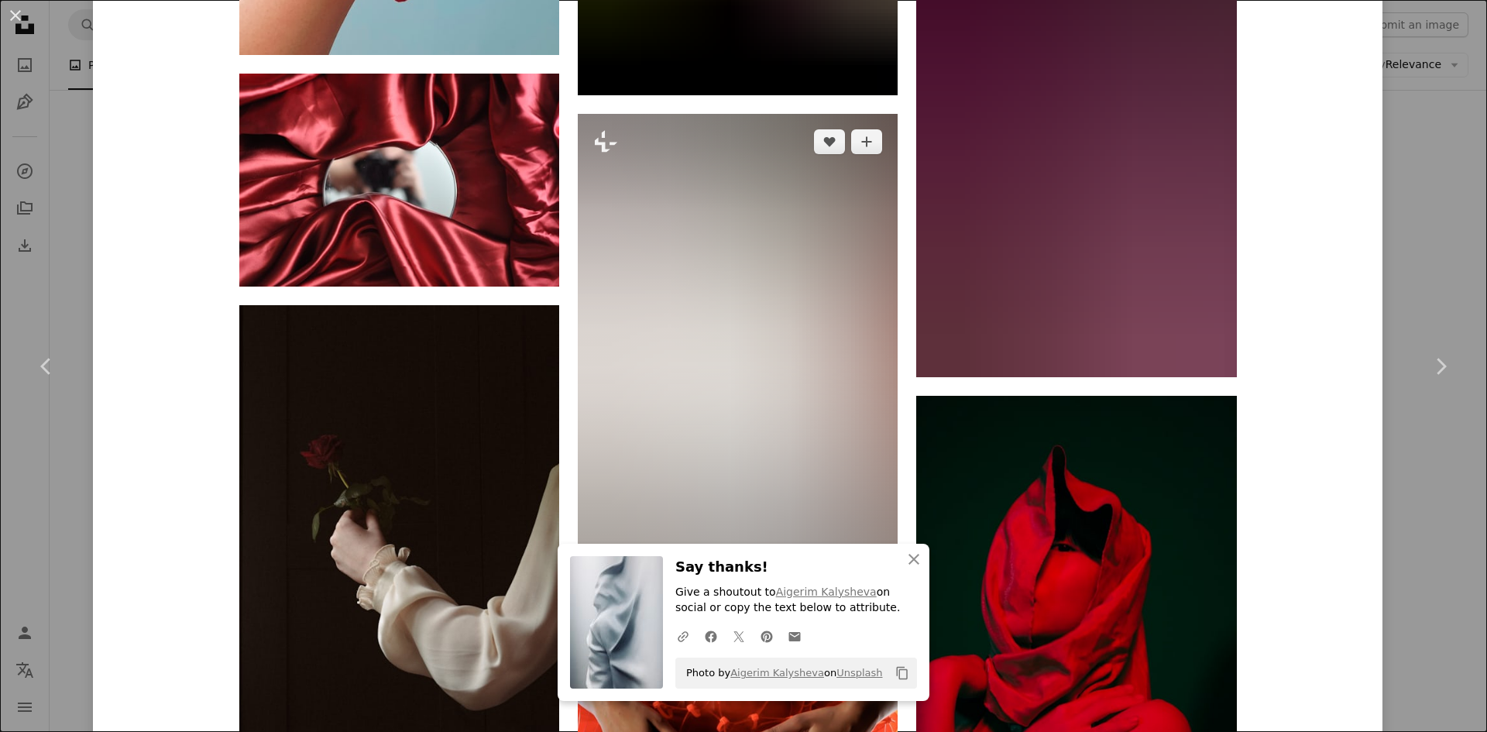
scroll to position [11052, 0]
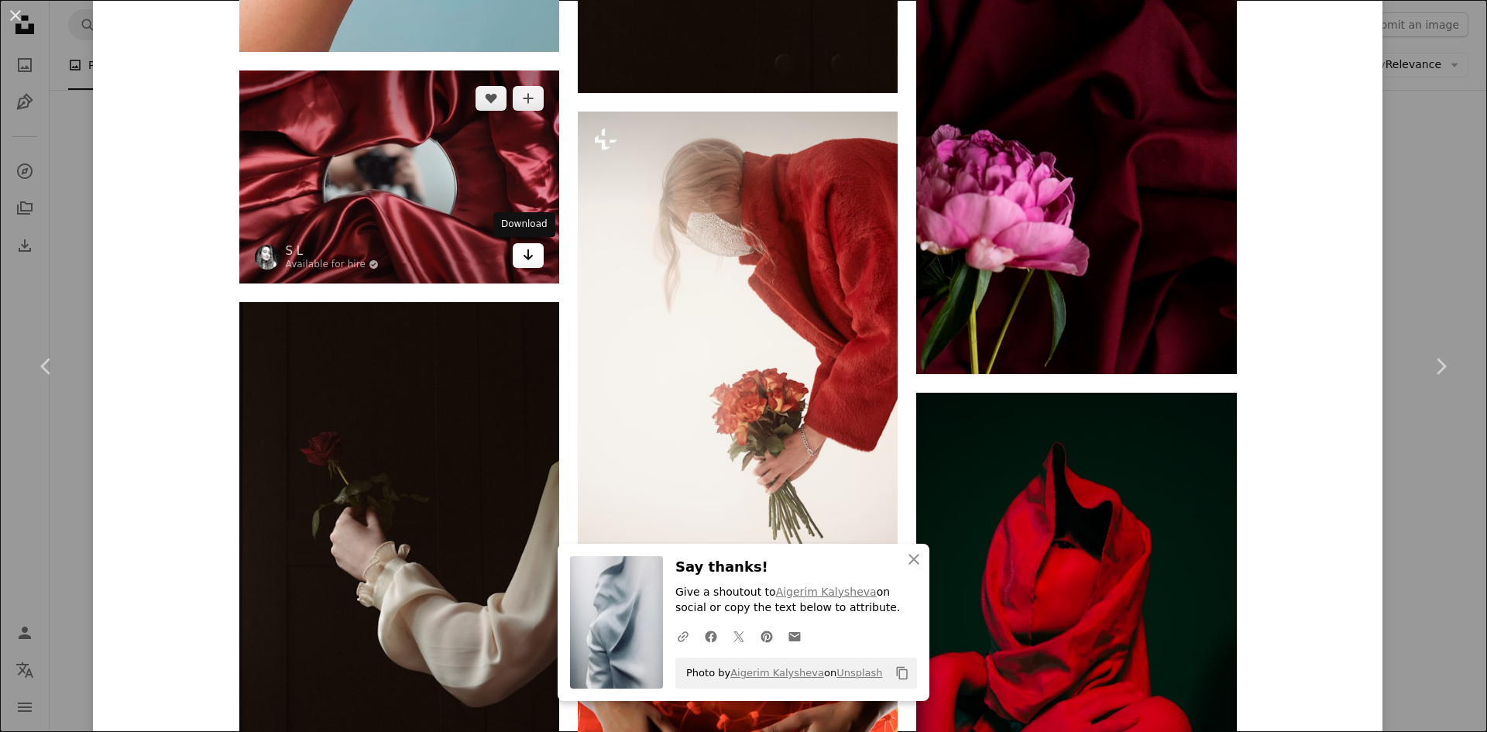
click at [527, 251] on icon "Arrow pointing down" at bounding box center [528, 255] width 12 height 19
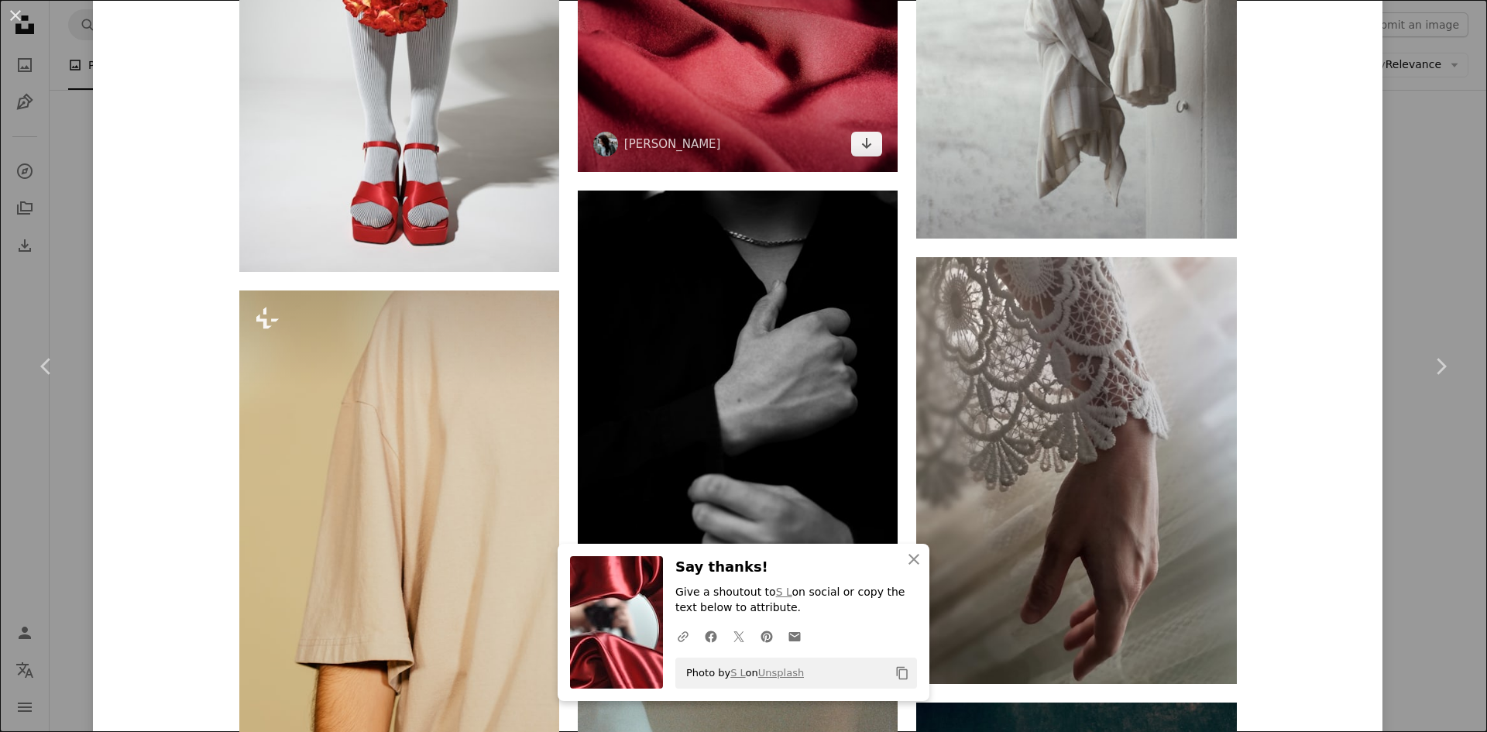
scroll to position [16837, 0]
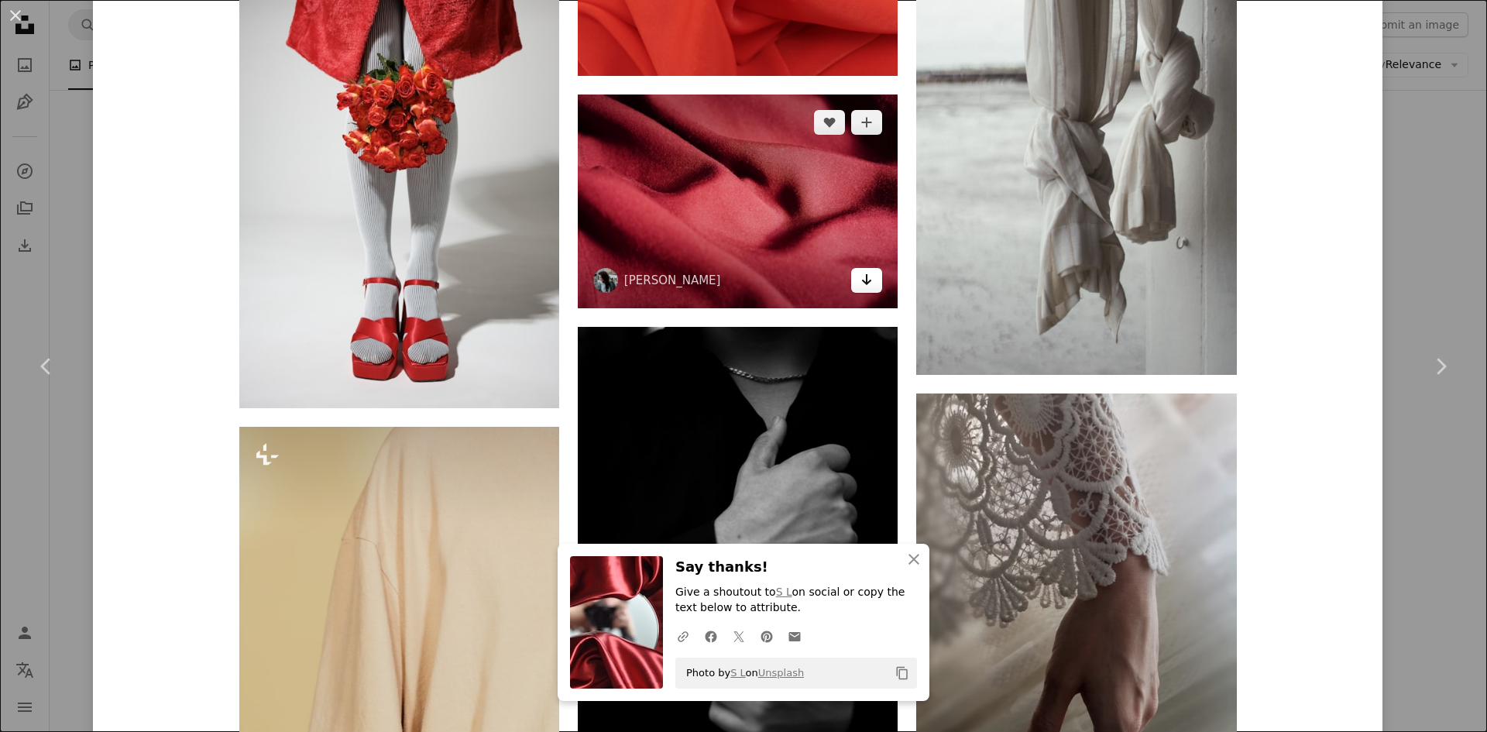
click at [862, 284] on icon "Download" at bounding box center [867, 279] width 10 height 11
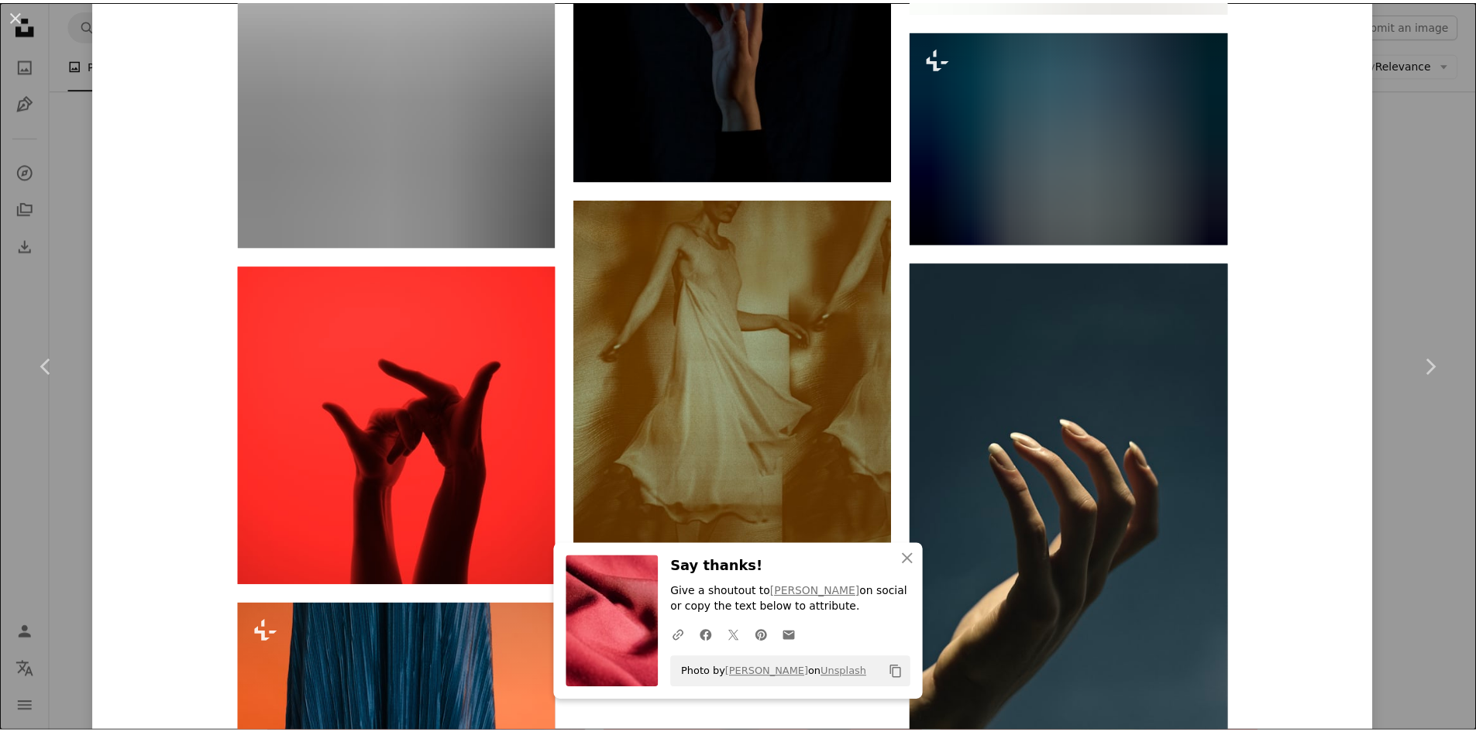
scroll to position [18774, 0]
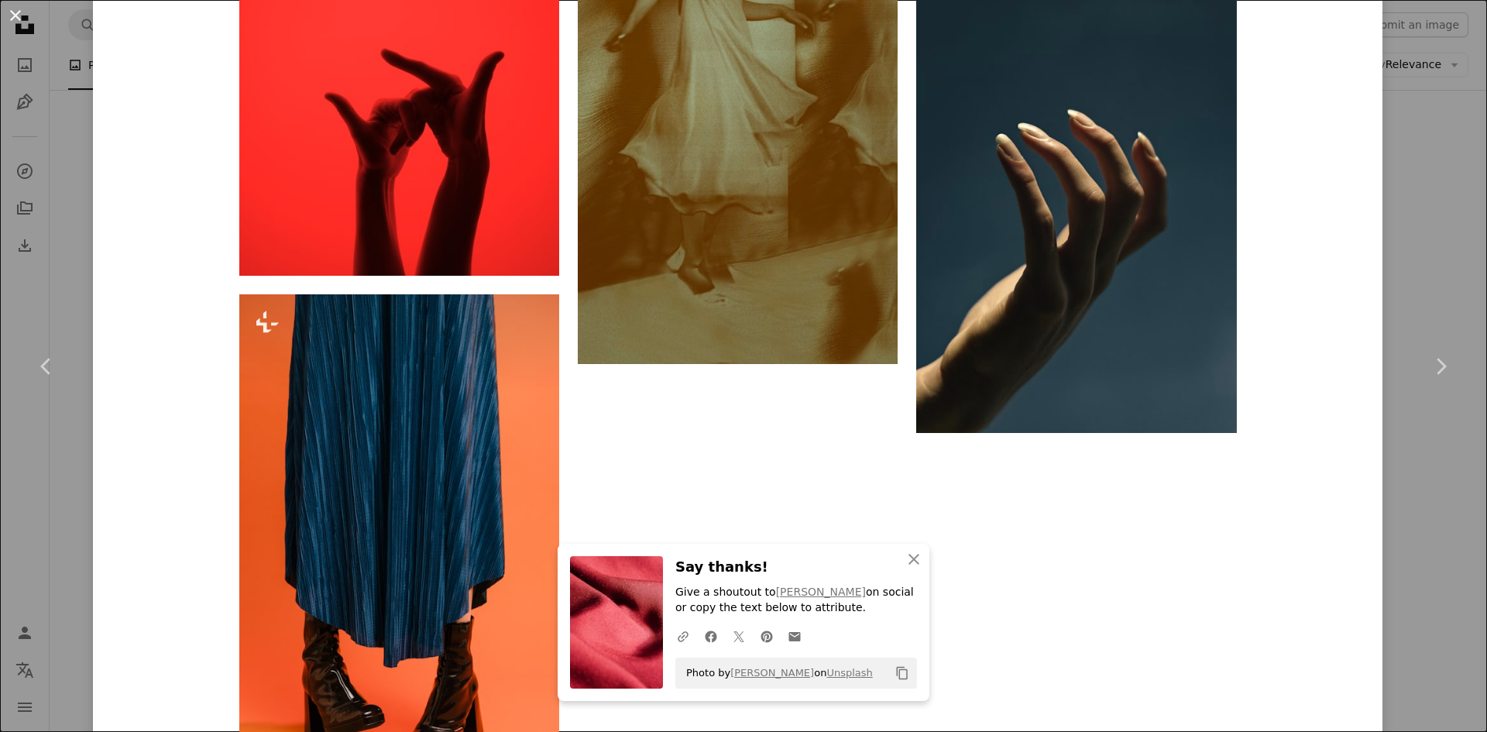
click at [22, 9] on button "An X shape" at bounding box center [15, 15] width 19 height 19
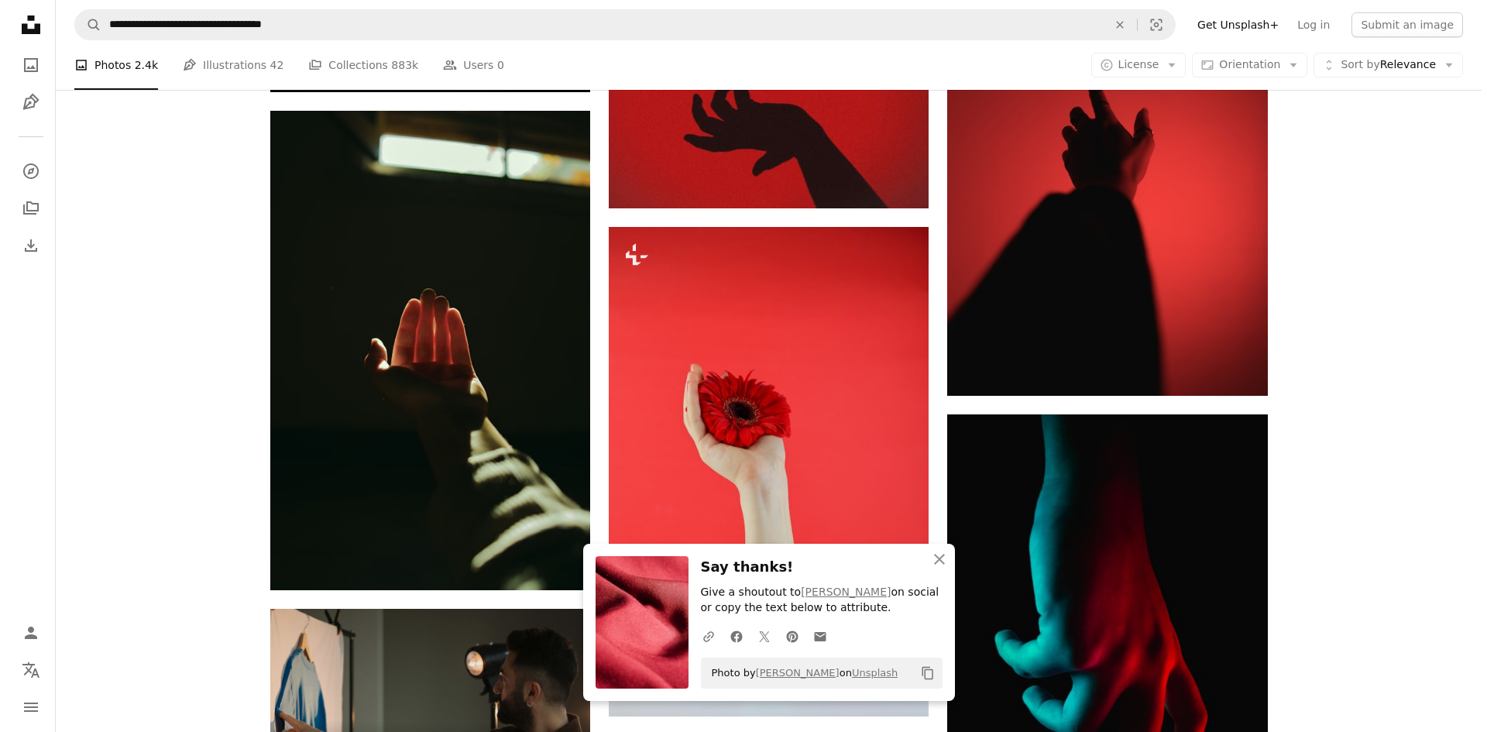
scroll to position [3331, 0]
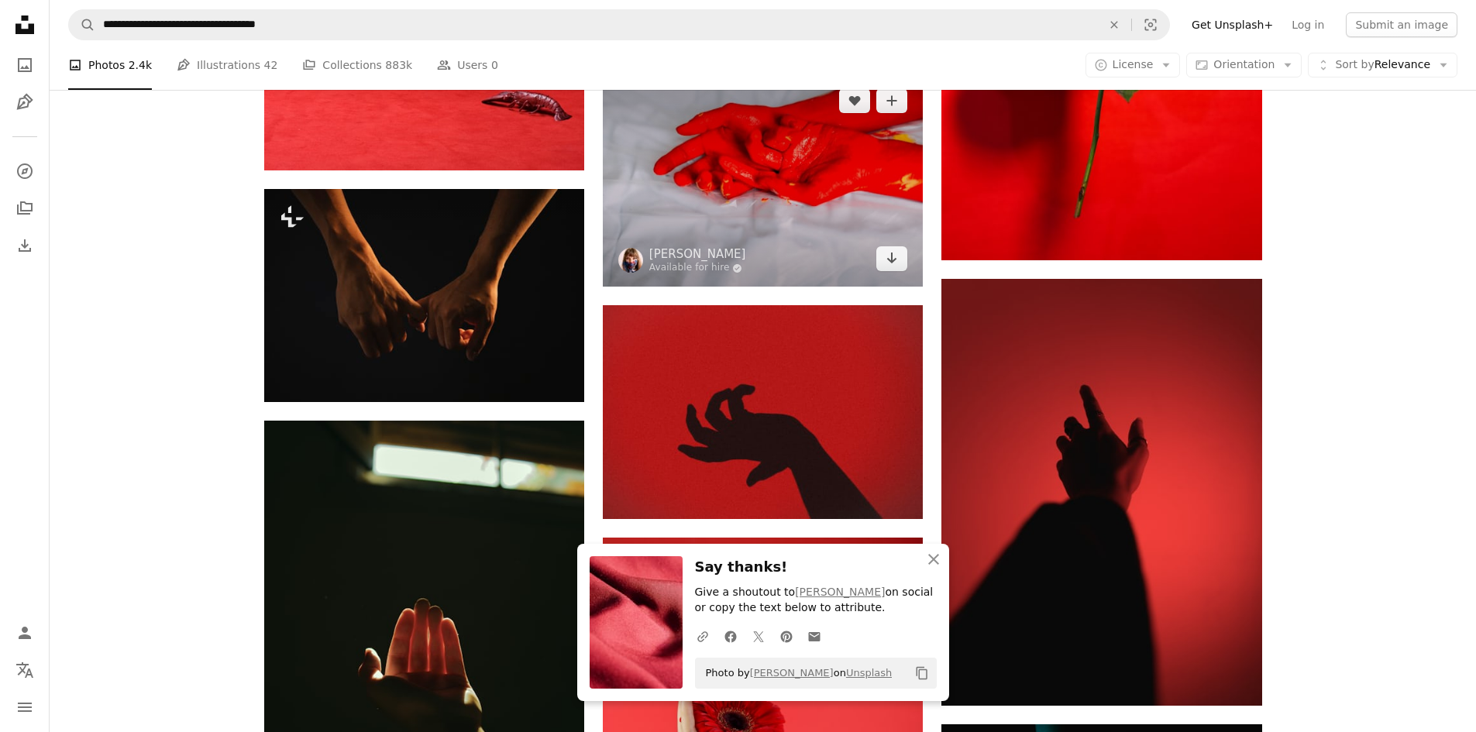
click at [748, 208] on img at bounding box center [763, 180] width 320 height 214
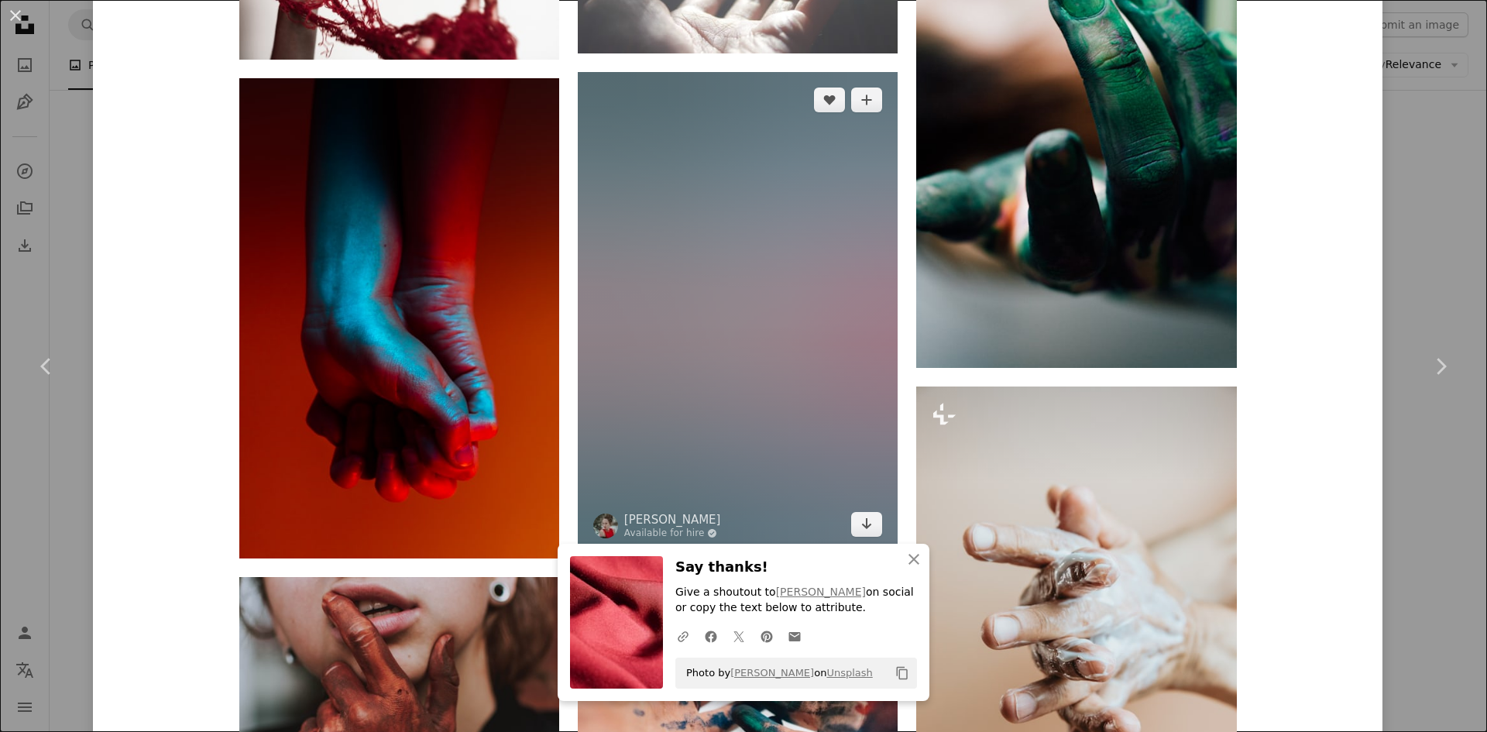
scroll to position [3873, 0]
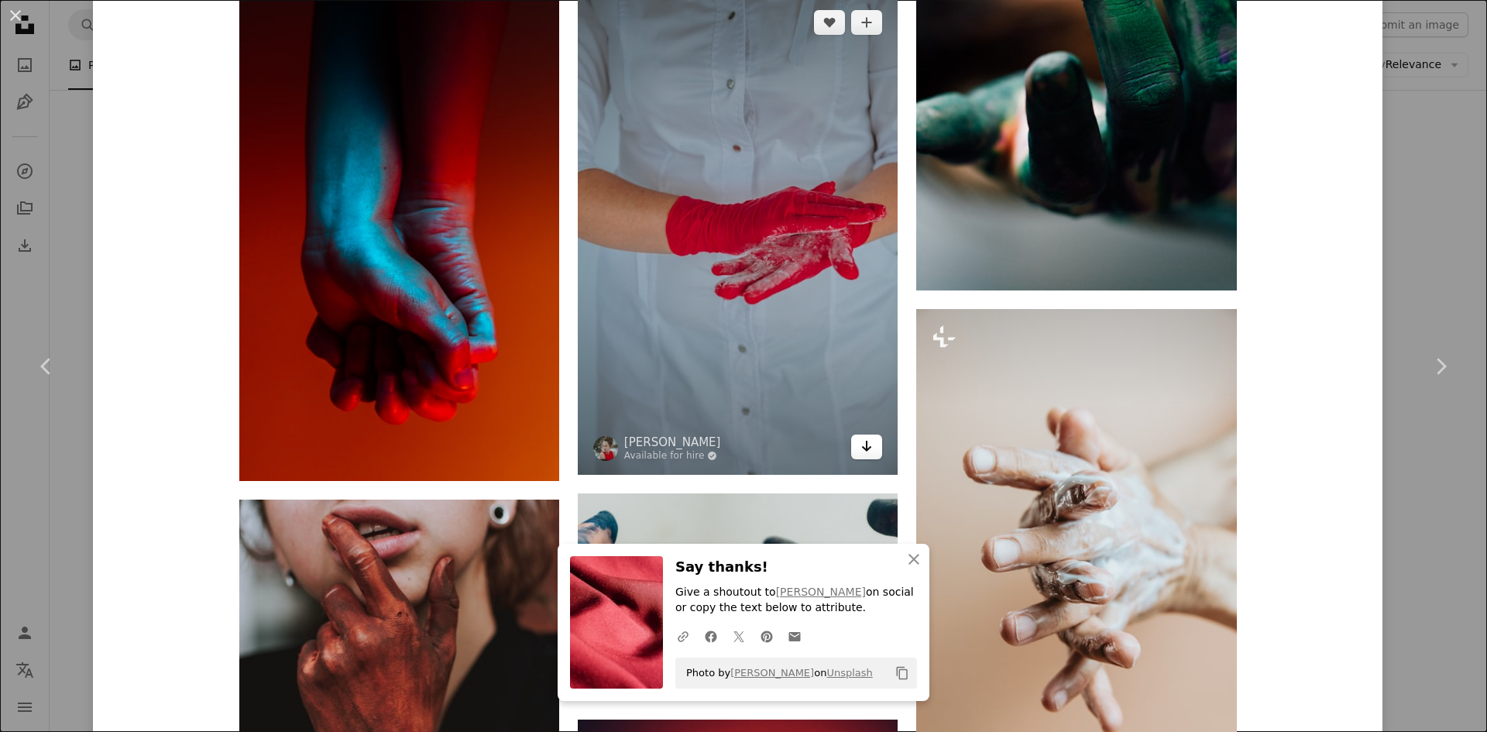
click at [866, 447] on icon "Arrow pointing down" at bounding box center [867, 446] width 12 height 19
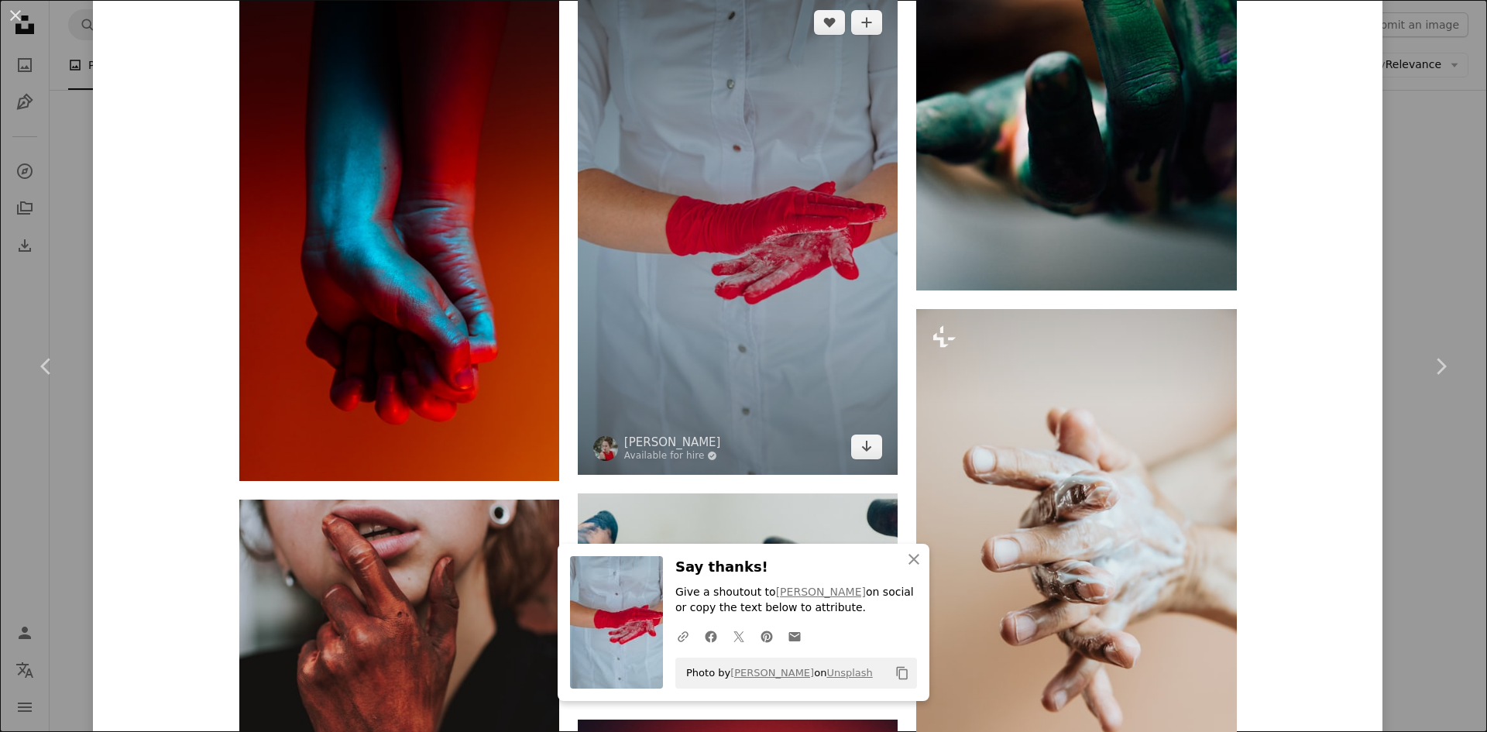
click at [741, 293] on img at bounding box center [738, 235] width 320 height 480
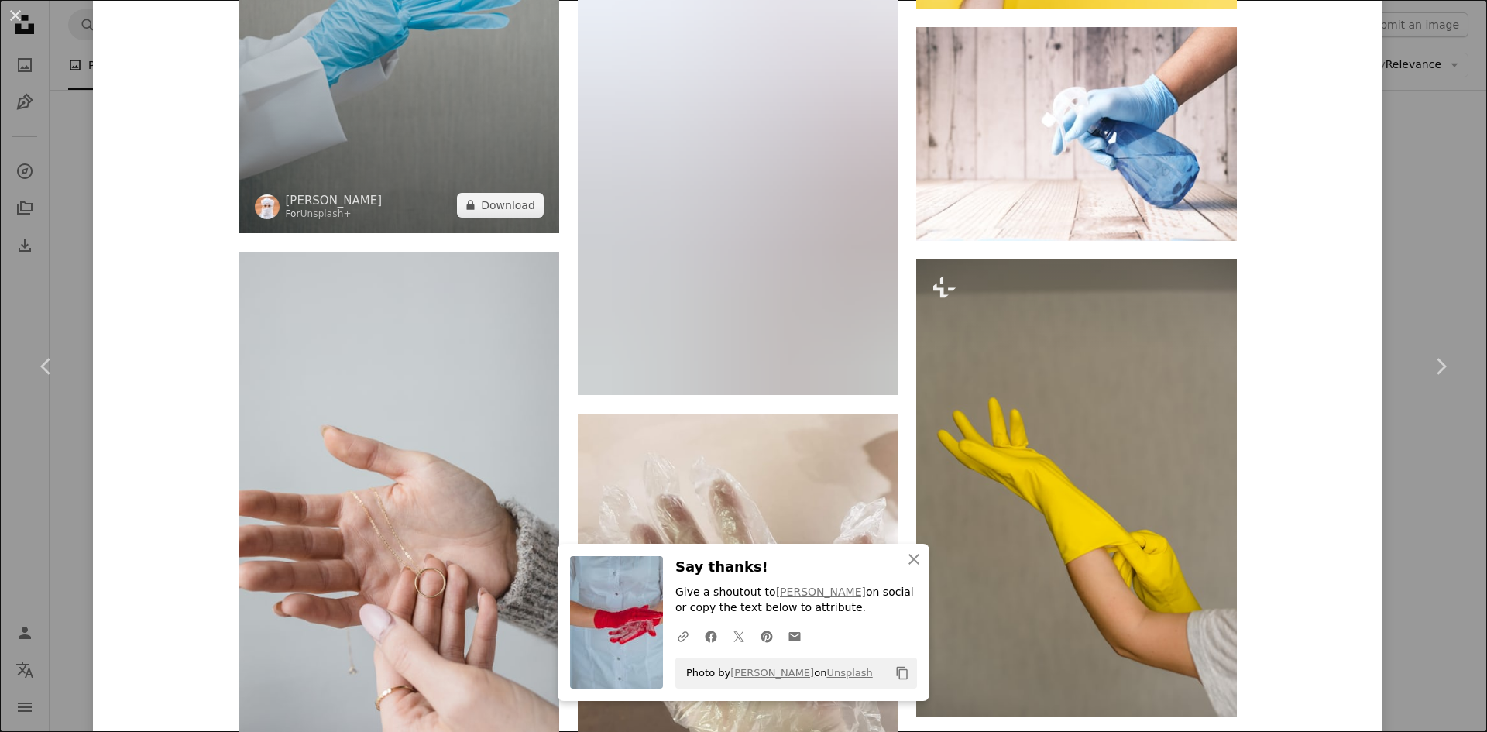
scroll to position [3176, 0]
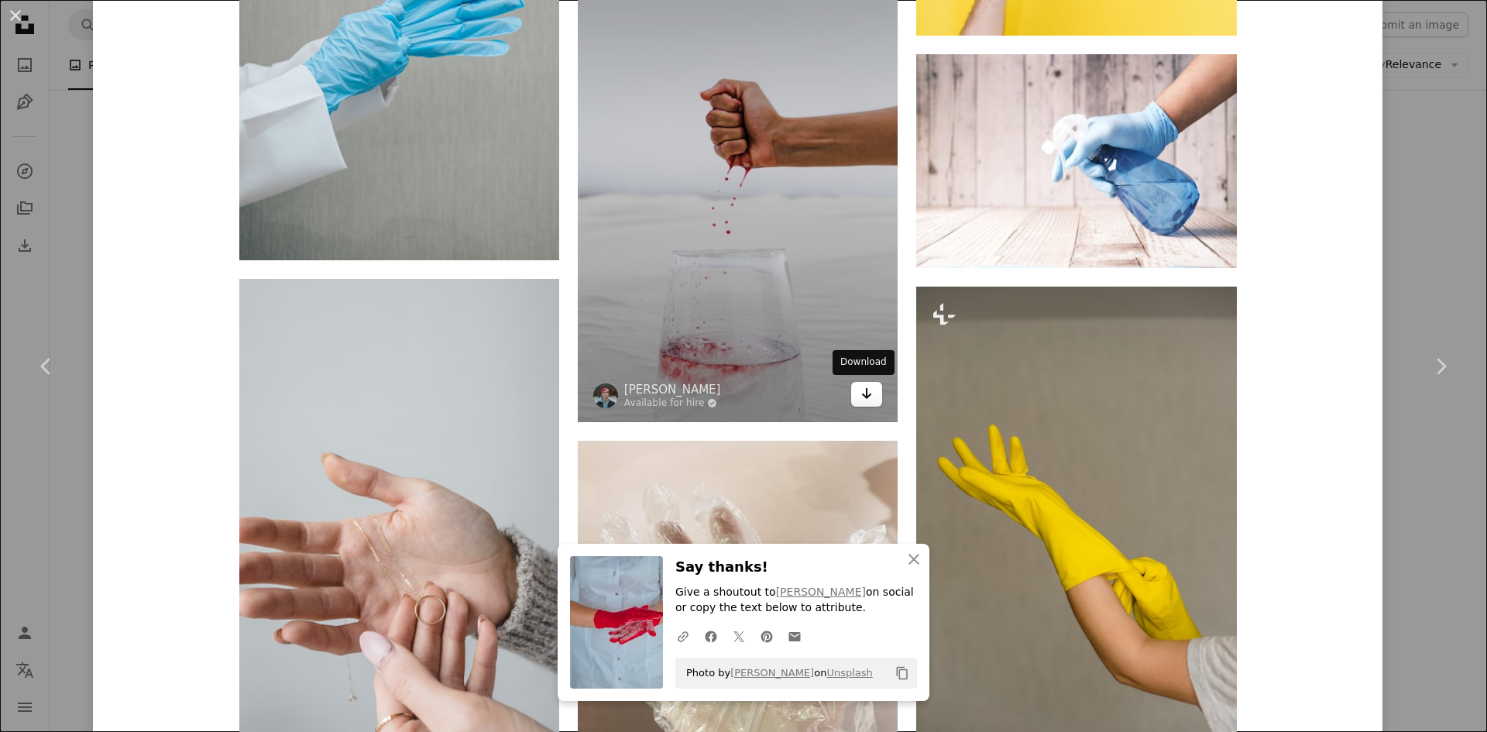
click at [862, 393] on icon "Download" at bounding box center [867, 393] width 10 height 11
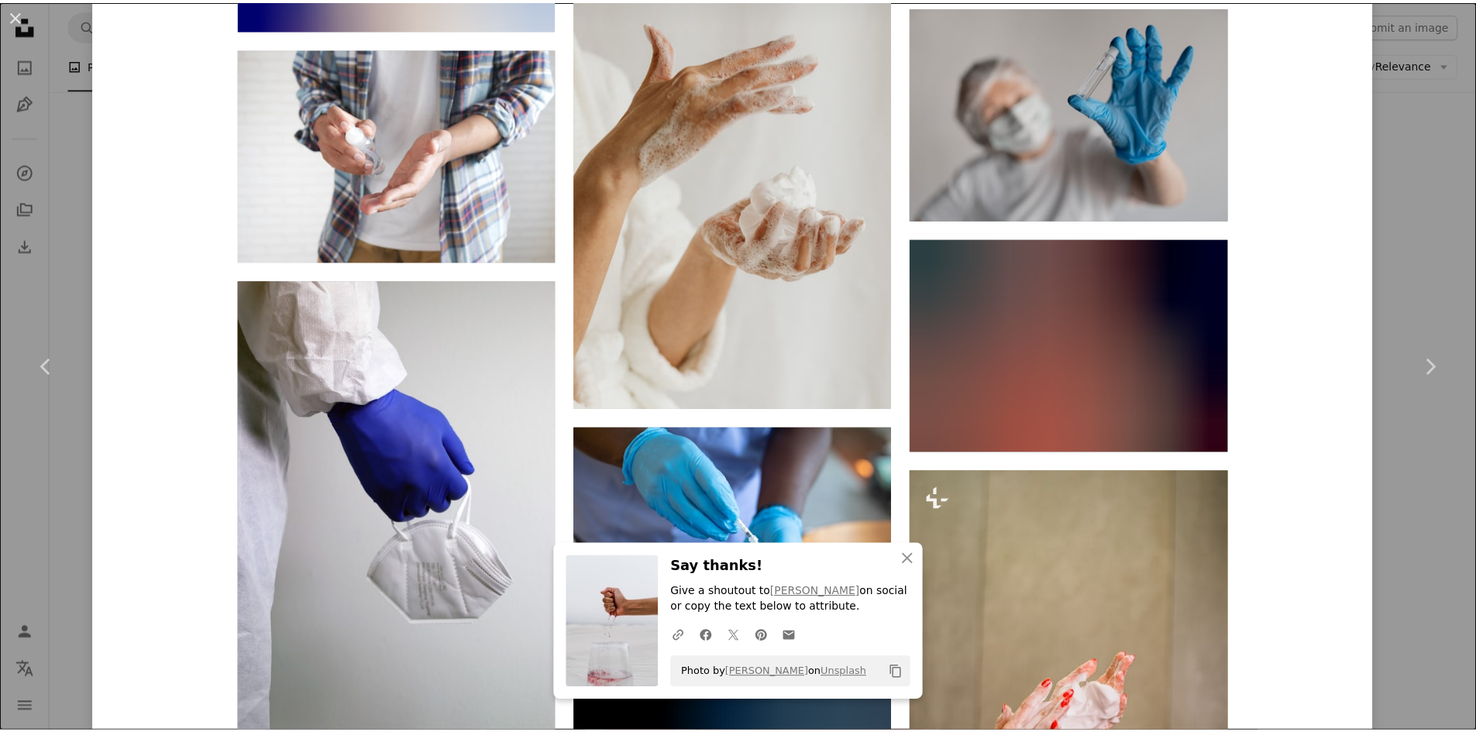
scroll to position [9751, 0]
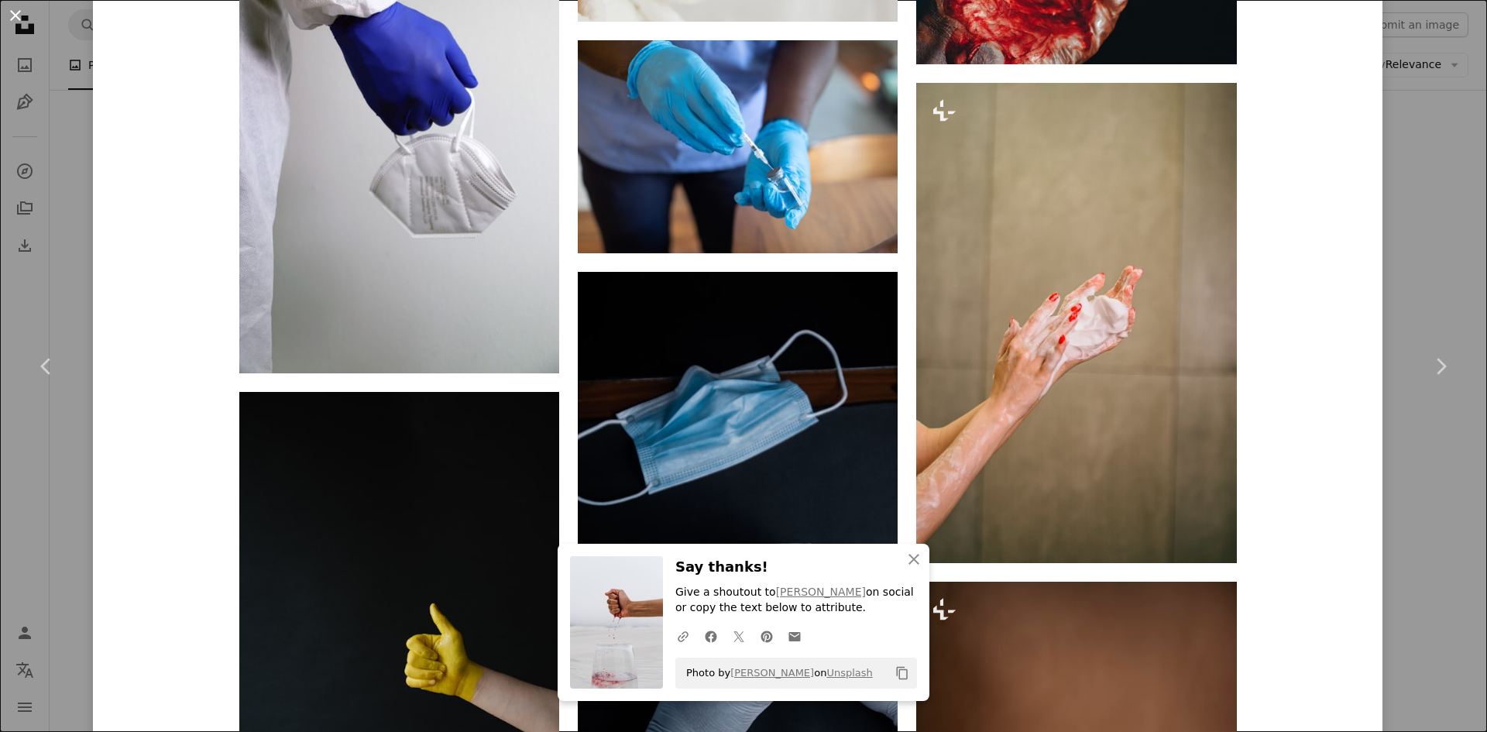
click at [25, 17] on button "An X shape" at bounding box center [15, 15] width 19 height 19
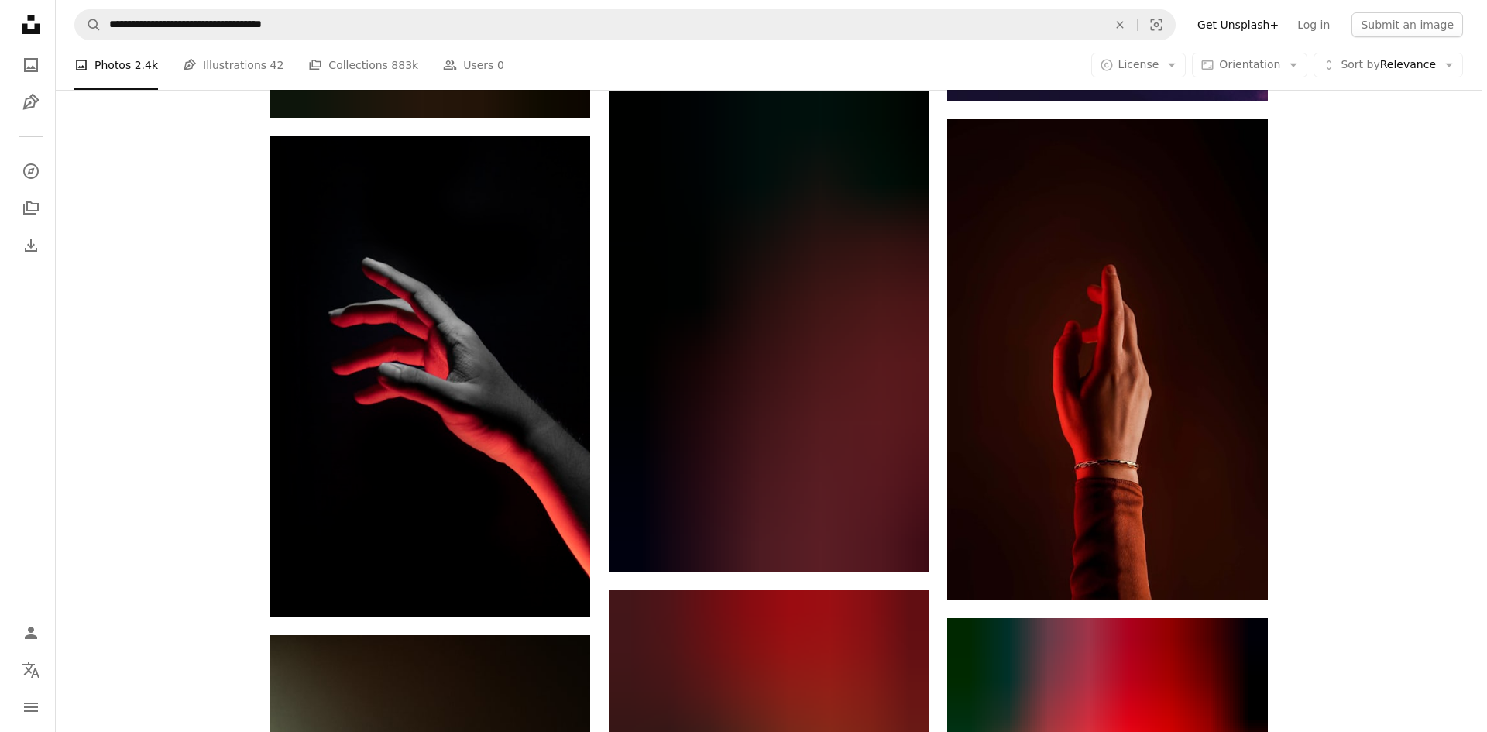
scroll to position [6507, 0]
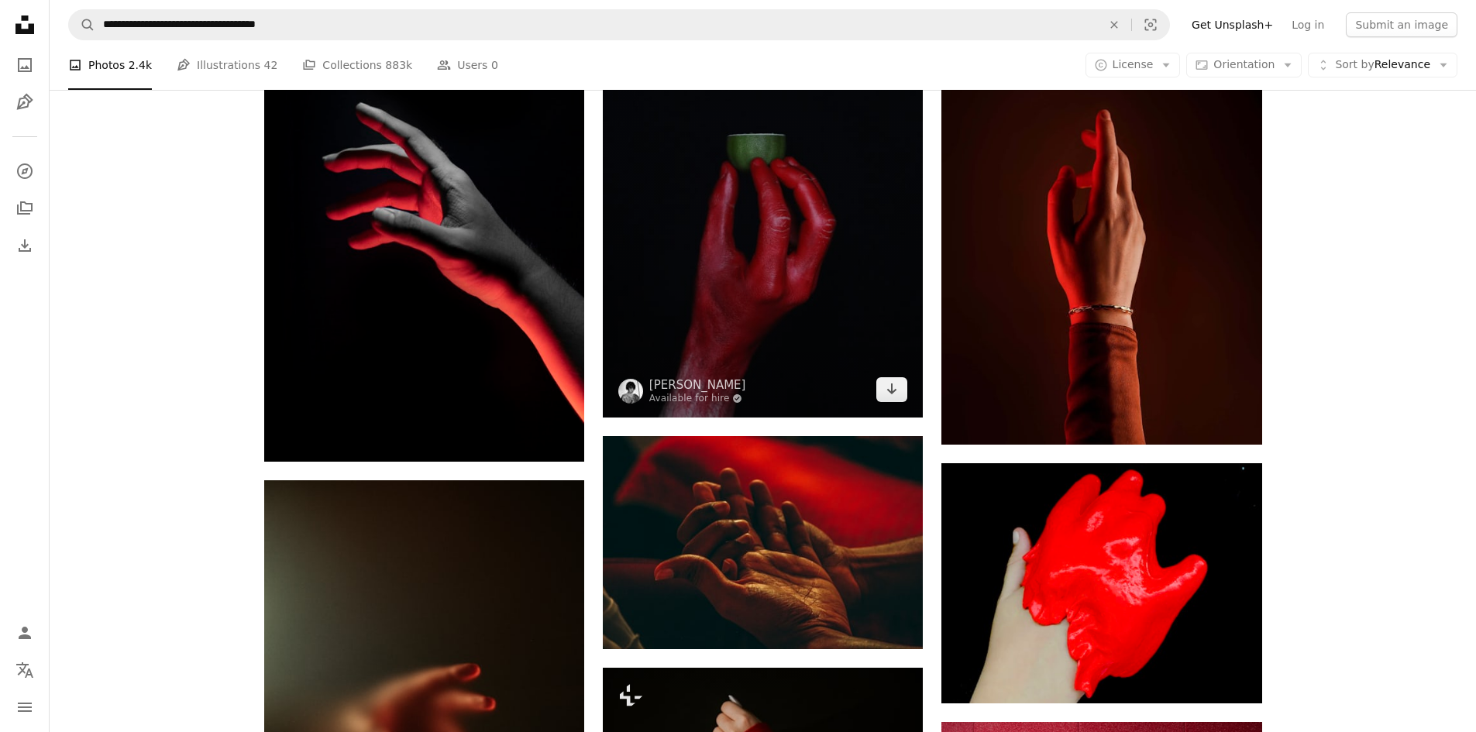
click at [677, 222] on img at bounding box center [763, 177] width 320 height 480
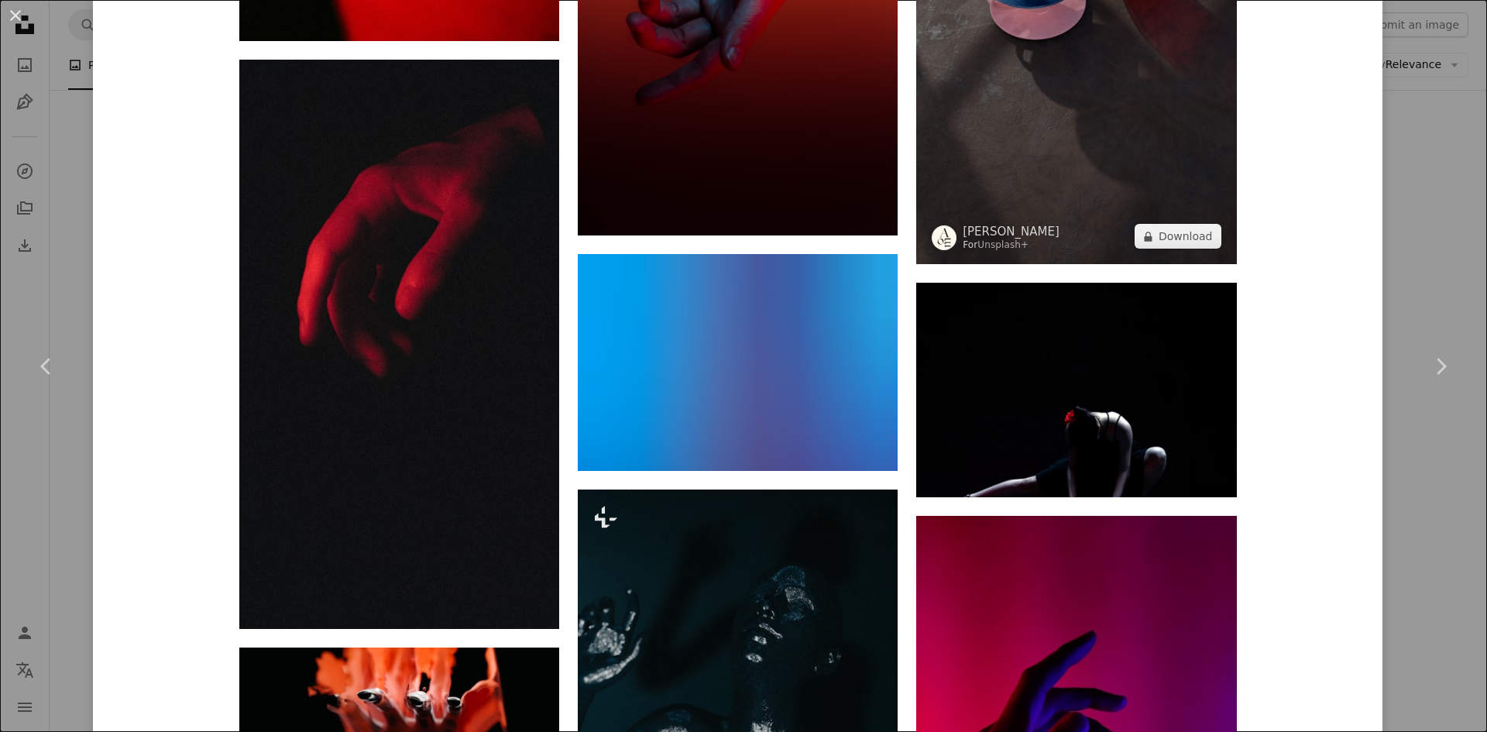
scroll to position [5519, 0]
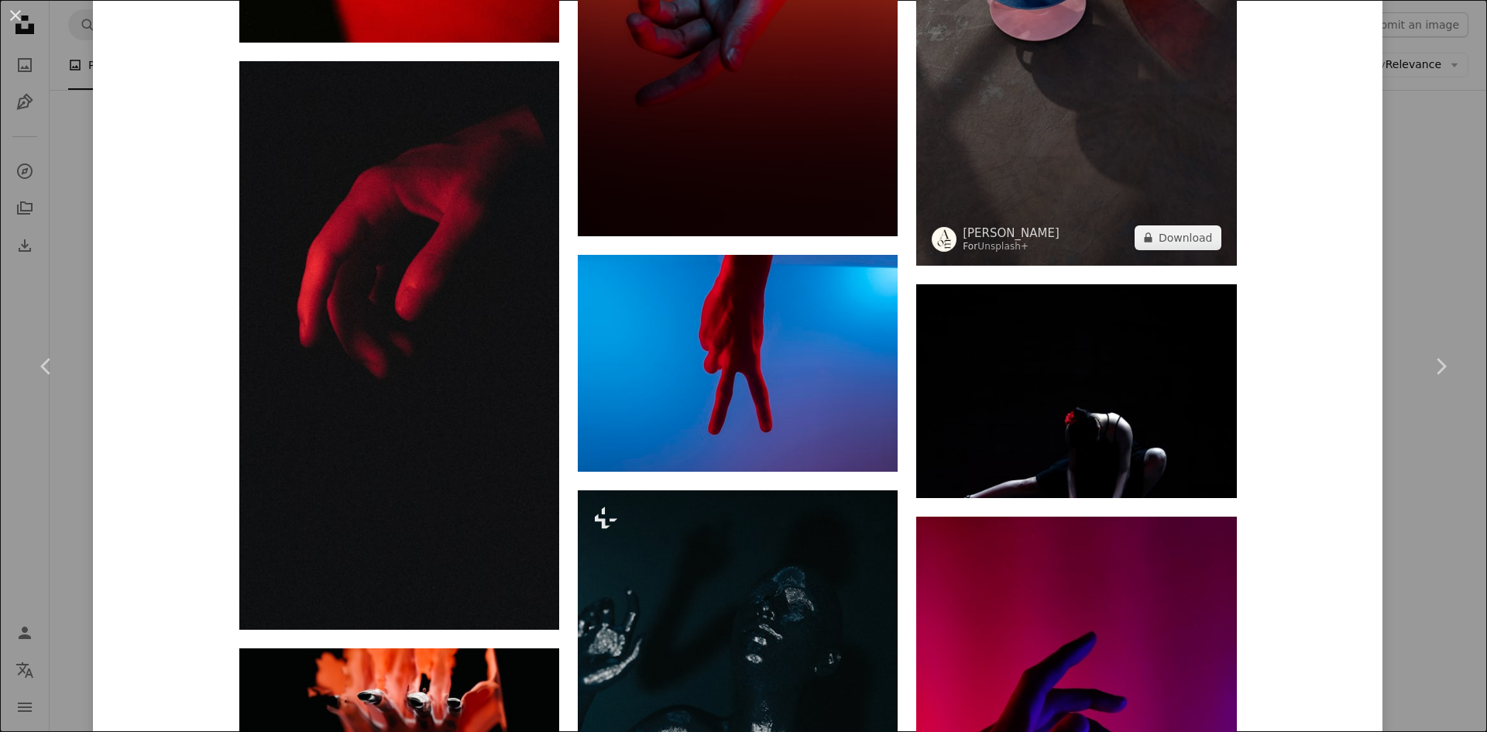
click at [1111, 127] on img at bounding box center [1076, 51] width 320 height 427
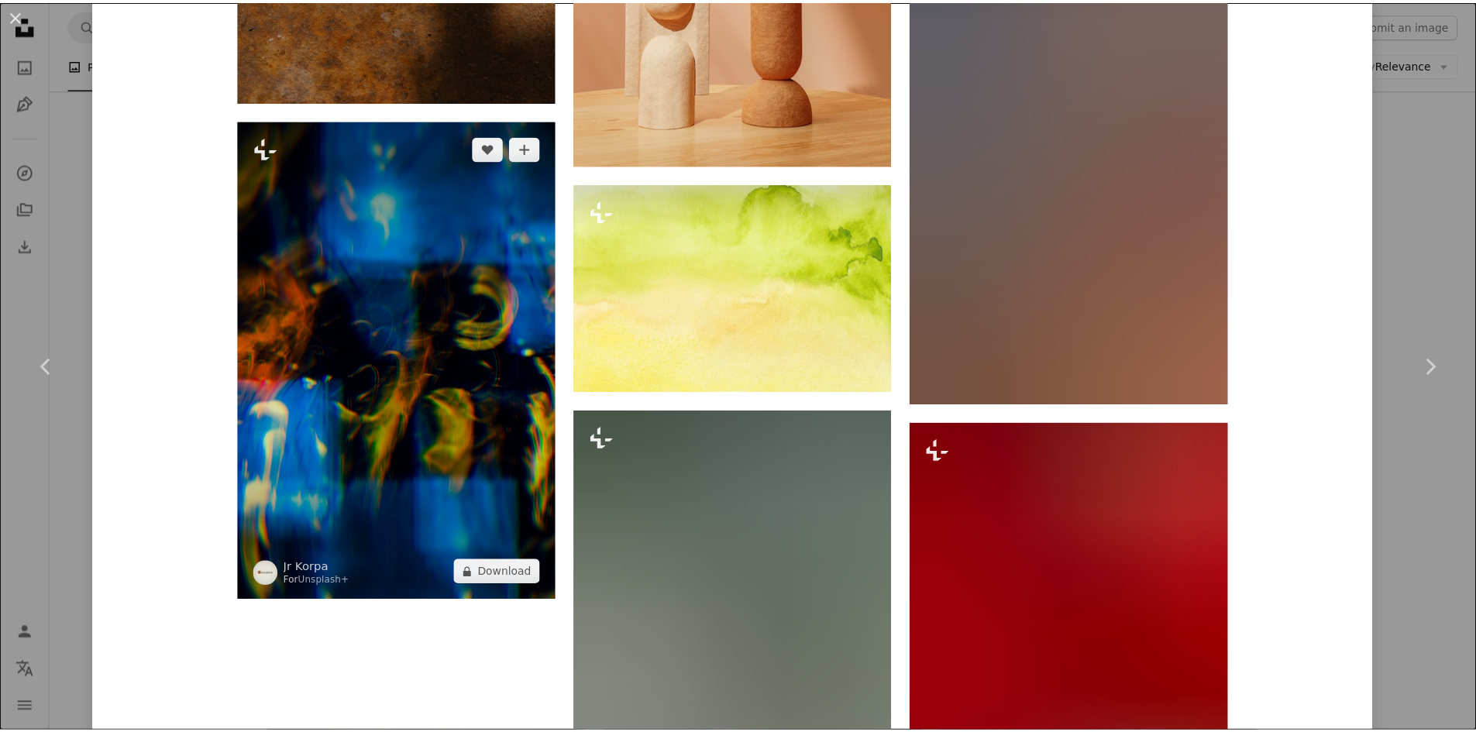
scroll to position [10689, 0]
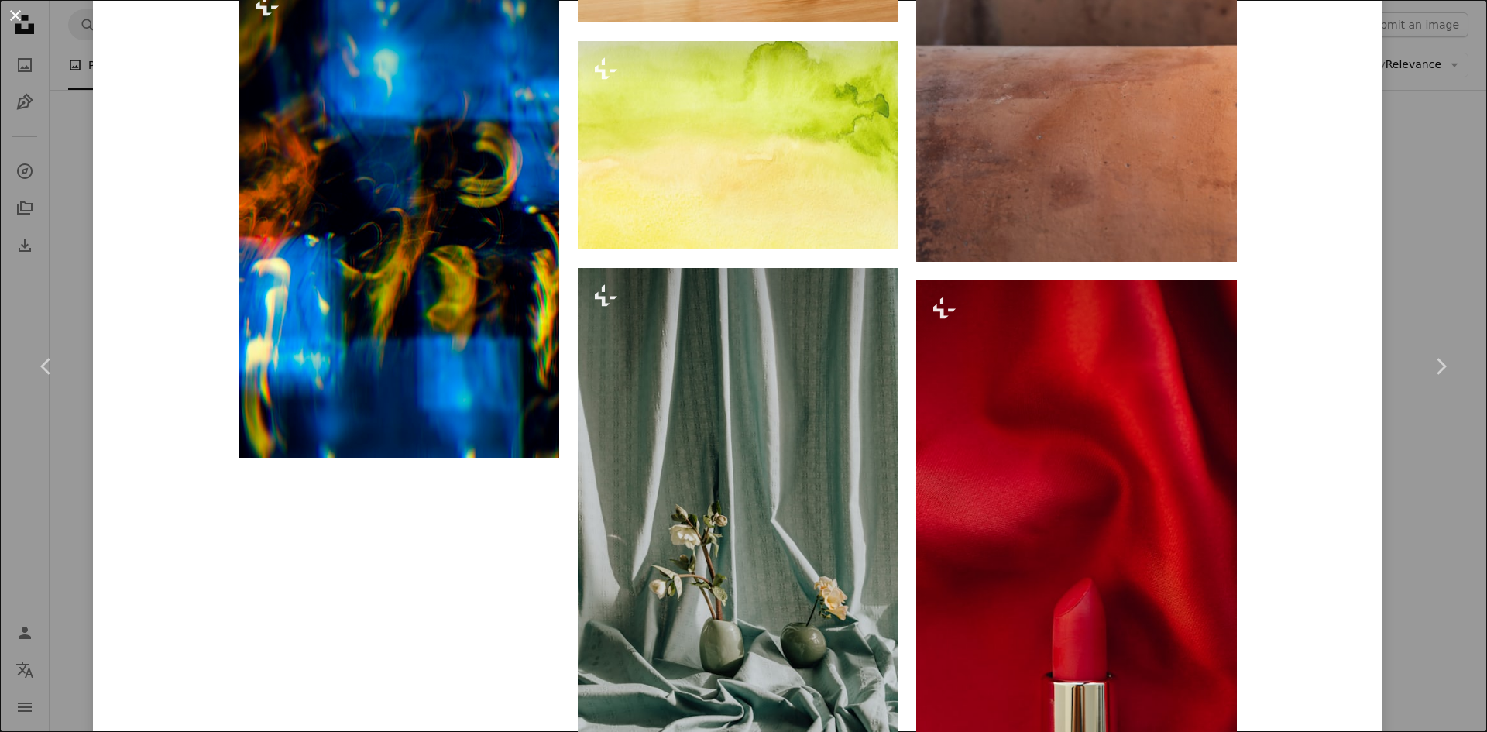
click at [18, 11] on button "An X shape" at bounding box center [15, 15] width 19 height 19
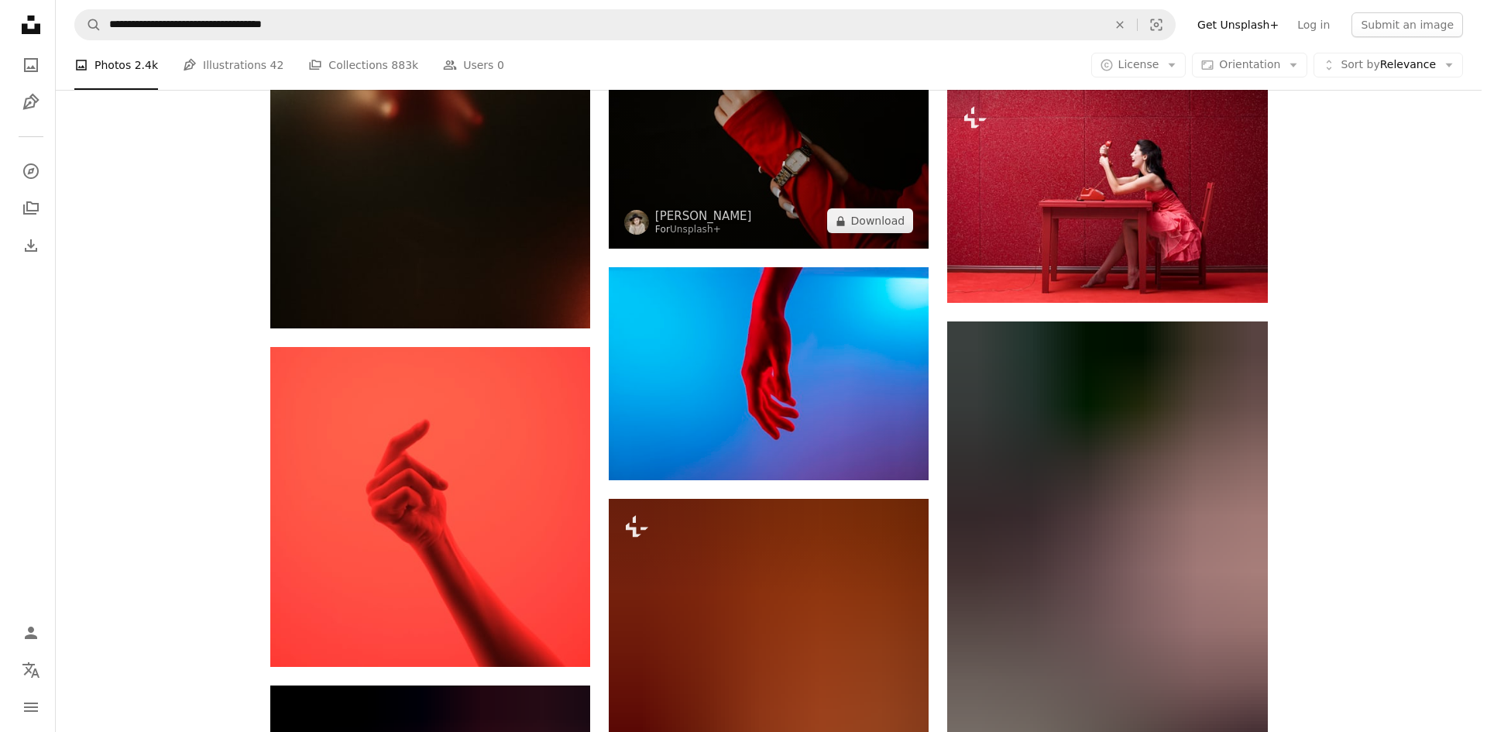
scroll to position [7049, 0]
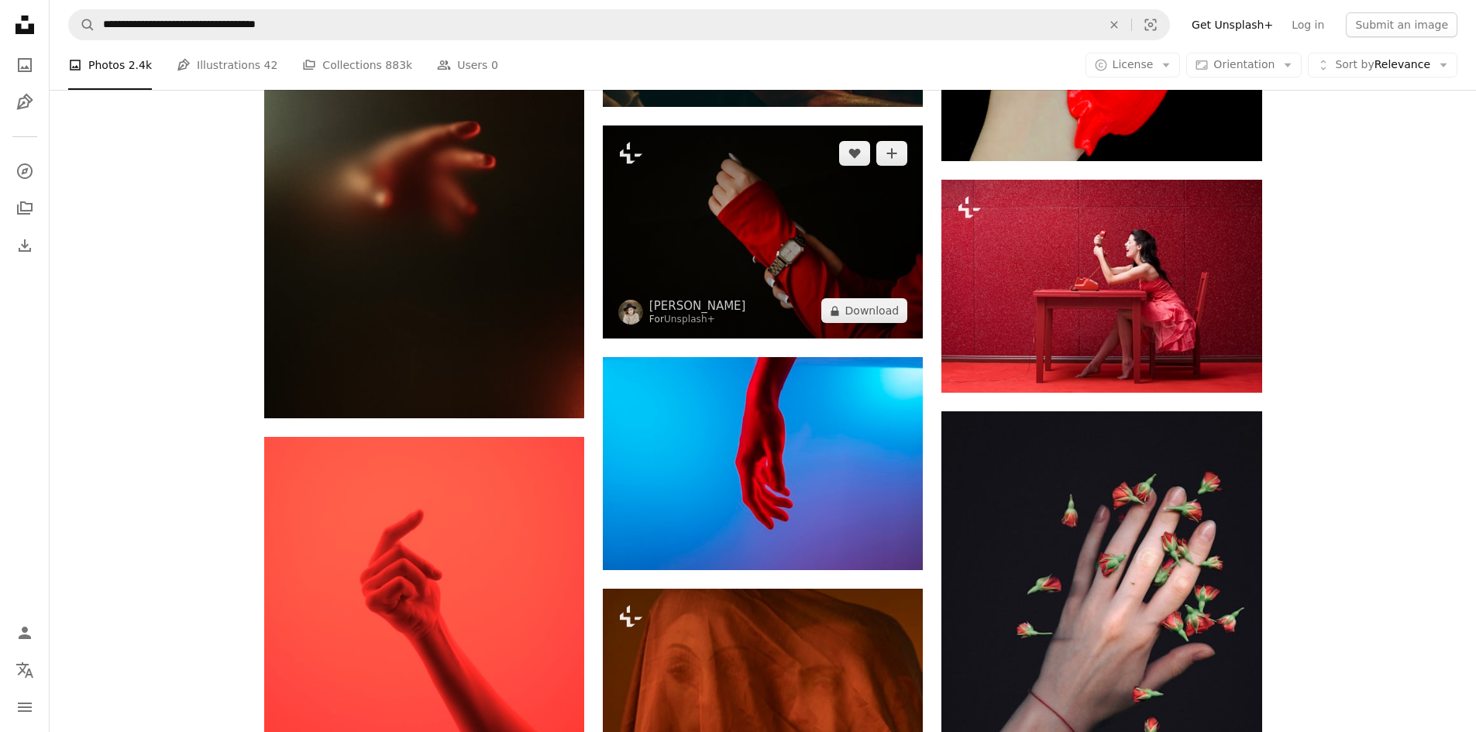
click at [720, 237] on img at bounding box center [763, 231] width 320 height 213
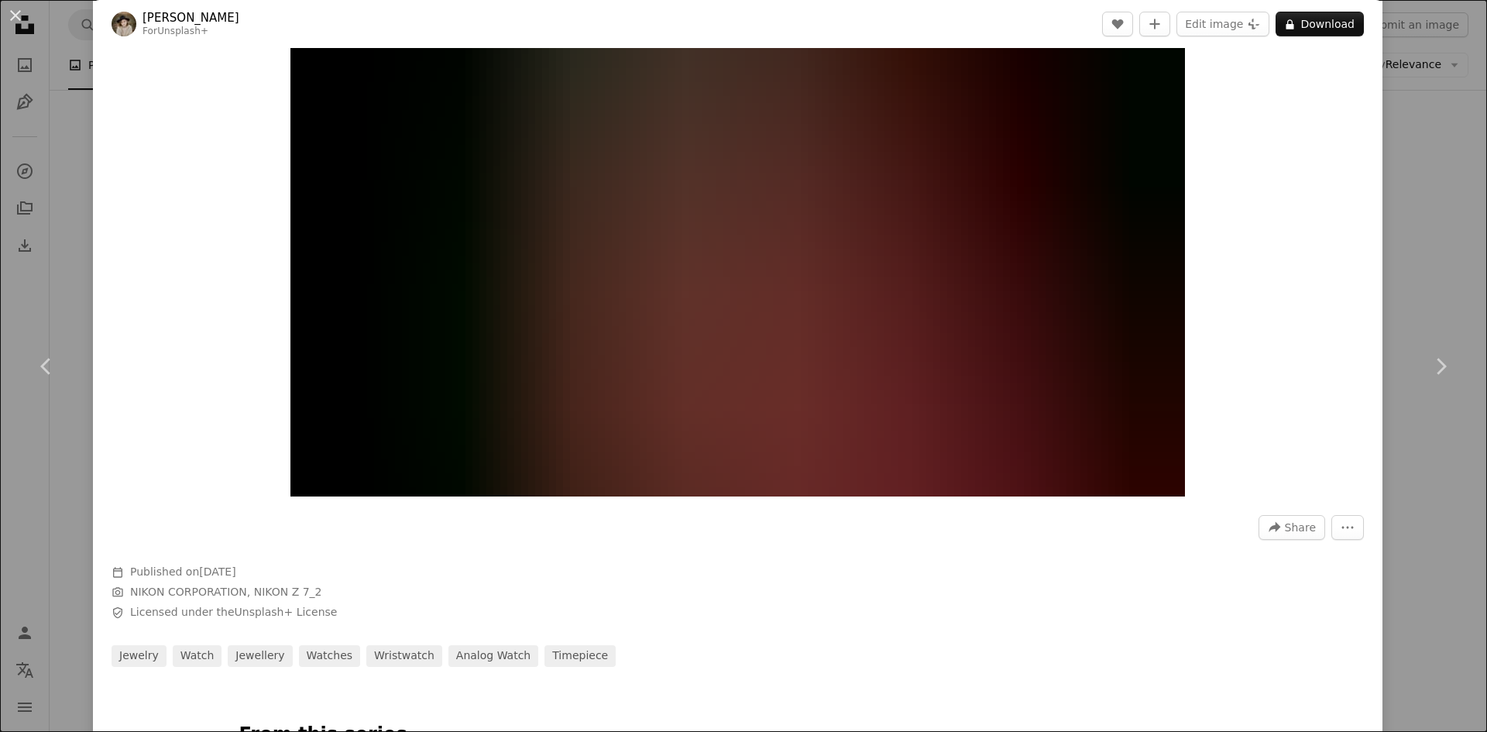
scroll to position [387, 0]
